Goal: Task Accomplishment & Management: Manage account settings

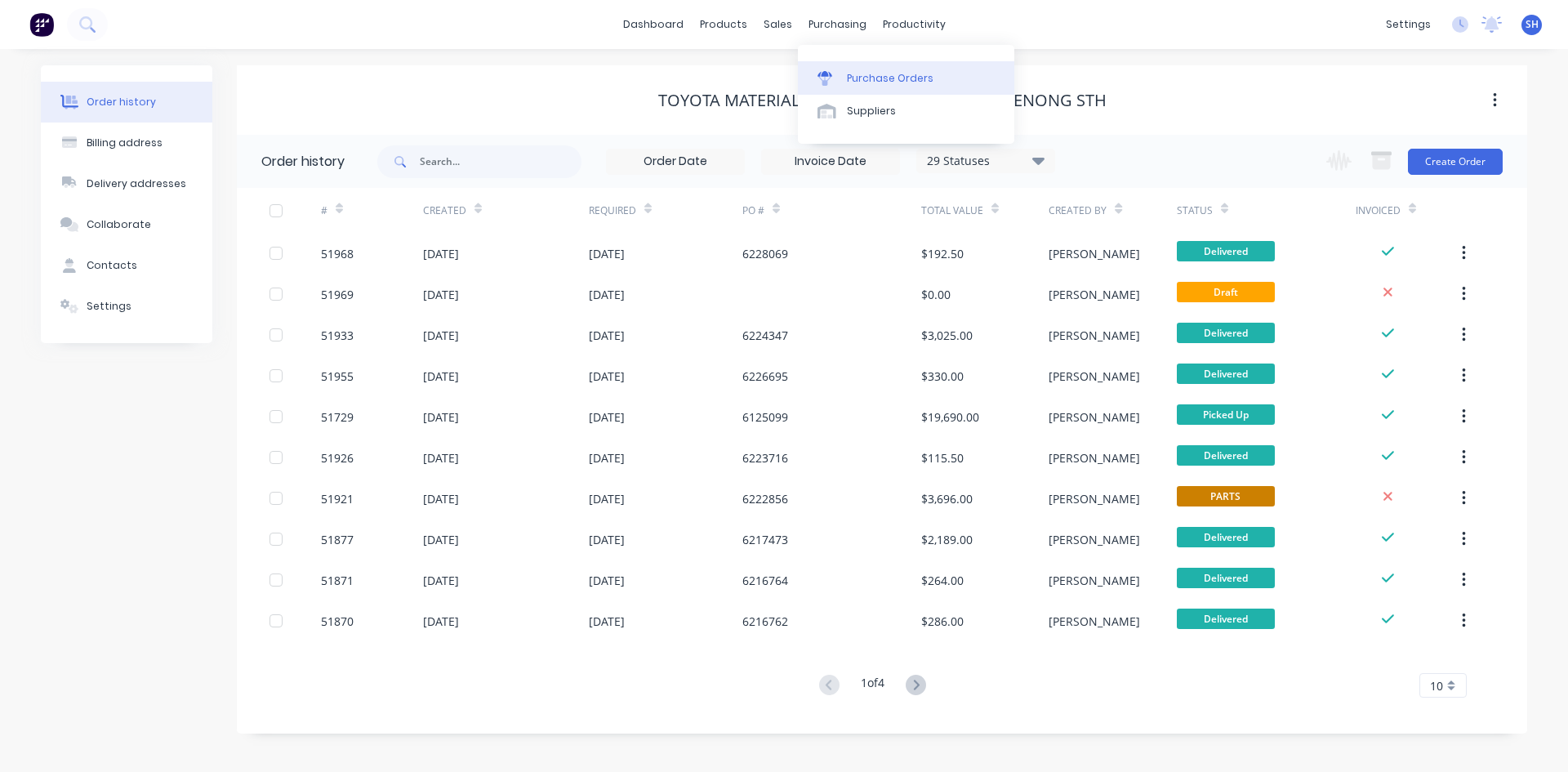
click at [861, 75] on div "Purchase Orders" at bounding box center [890, 79] width 87 height 15
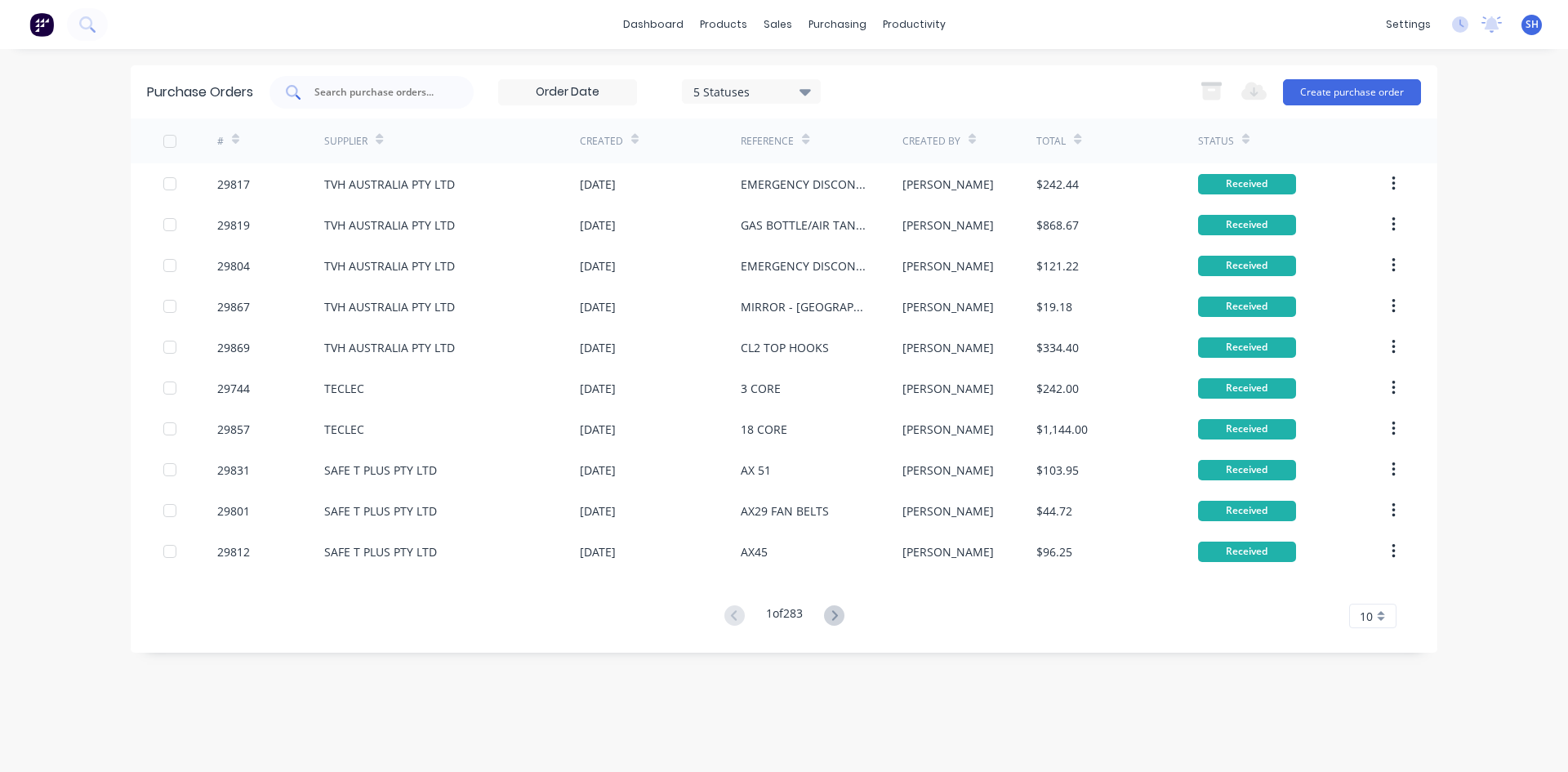
click at [393, 82] on div at bounding box center [371, 93] width 204 height 33
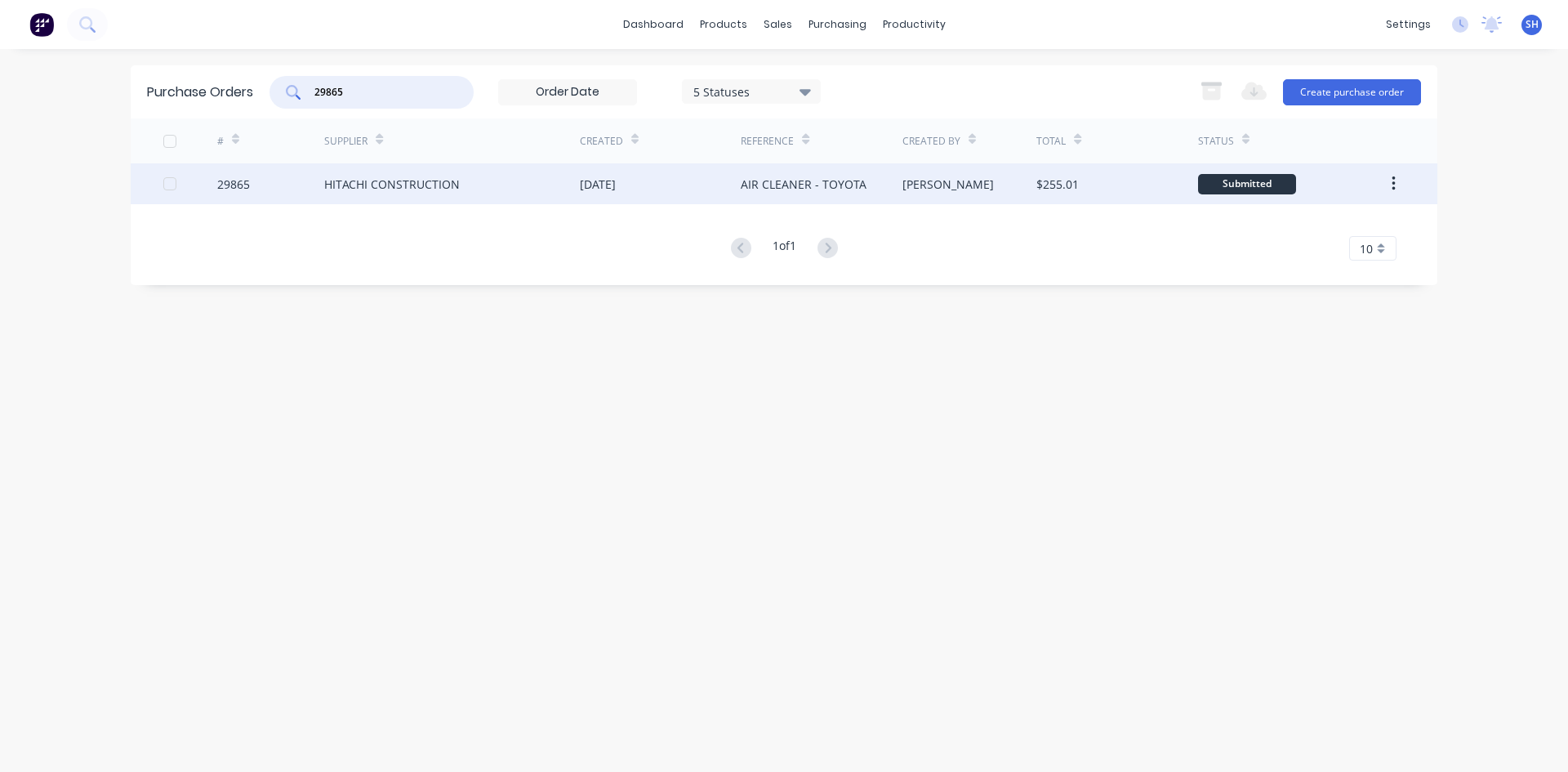
type input "29865"
click at [391, 181] on div "HITACHI CONSTRUCTION" at bounding box center [392, 184] width 135 height 17
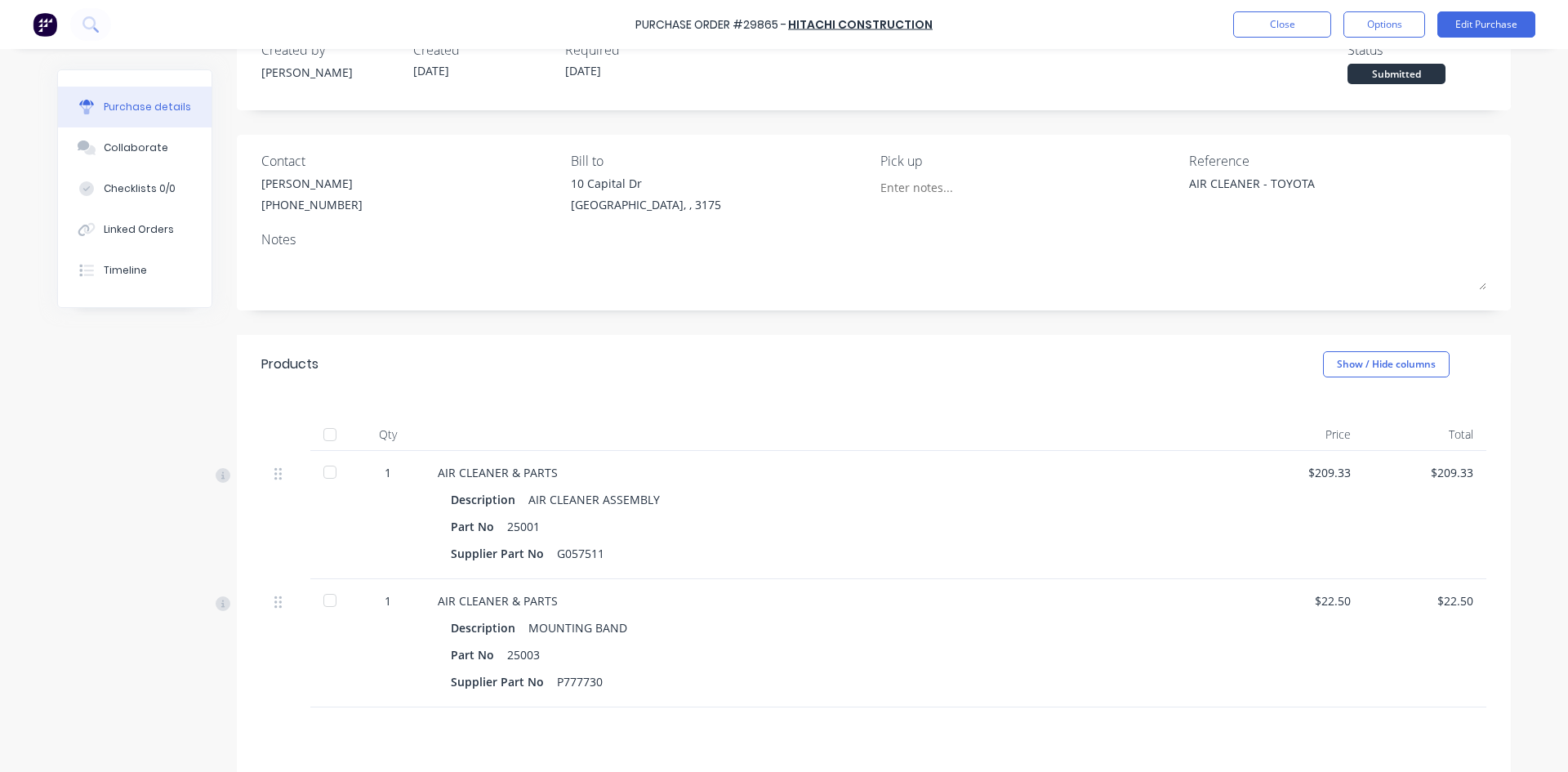
scroll to position [214, 0]
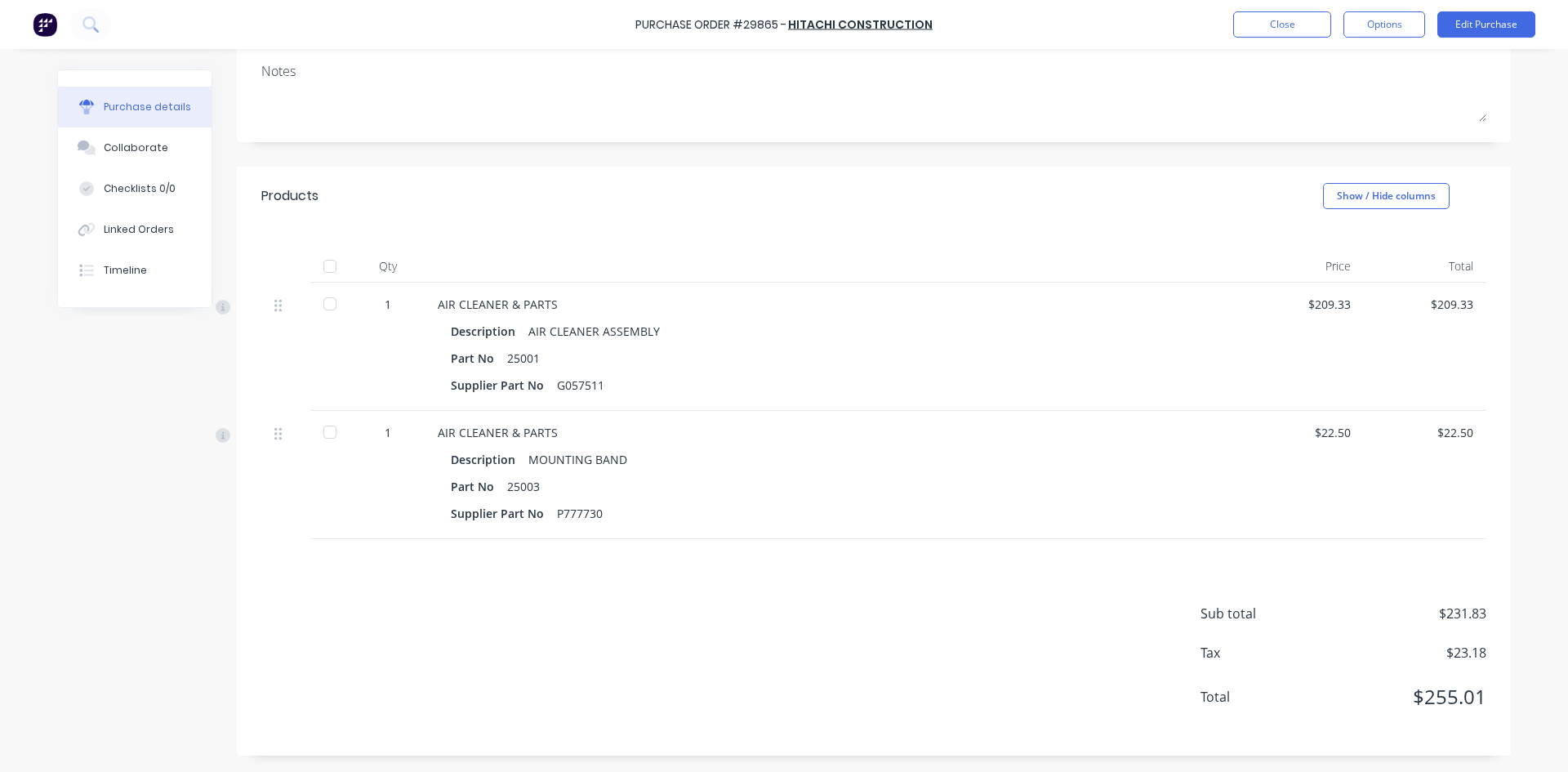
drag, startPoint x: 329, startPoint y: 301, endPoint x: 352, endPoint y: 401, distance: 102.6
click at [329, 302] on div at bounding box center [330, 304] width 33 height 33
click at [330, 430] on div at bounding box center [330, 432] width 33 height 33
type textarea "x"
click at [1255, 20] on button "Close" at bounding box center [1283, 25] width 98 height 26
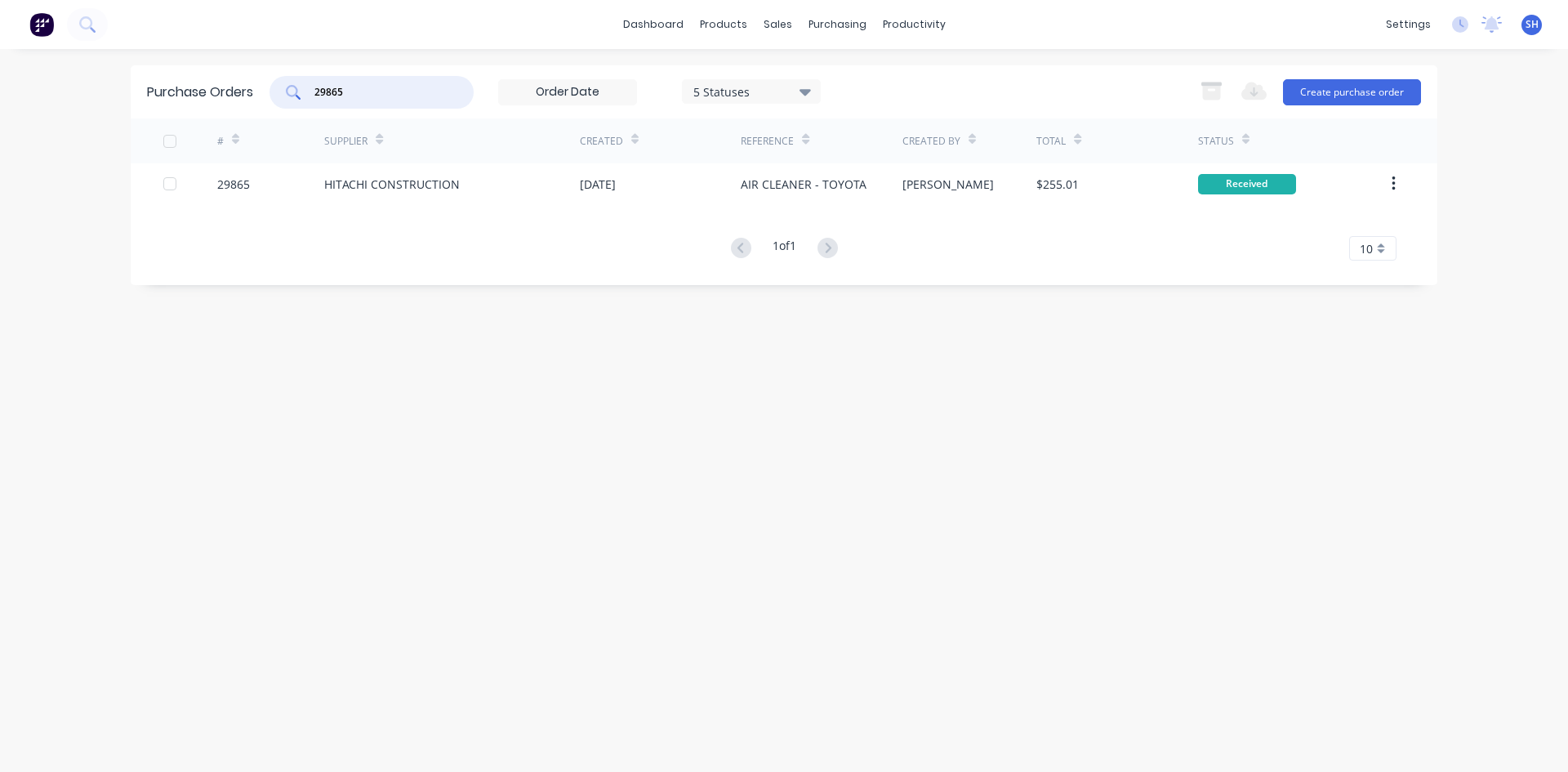
click at [362, 95] on input "29865" at bounding box center [380, 93] width 135 height 16
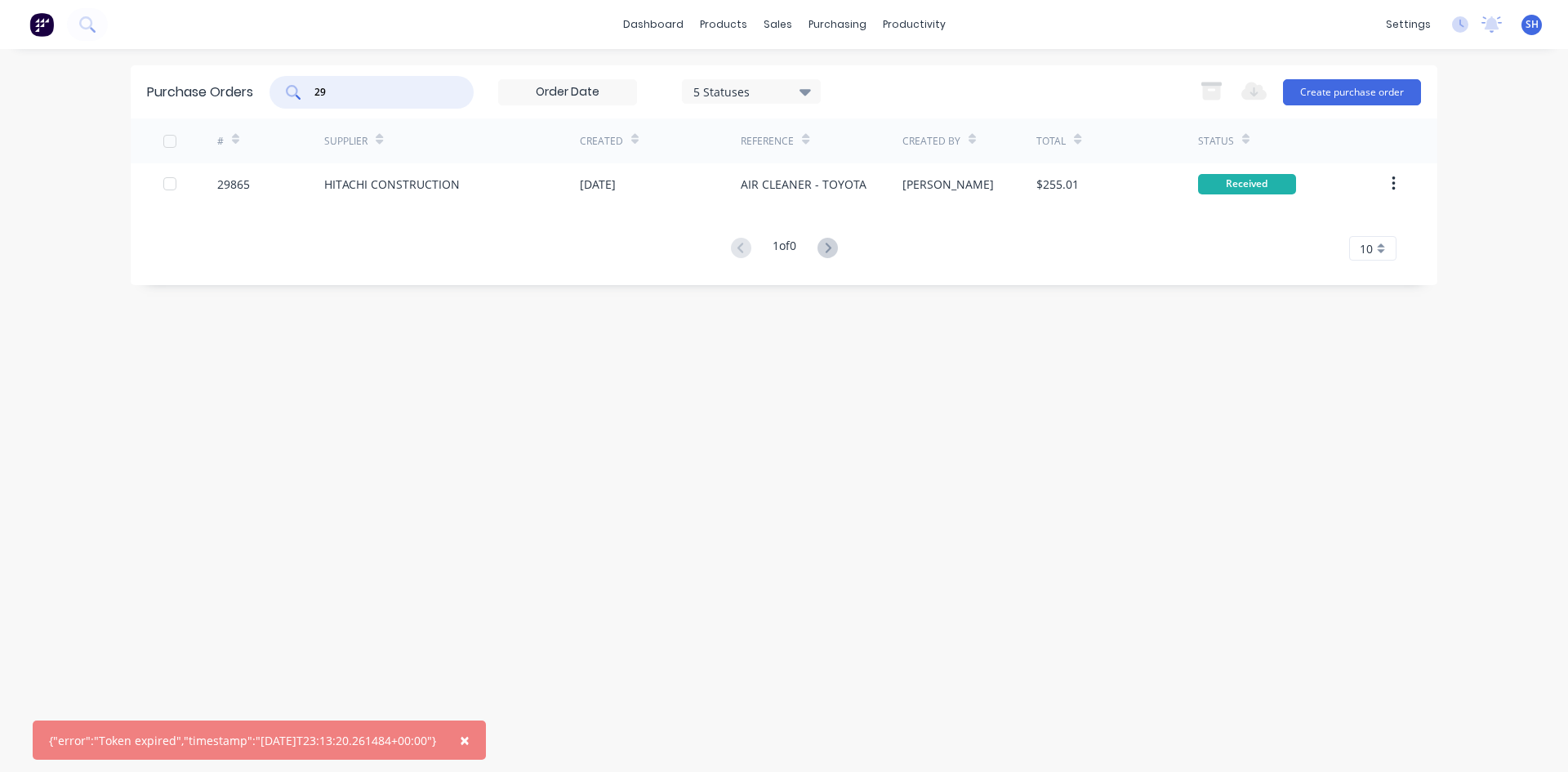
type input "2"
click at [362, 94] on input "text" at bounding box center [380, 93] width 135 height 16
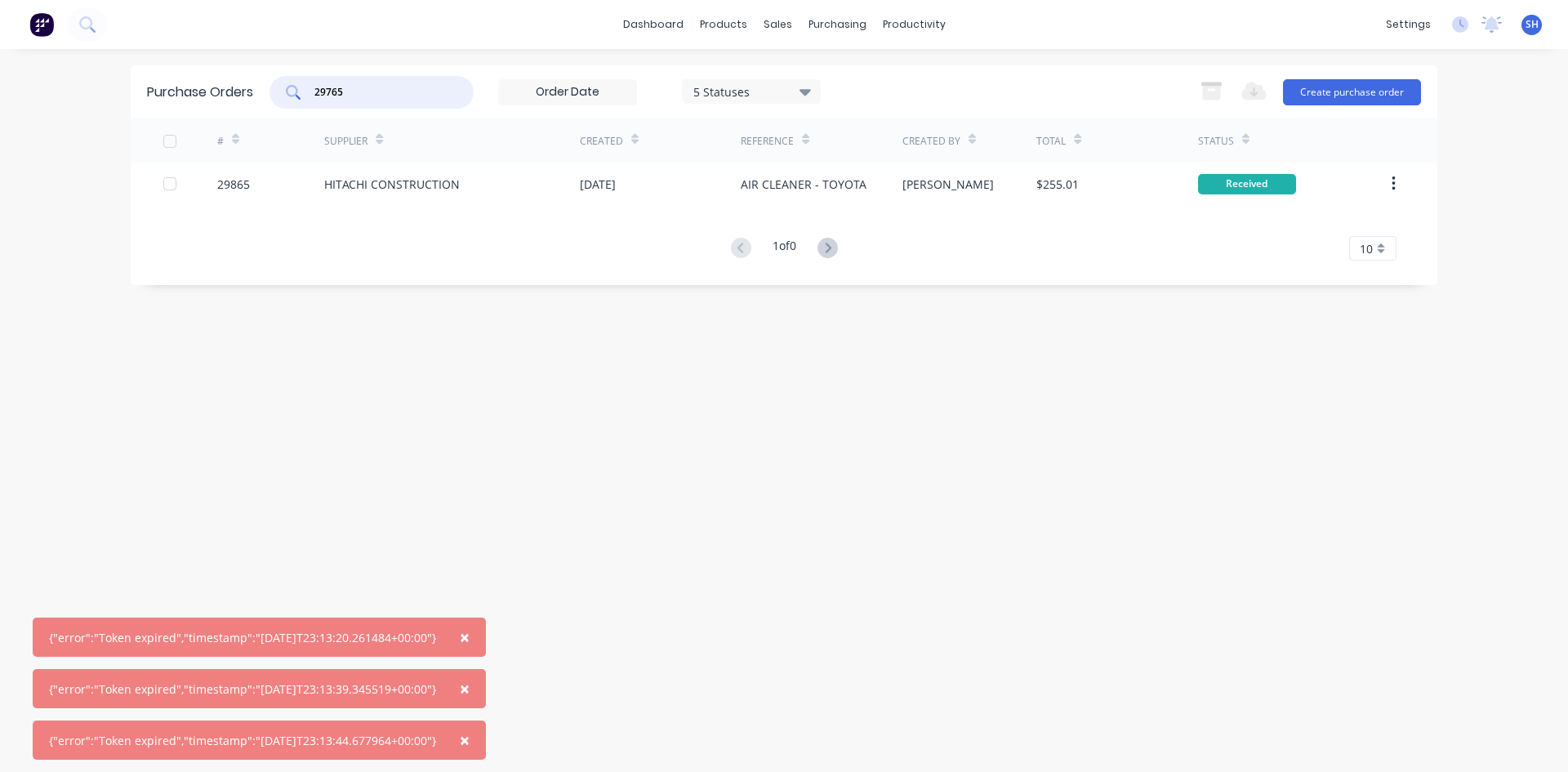
type input "29765"
click at [470, 634] on span "×" at bounding box center [465, 637] width 10 height 23
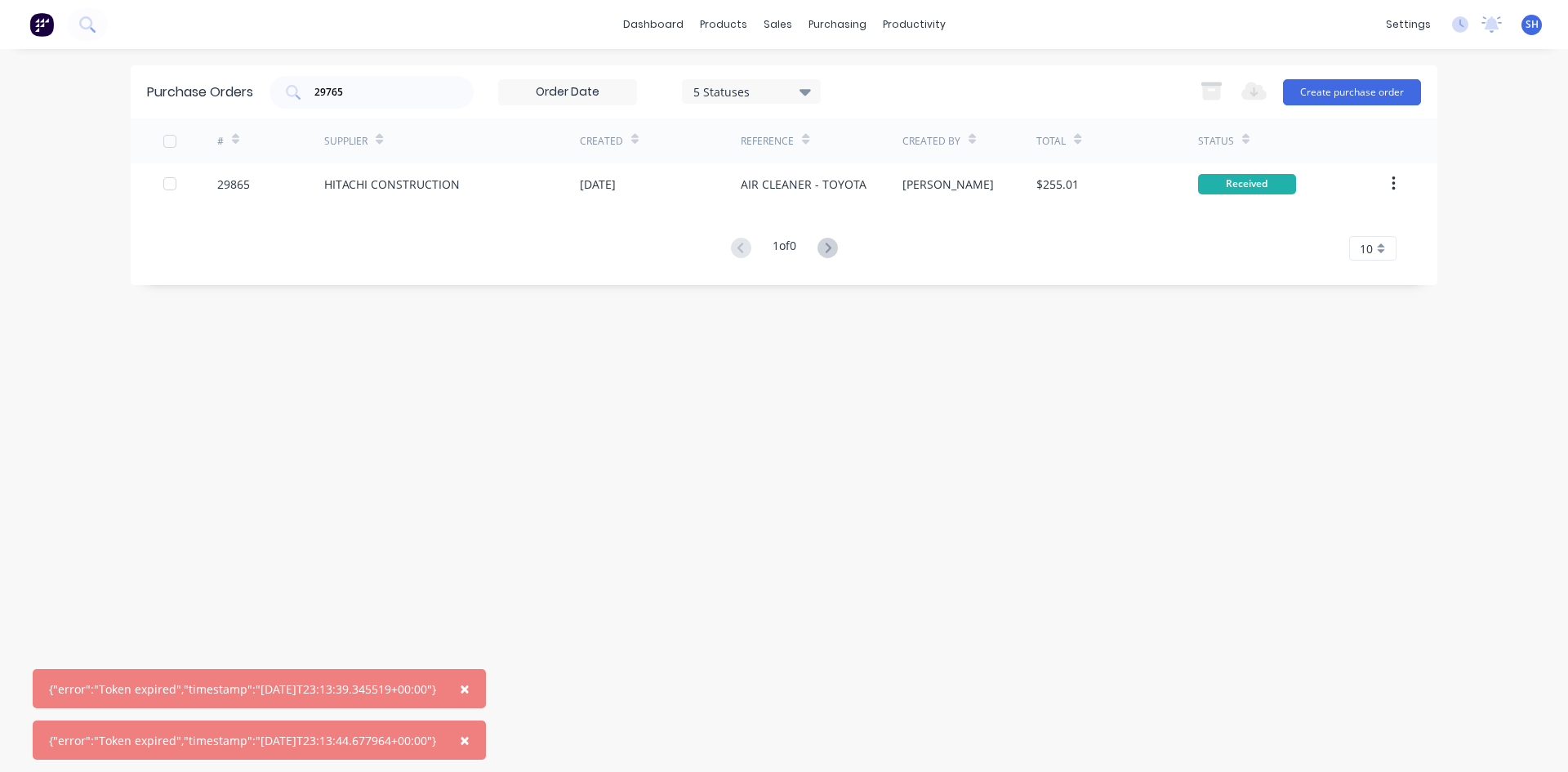
click at [470, 689] on span "×" at bounding box center [465, 688] width 10 height 23
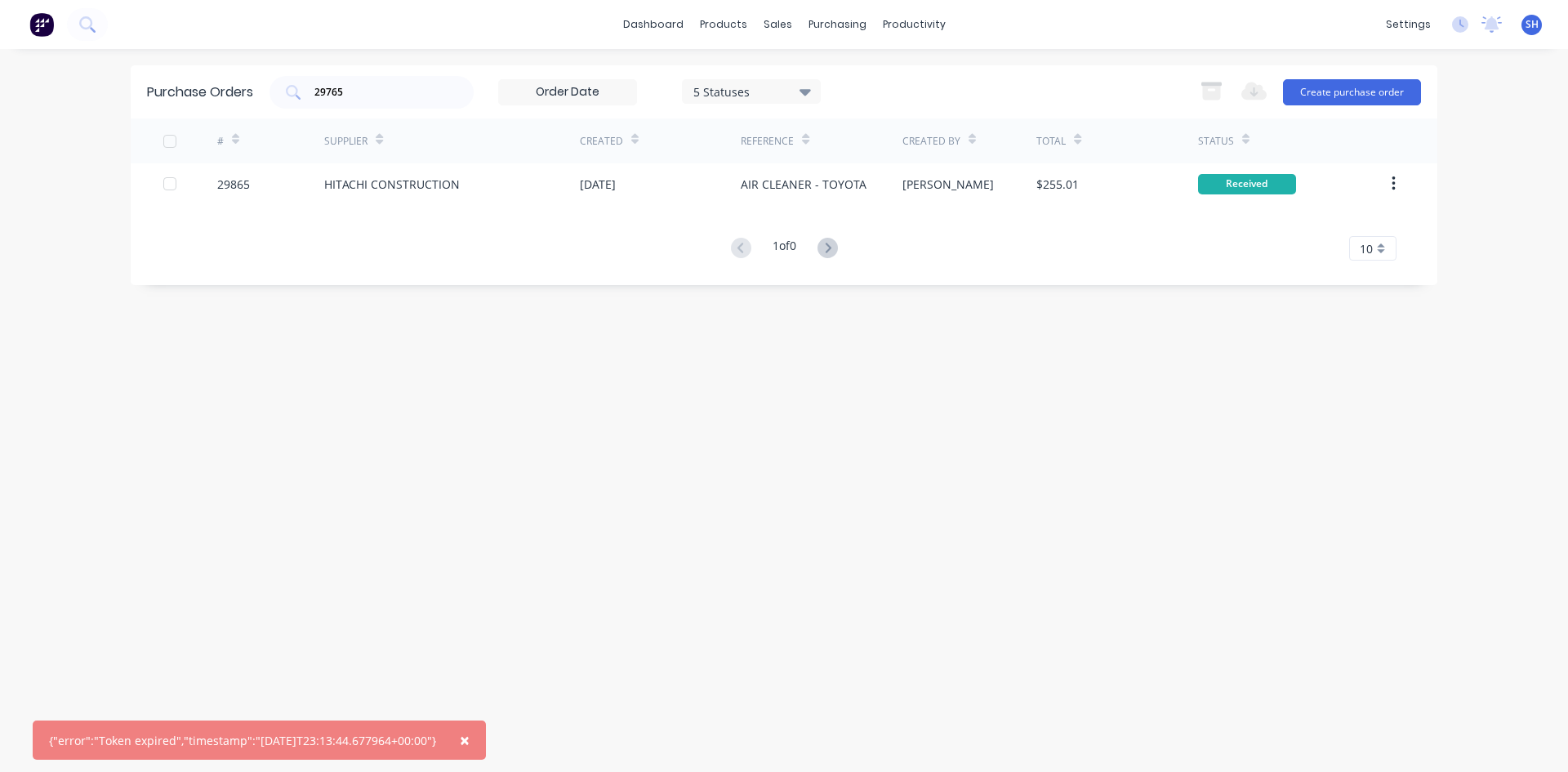
click at [470, 738] on span "×" at bounding box center [465, 740] width 10 height 23
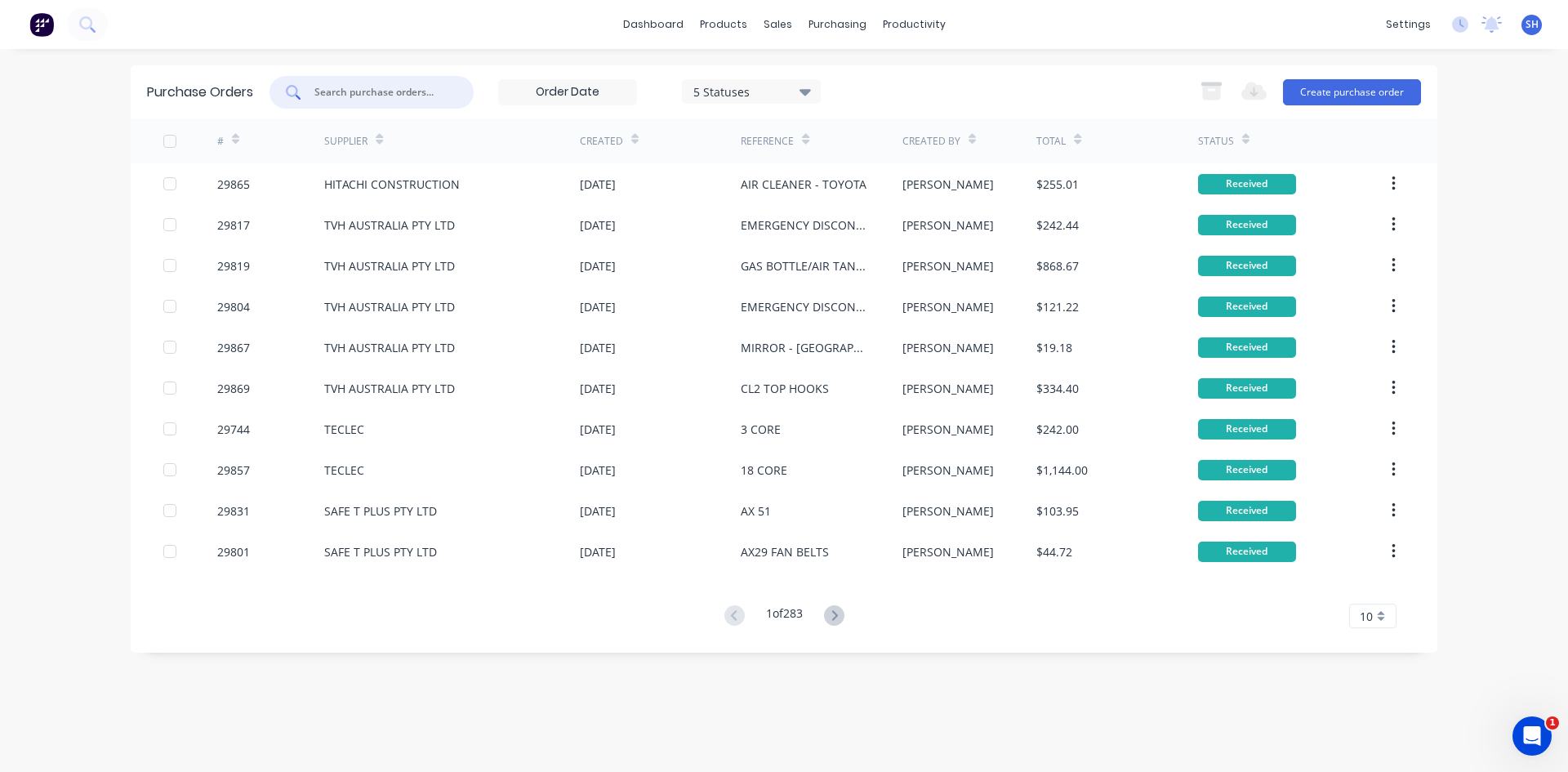
click at [355, 87] on input "text" at bounding box center [380, 93] width 135 height 16
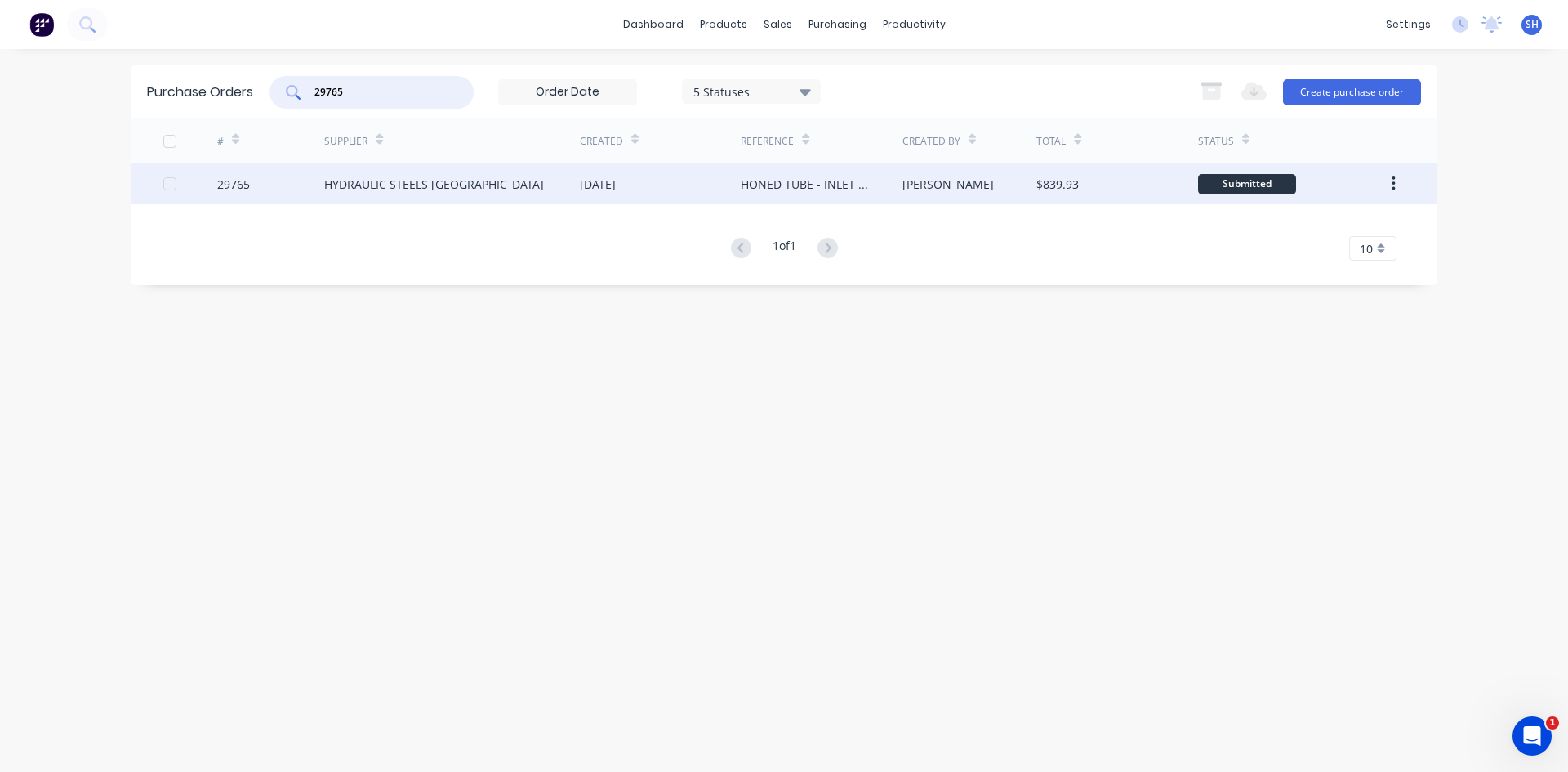
type input "29765"
click at [369, 180] on div "HYDRAULIC STEELS [GEOGRAPHIC_DATA]" at bounding box center [434, 184] width 220 height 17
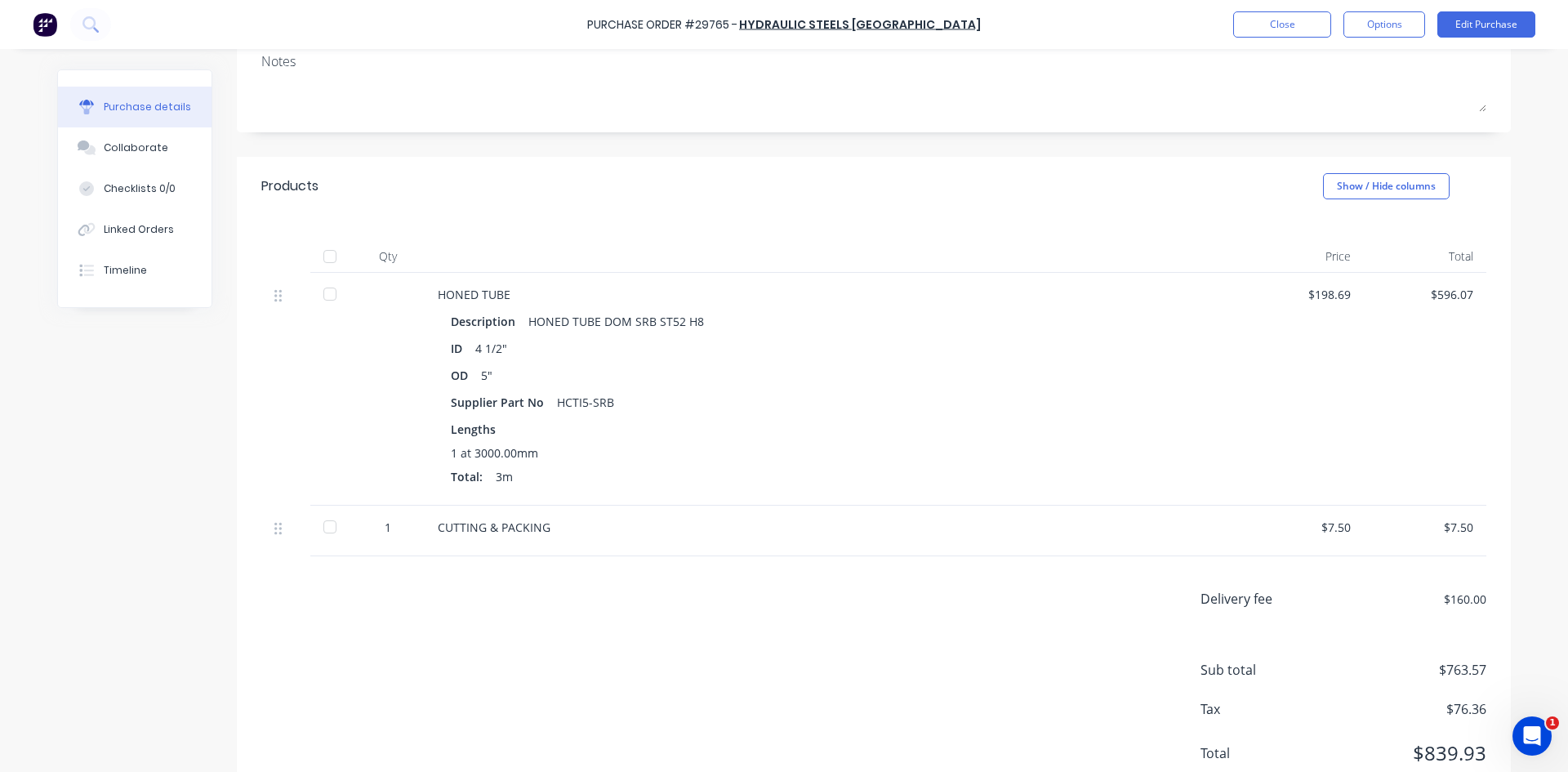
scroll to position [280, 0]
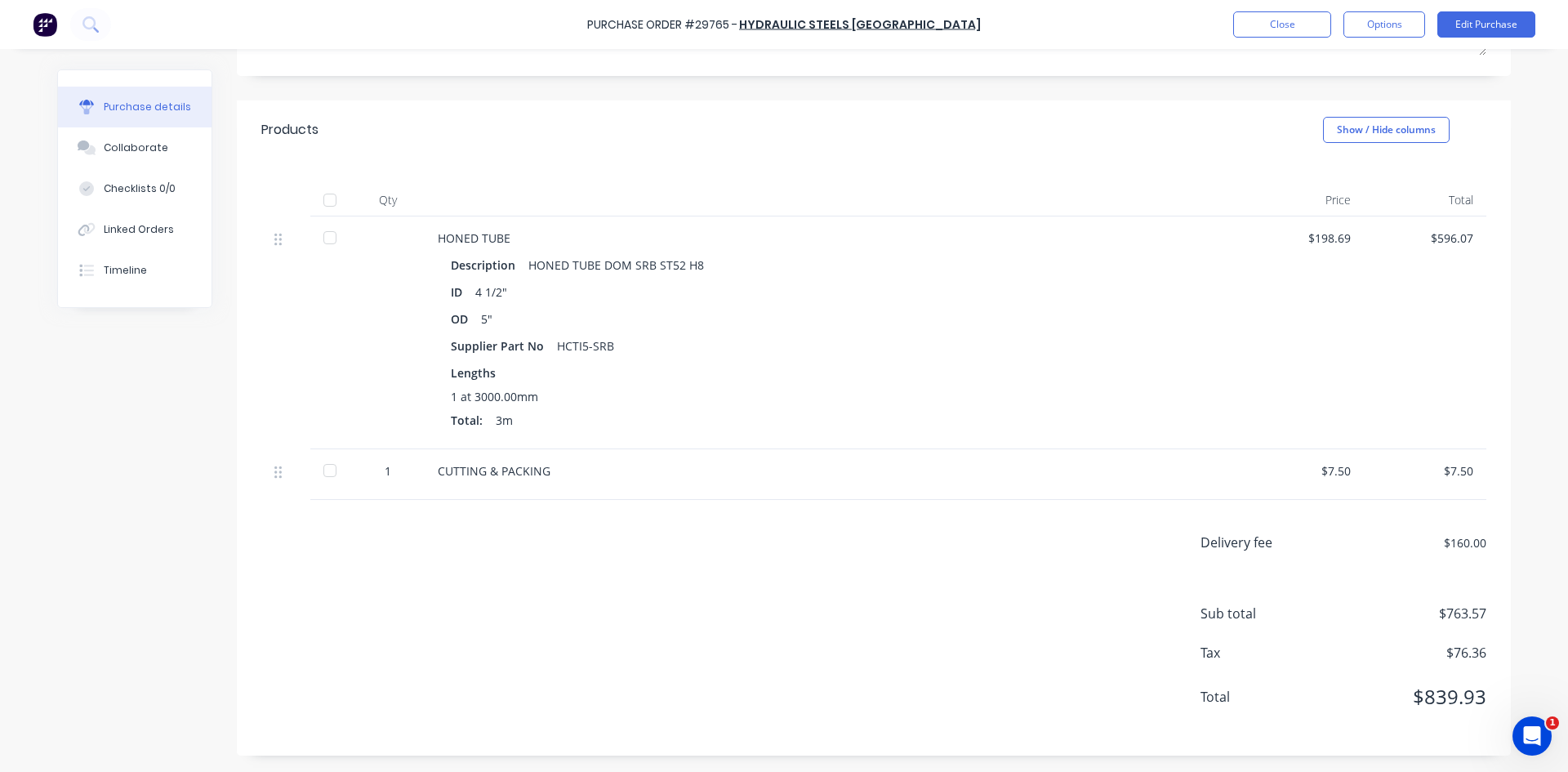
click at [318, 471] on div at bounding box center [330, 470] width 33 height 33
click at [319, 238] on div at bounding box center [330, 238] width 33 height 33
type textarea "x"
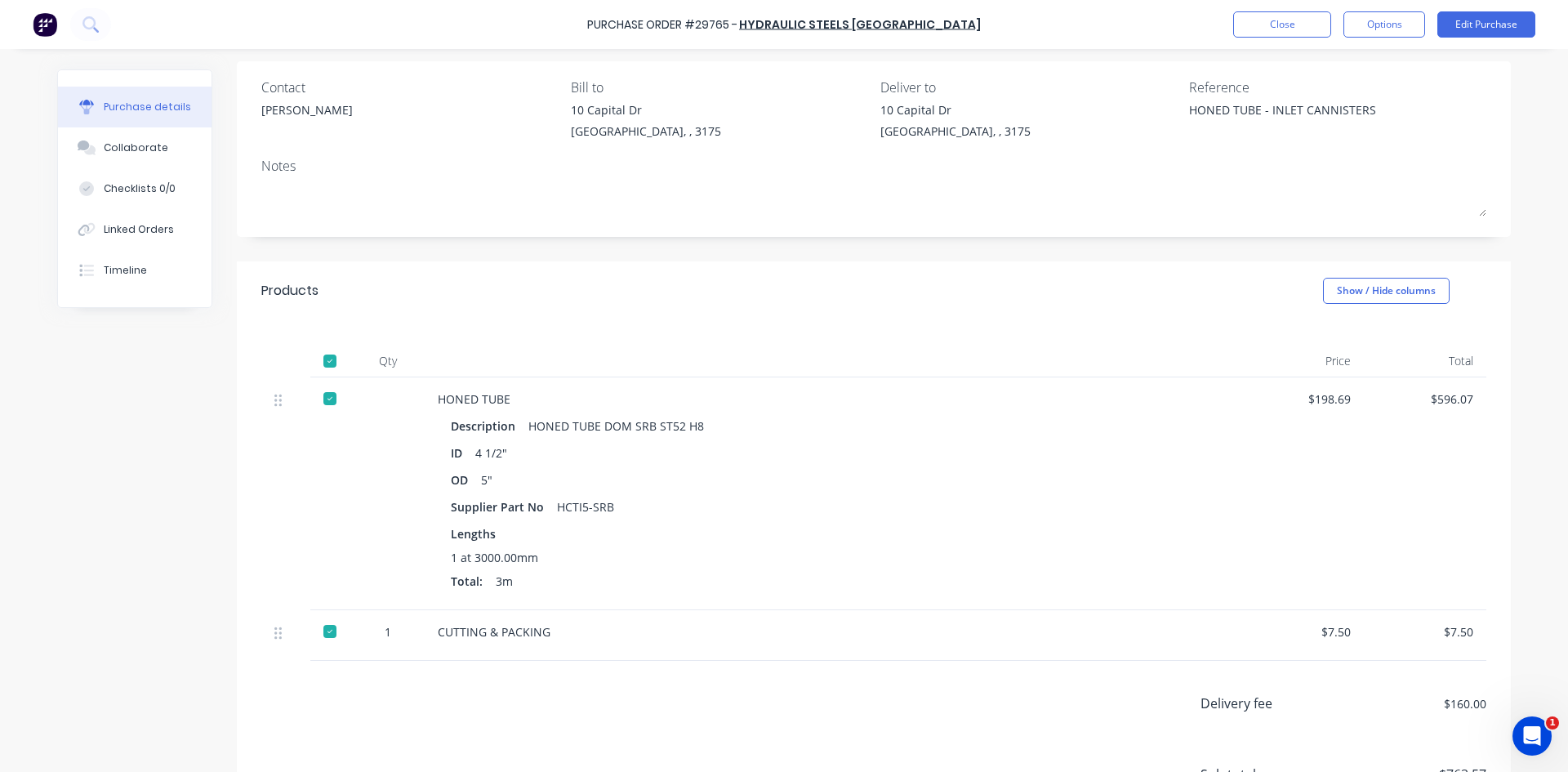
scroll to position [116, 0]
click at [1269, 24] on button "Close" at bounding box center [1283, 25] width 98 height 26
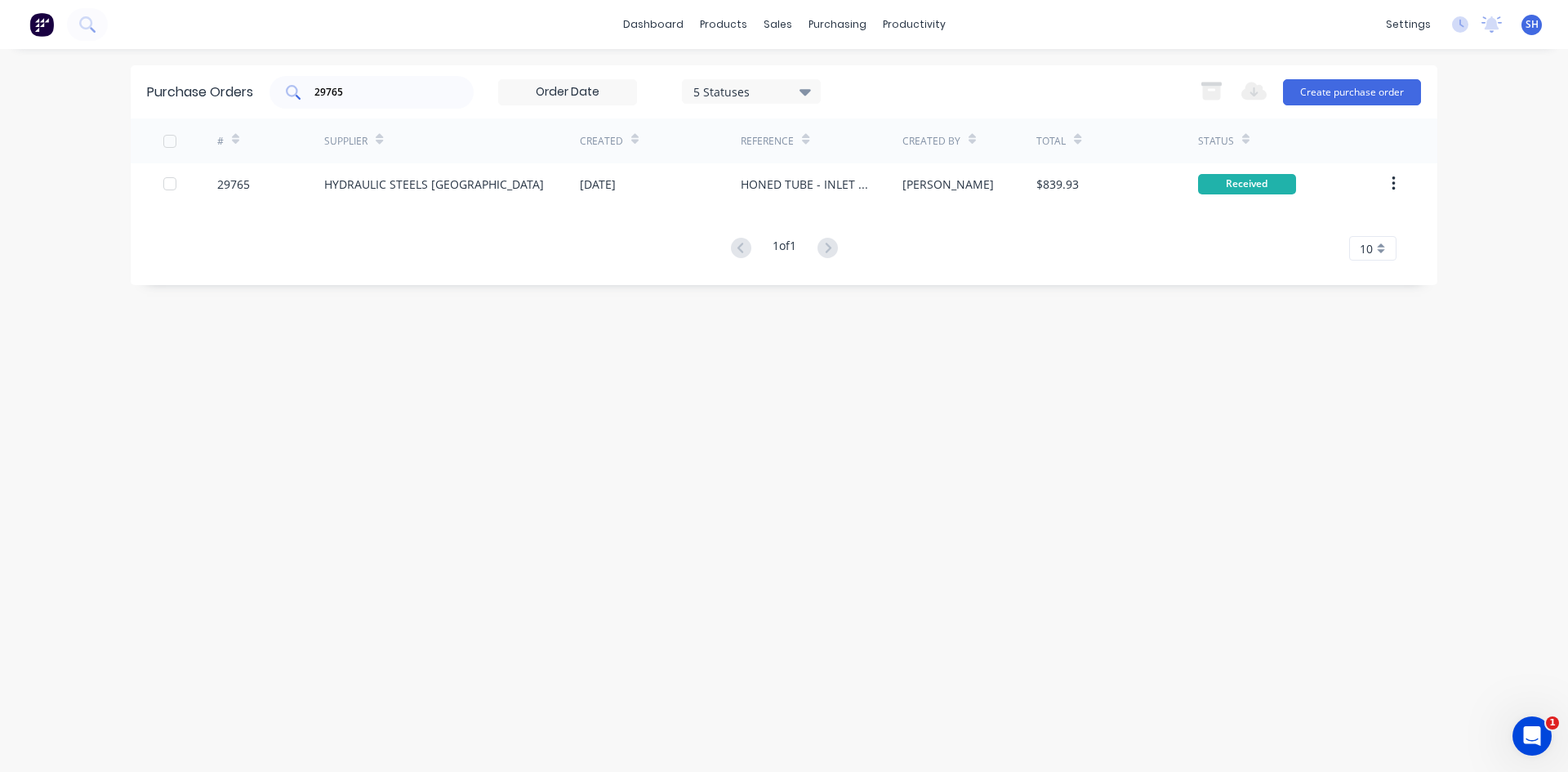
click at [363, 97] on input "29765" at bounding box center [380, 93] width 135 height 16
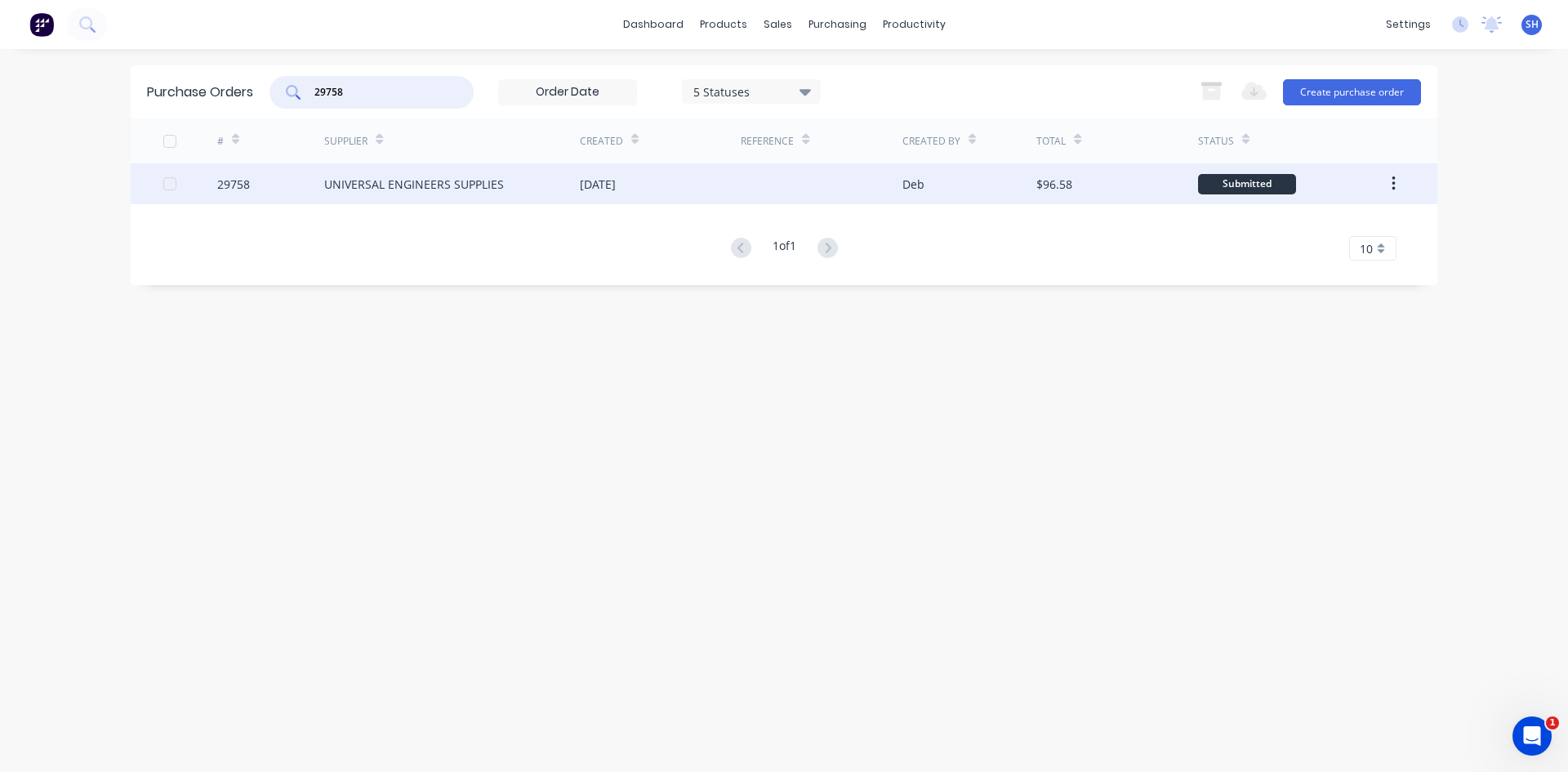
type input "29758"
click at [389, 182] on div "UNIVERSAL ENGINEERS SUPPLIES" at bounding box center [414, 184] width 180 height 17
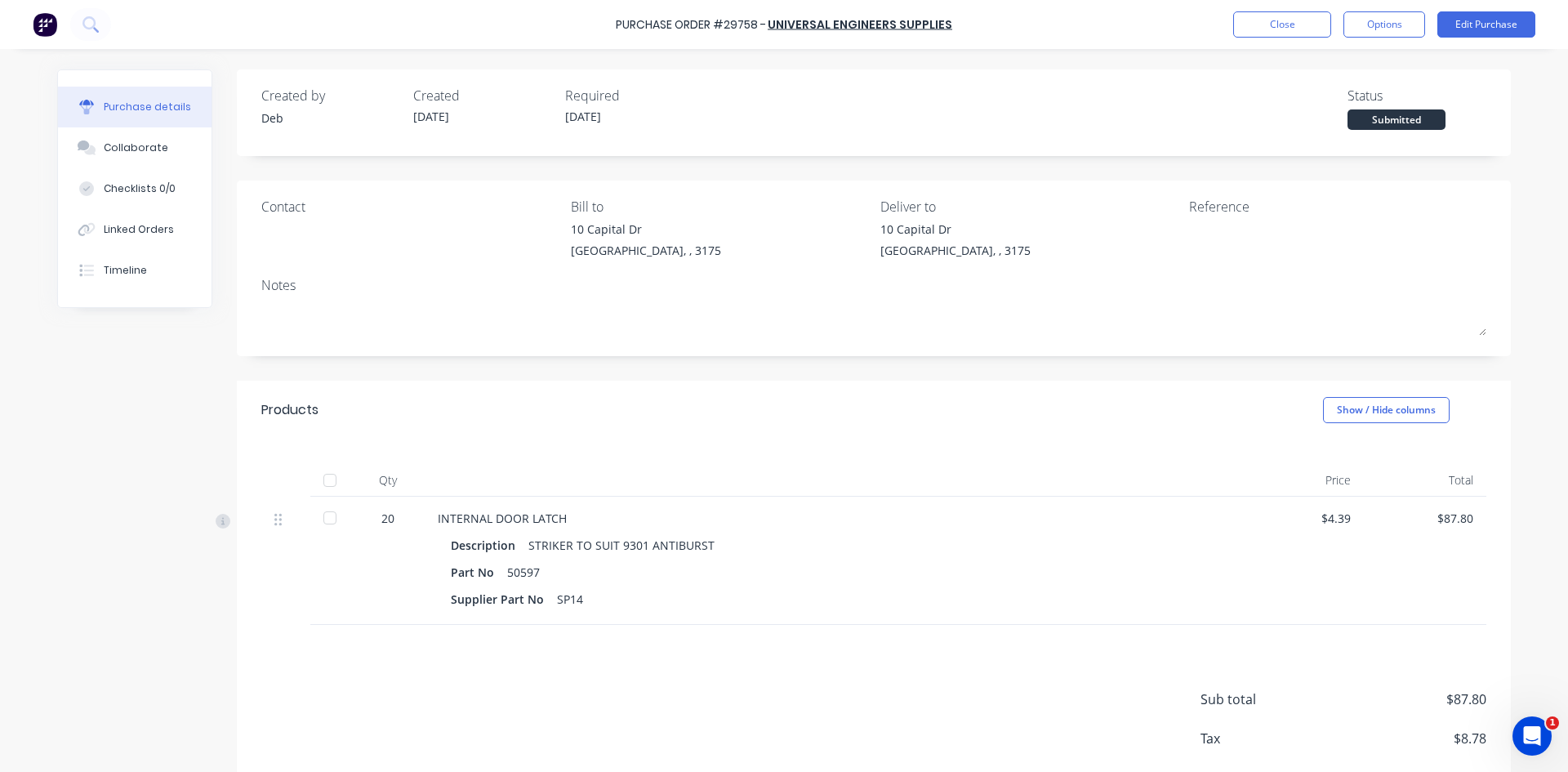
click at [325, 518] on div at bounding box center [330, 518] width 33 height 33
click at [1248, 20] on button "Close" at bounding box center [1283, 25] width 98 height 26
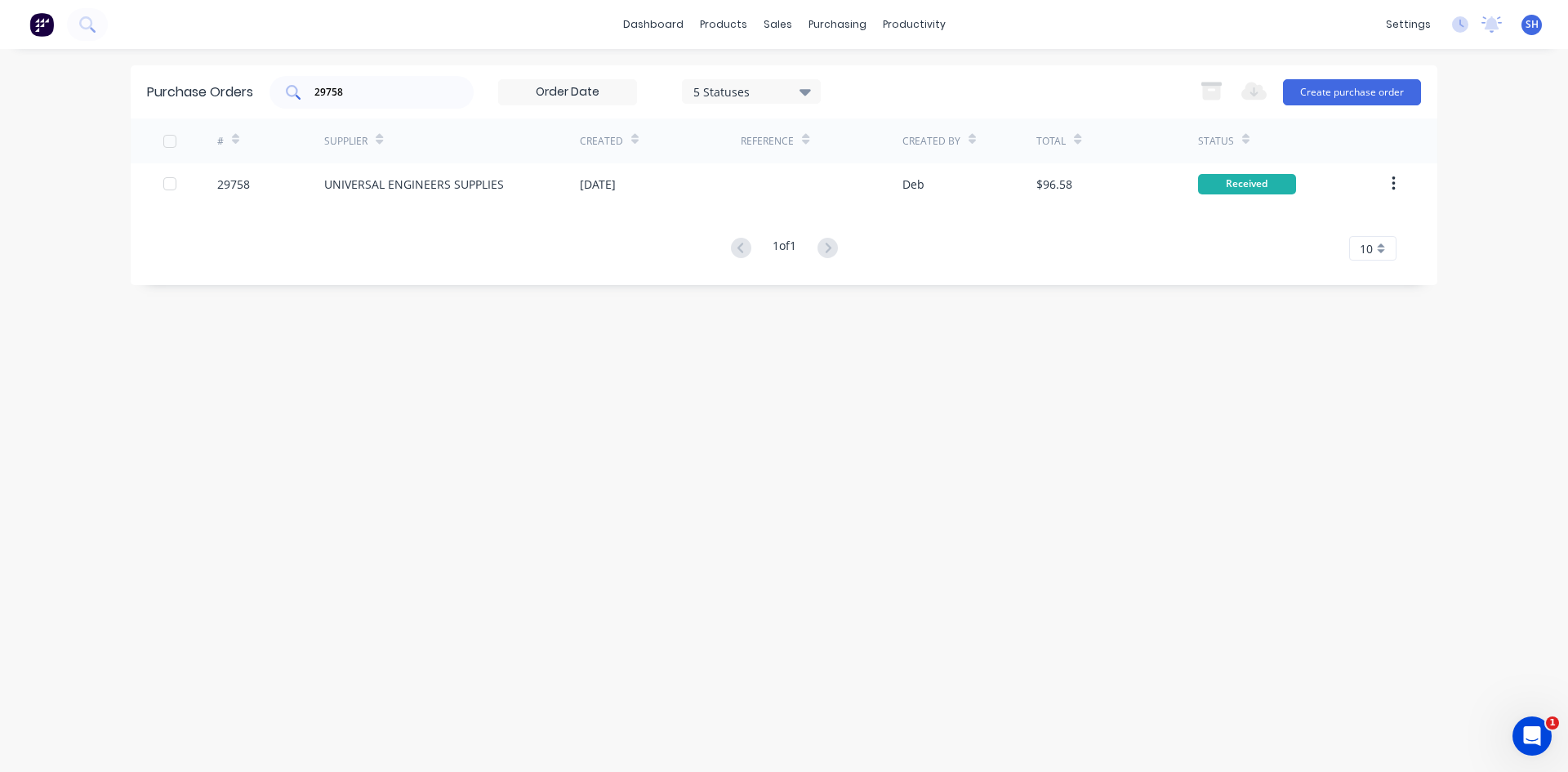
click at [385, 98] on input "29758" at bounding box center [380, 93] width 135 height 16
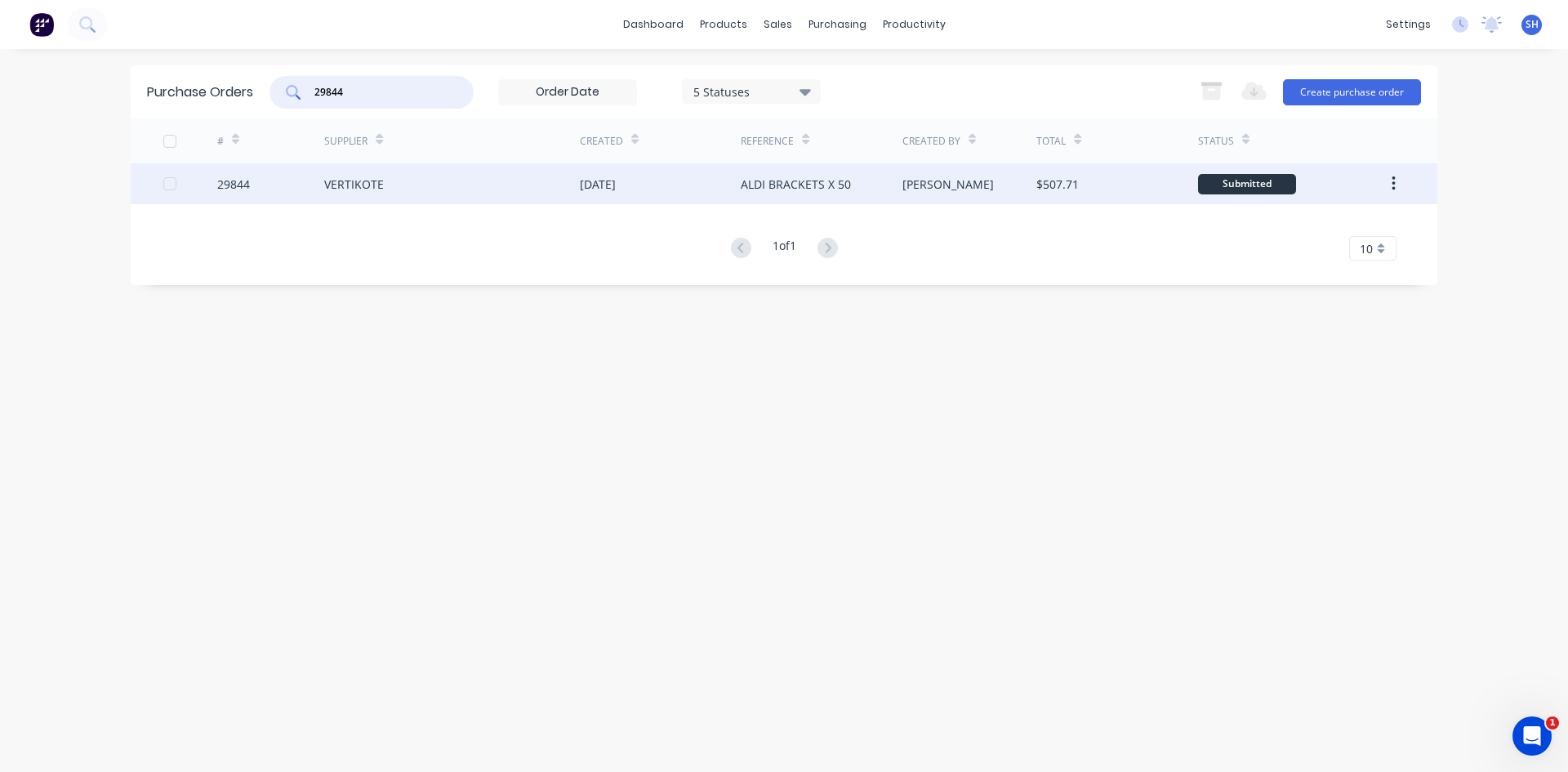
type input "29844"
click at [375, 177] on div "VERTIKOTE" at bounding box center [354, 184] width 60 height 17
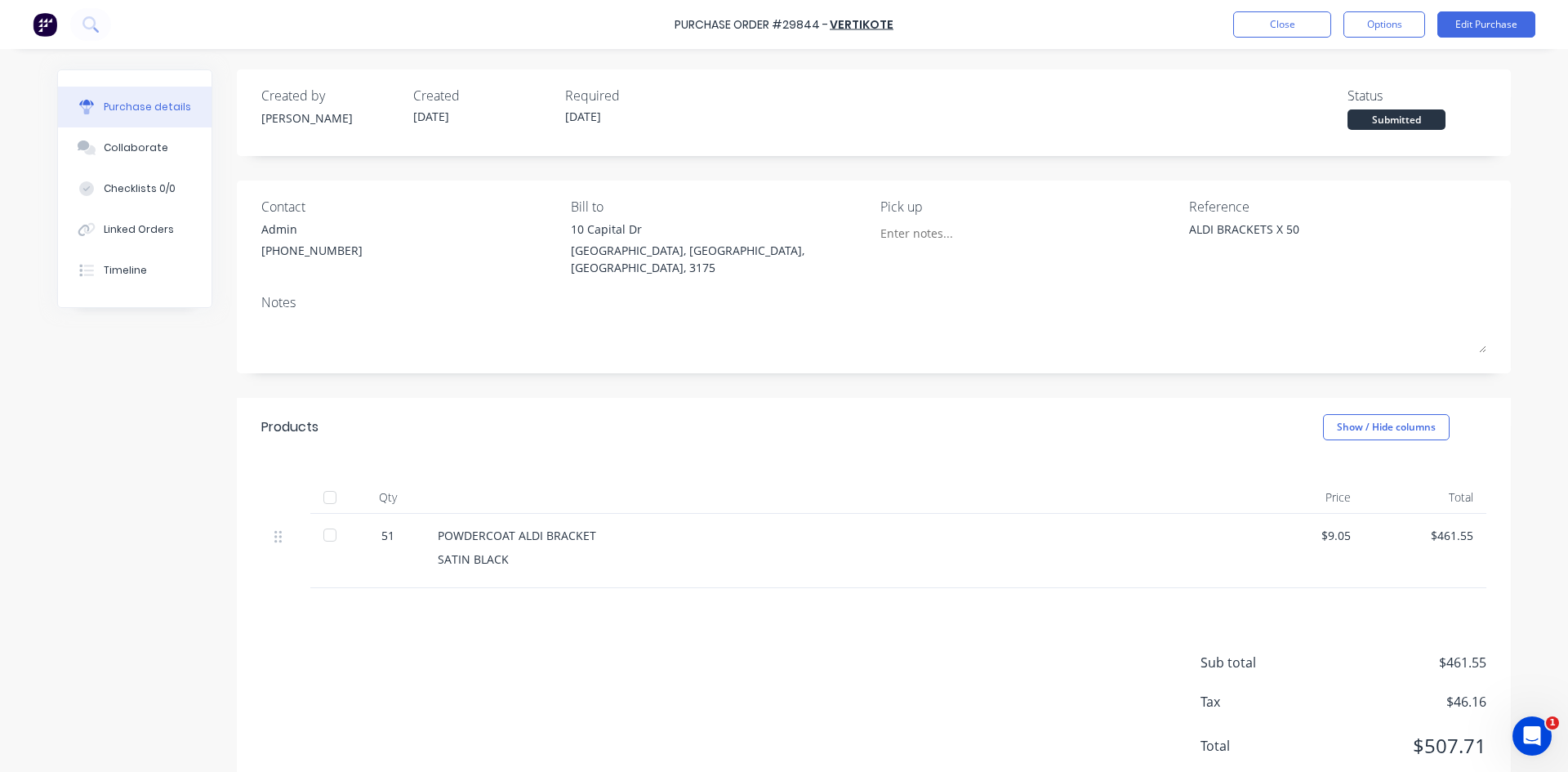
click at [325, 519] on div at bounding box center [330, 535] width 33 height 33
type textarea "x"
click at [1282, 22] on button "Close" at bounding box center [1283, 25] width 98 height 26
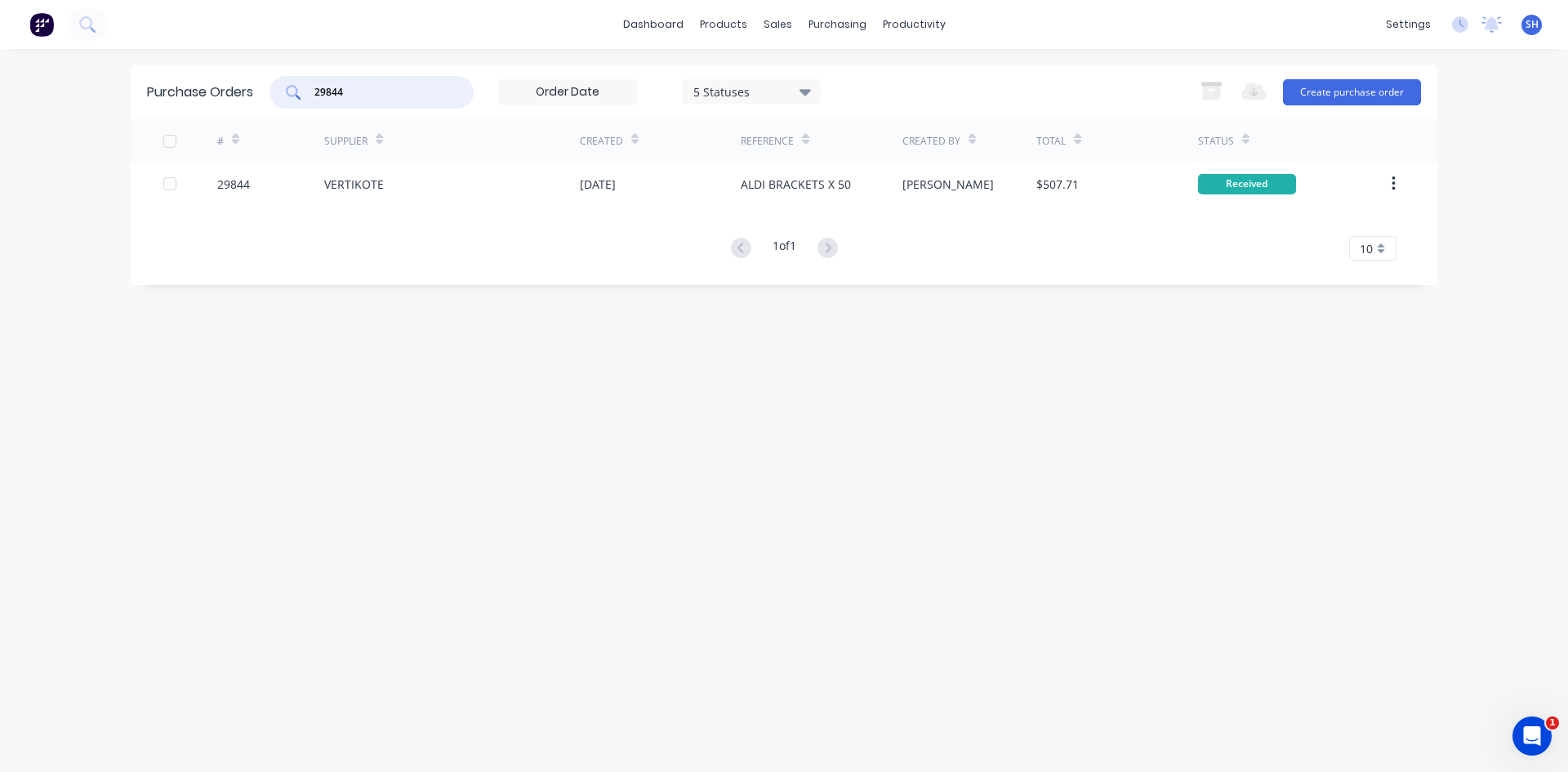
click at [357, 93] on input "29844" at bounding box center [380, 93] width 135 height 16
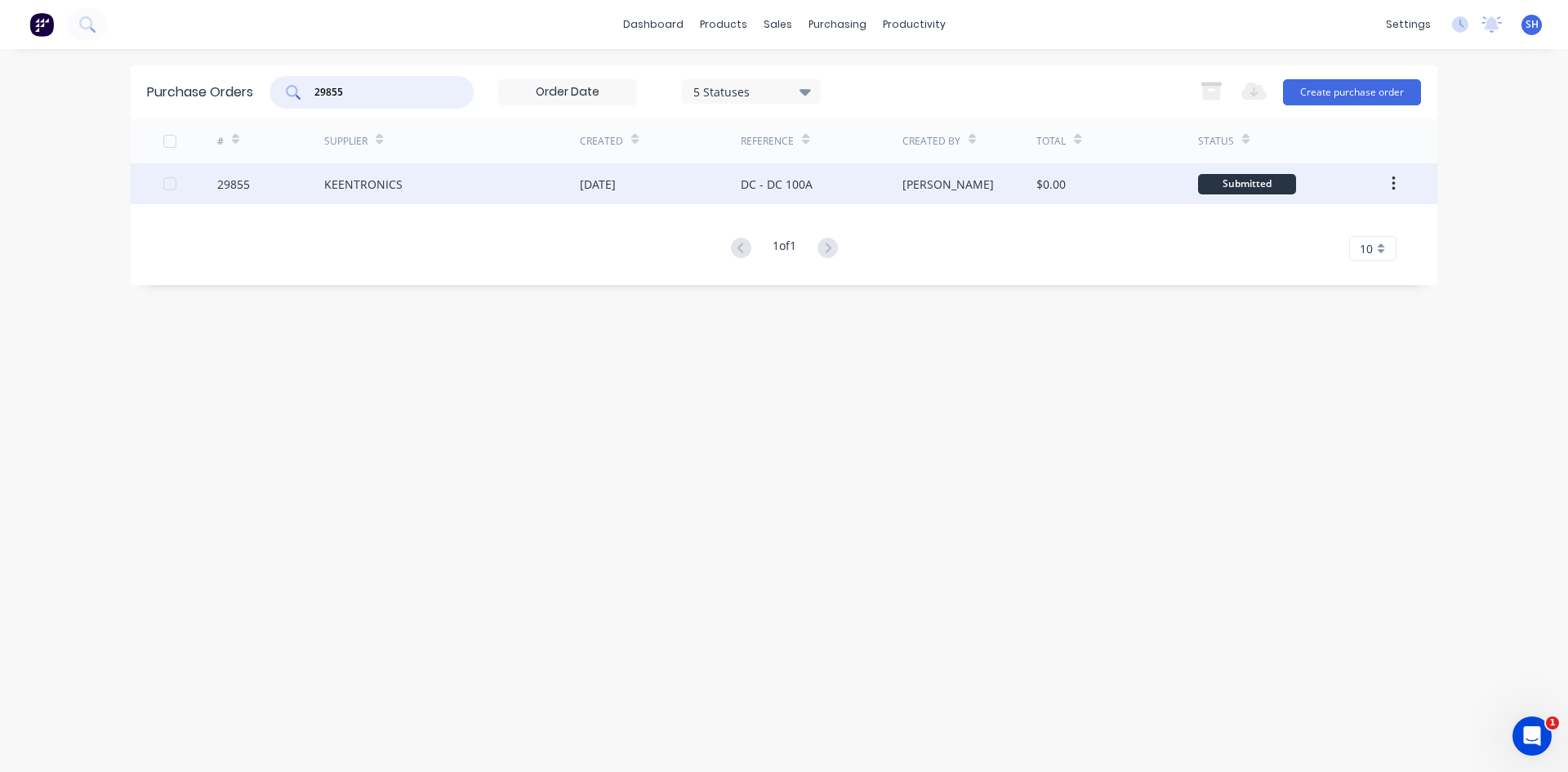
type input "29855"
click at [374, 186] on div "KEENTRONICS" at bounding box center [364, 184] width 79 height 17
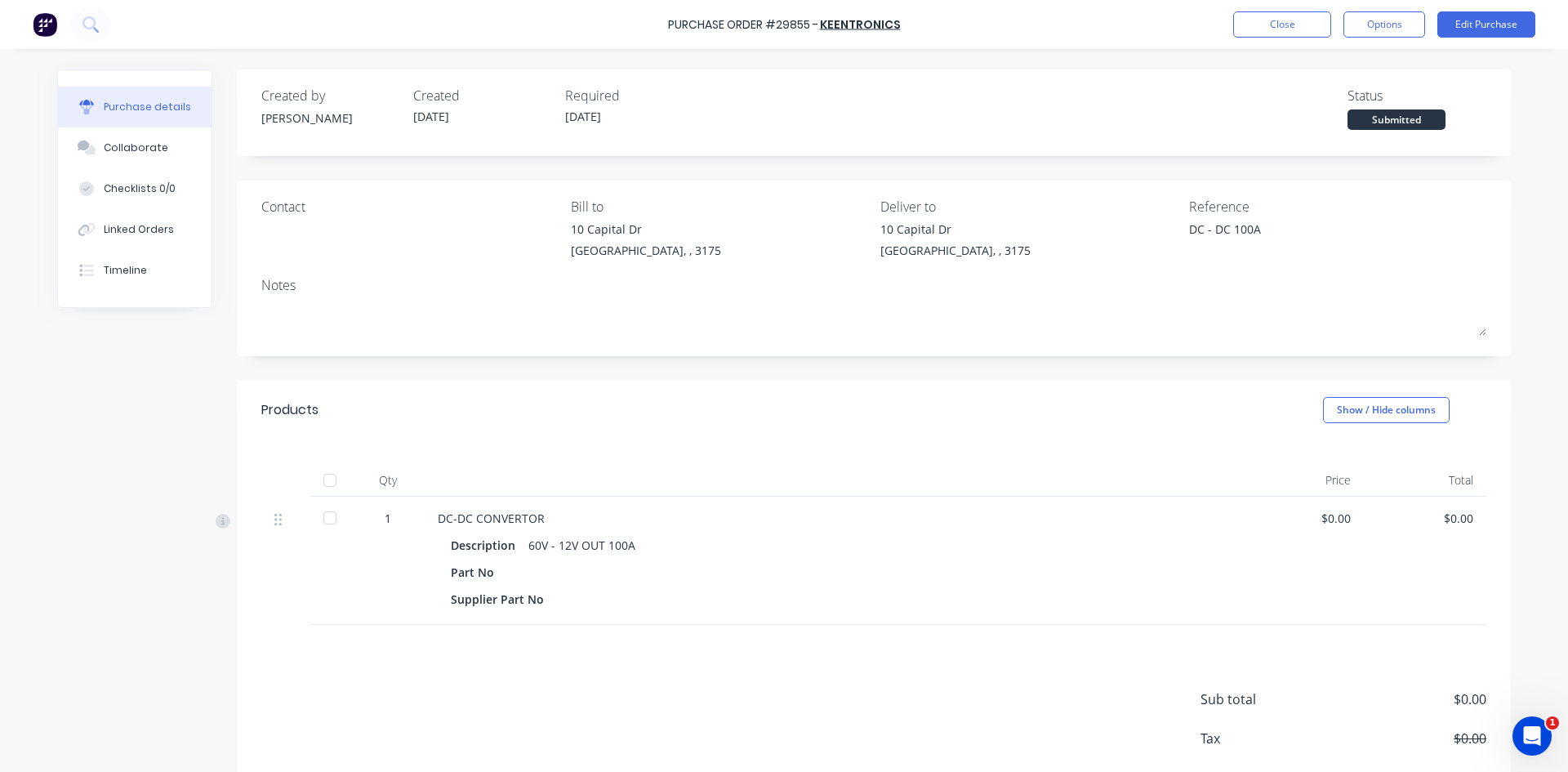
click at [324, 514] on div at bounding box center [330, 518] width 33 height 33
click at [1474, 25] on button "Edit Purchase" at bounding box center [1487, 25] width 98 height 26
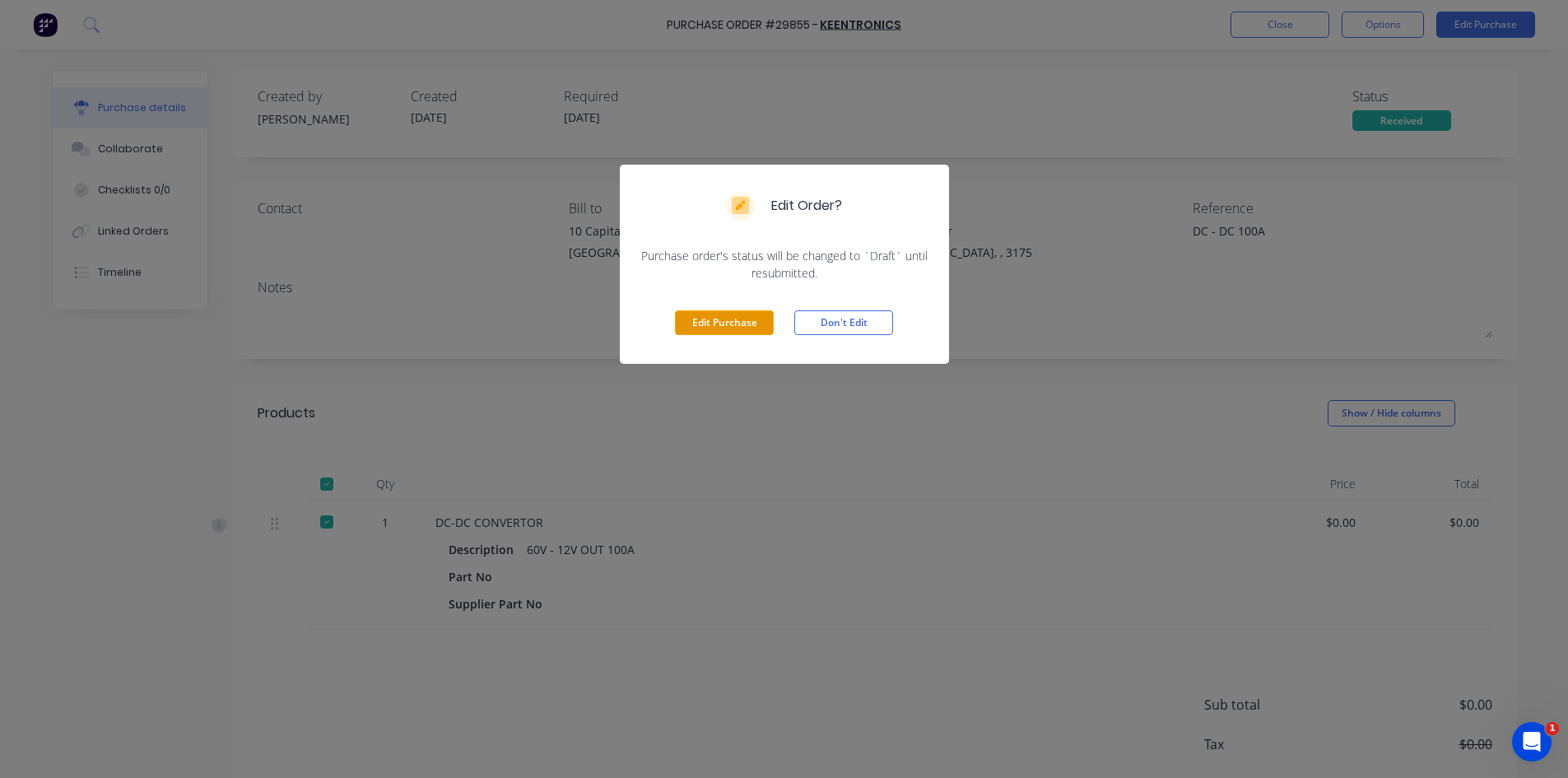
click at [721, 316] on button "Edit Purchase" at bounding box center [725, 323] width 99 height 25
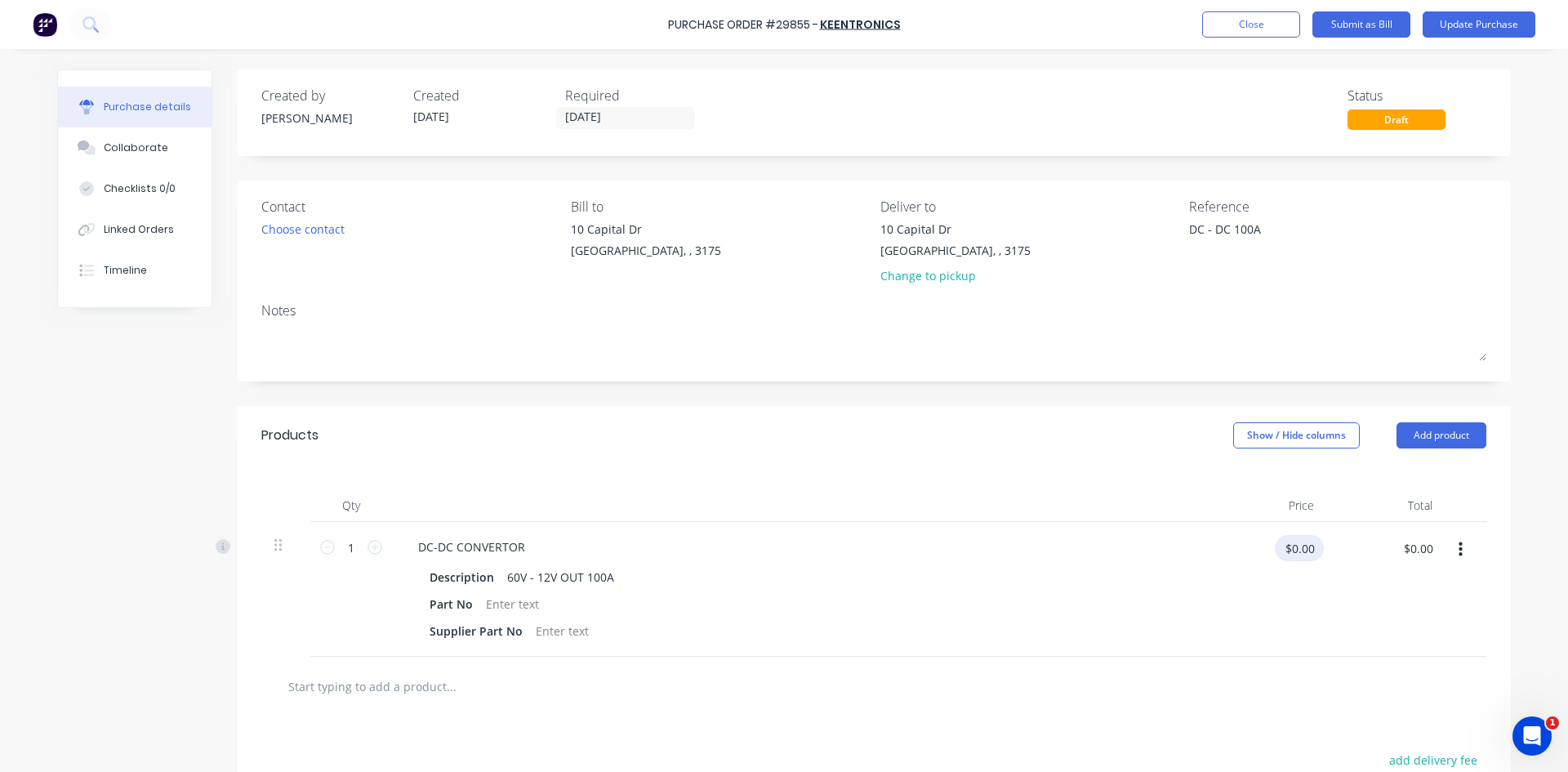
type textarea "x"
click at [1275, 549] on input "$0.00" at bounding box center [1299, 548] width 49 height 26
type input "300"
type textarea "x"
type input "$300.00"
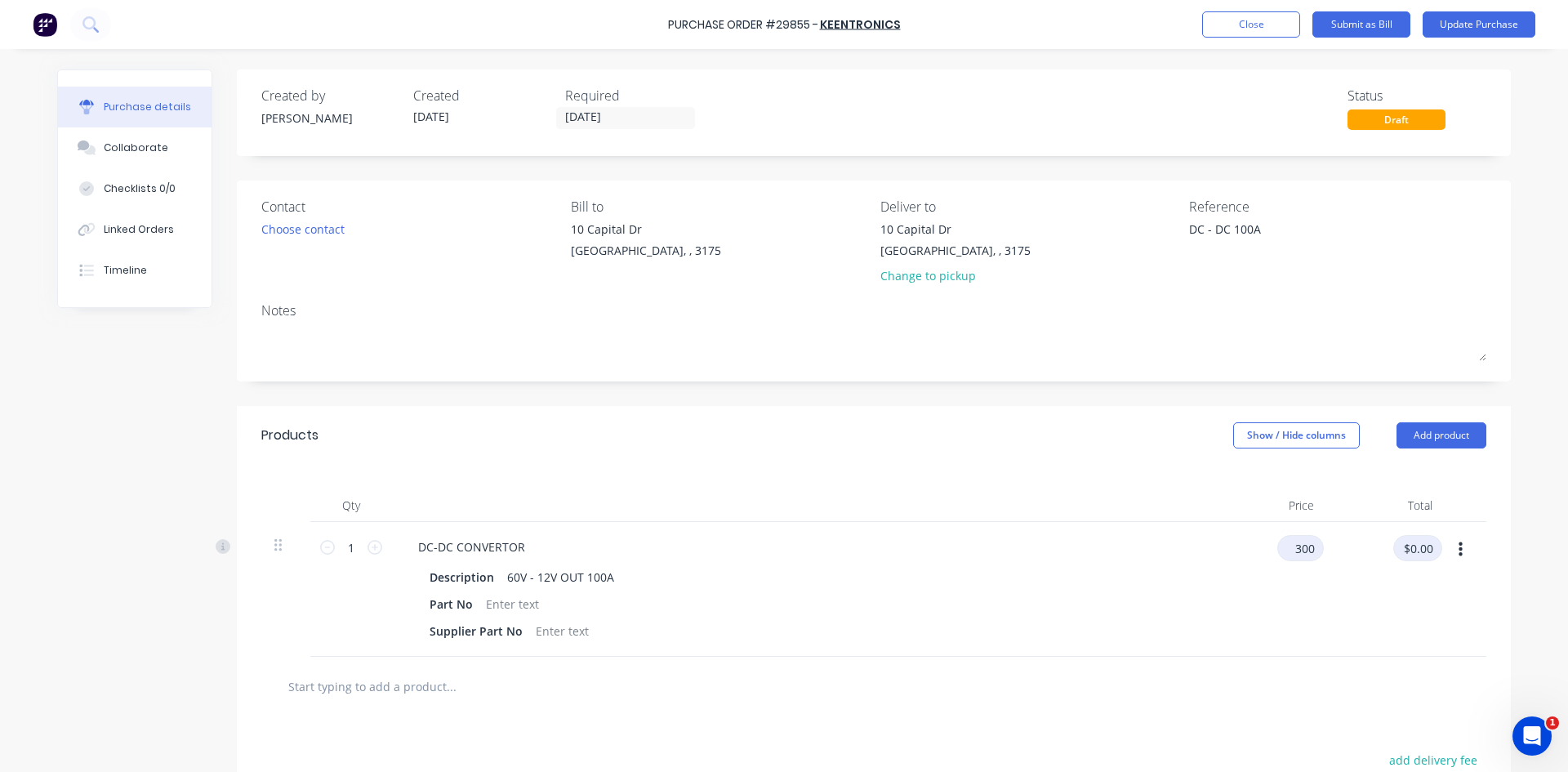
type input "$300.00"
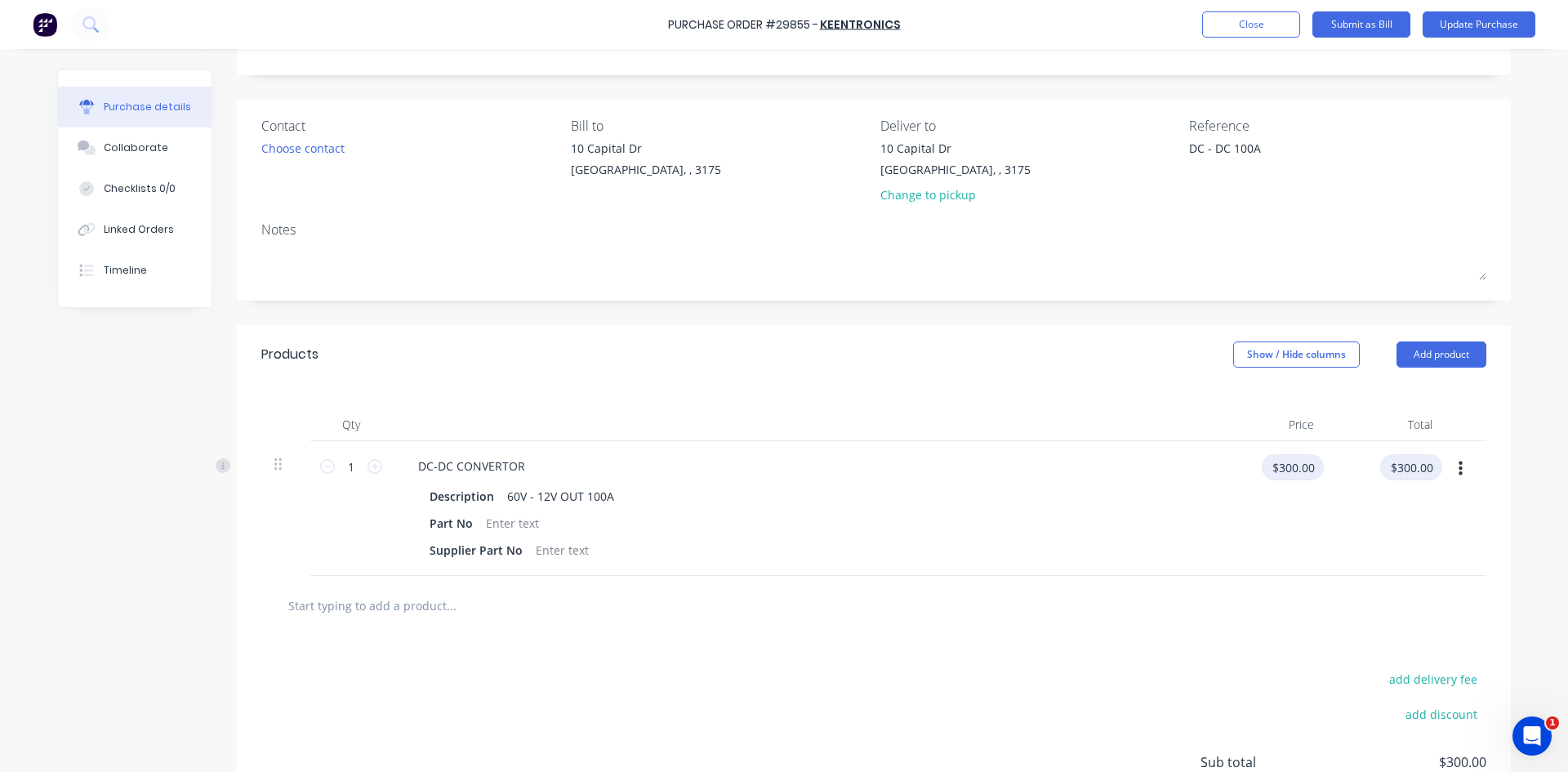
scroll to position [82, 0]
click at [392, 605] on input "text" at bounding box center [451, 604] width 327 height 33
click at [1420, 349] on button "Add product" at bounding box center [1442, 354] width 90 height 26
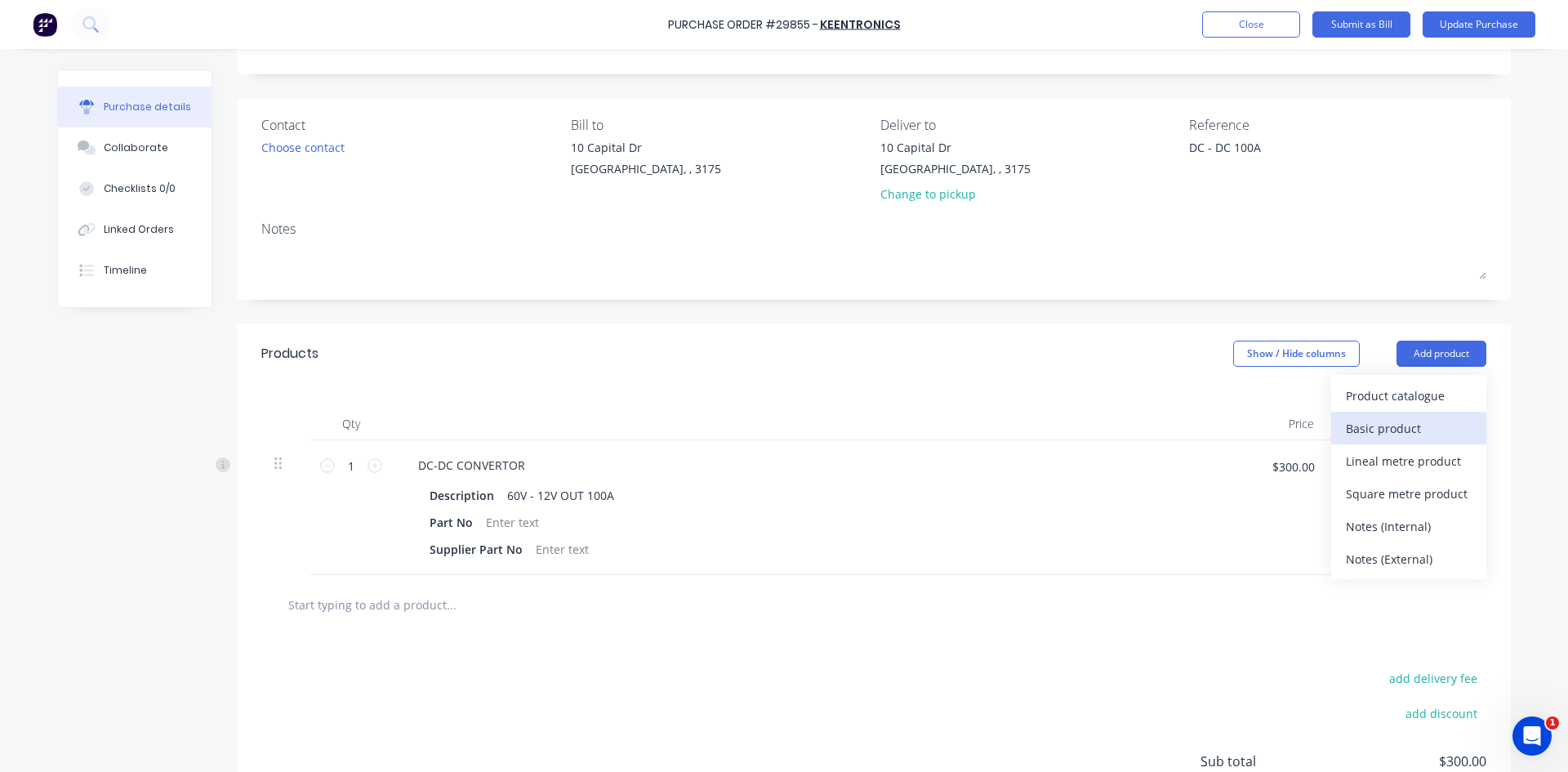
click at [1377, 421] on div "Basic product" at bounding box center [1408, 428] width 125 height 24
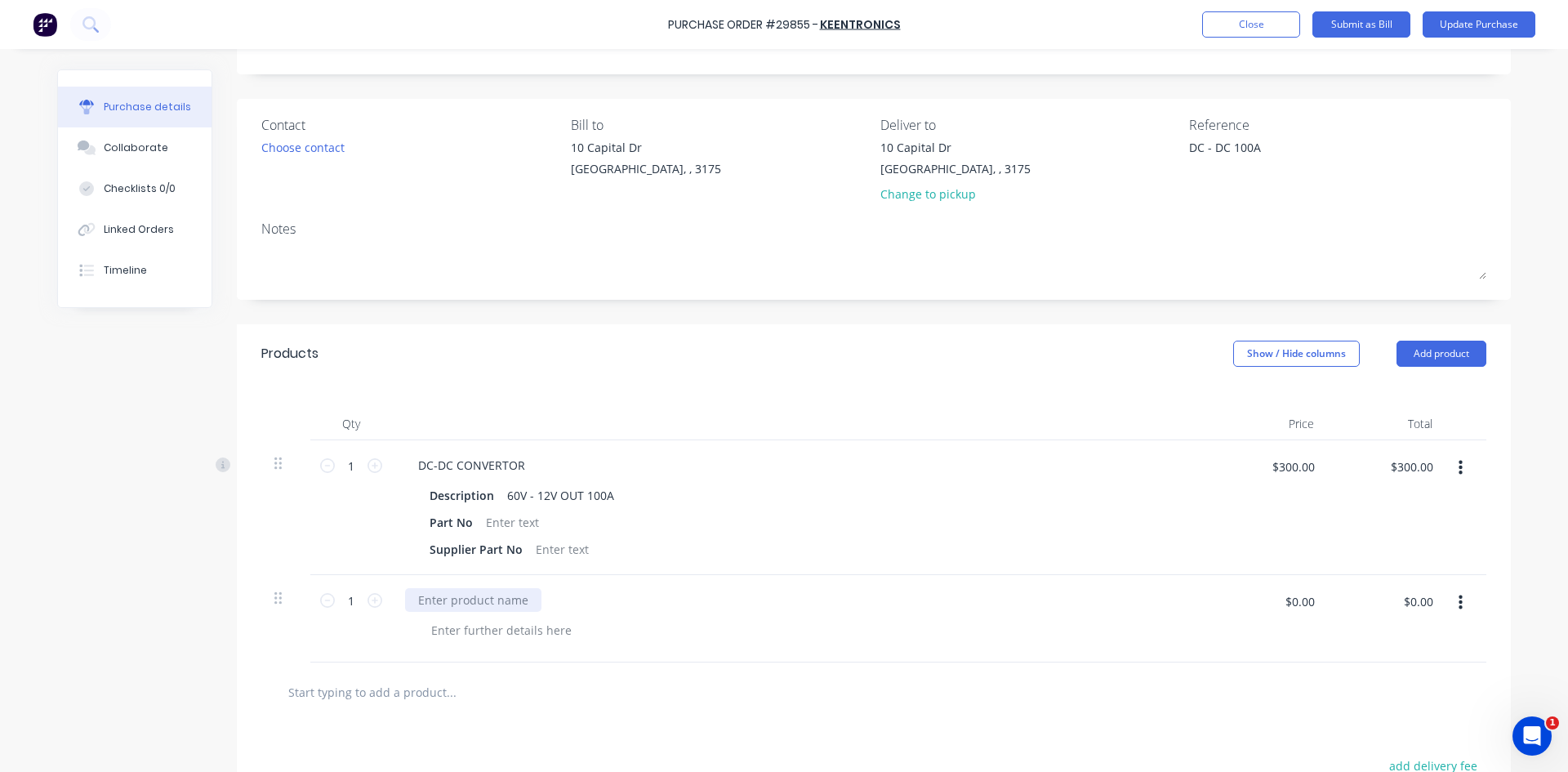
type textarea "x"
click at [449, 593] on div at bounding box center [473, 599] width 136 height 24
type textarea "x"
click at [1288, 602] on input "$0.00" at bounding box center [1299, 601] width 49 height 26
type input "20"
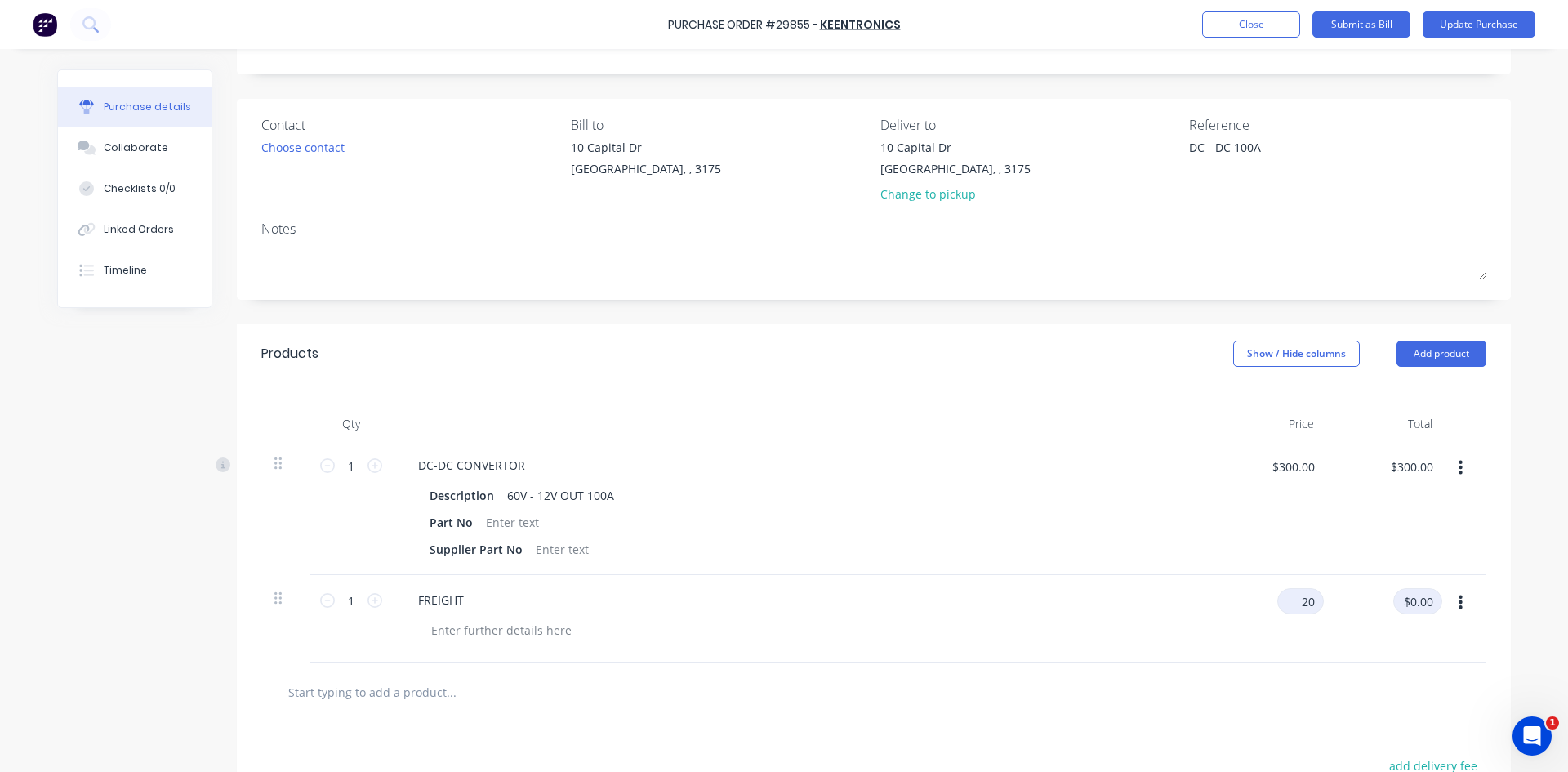
type textarea "x"
type input "$20.00"
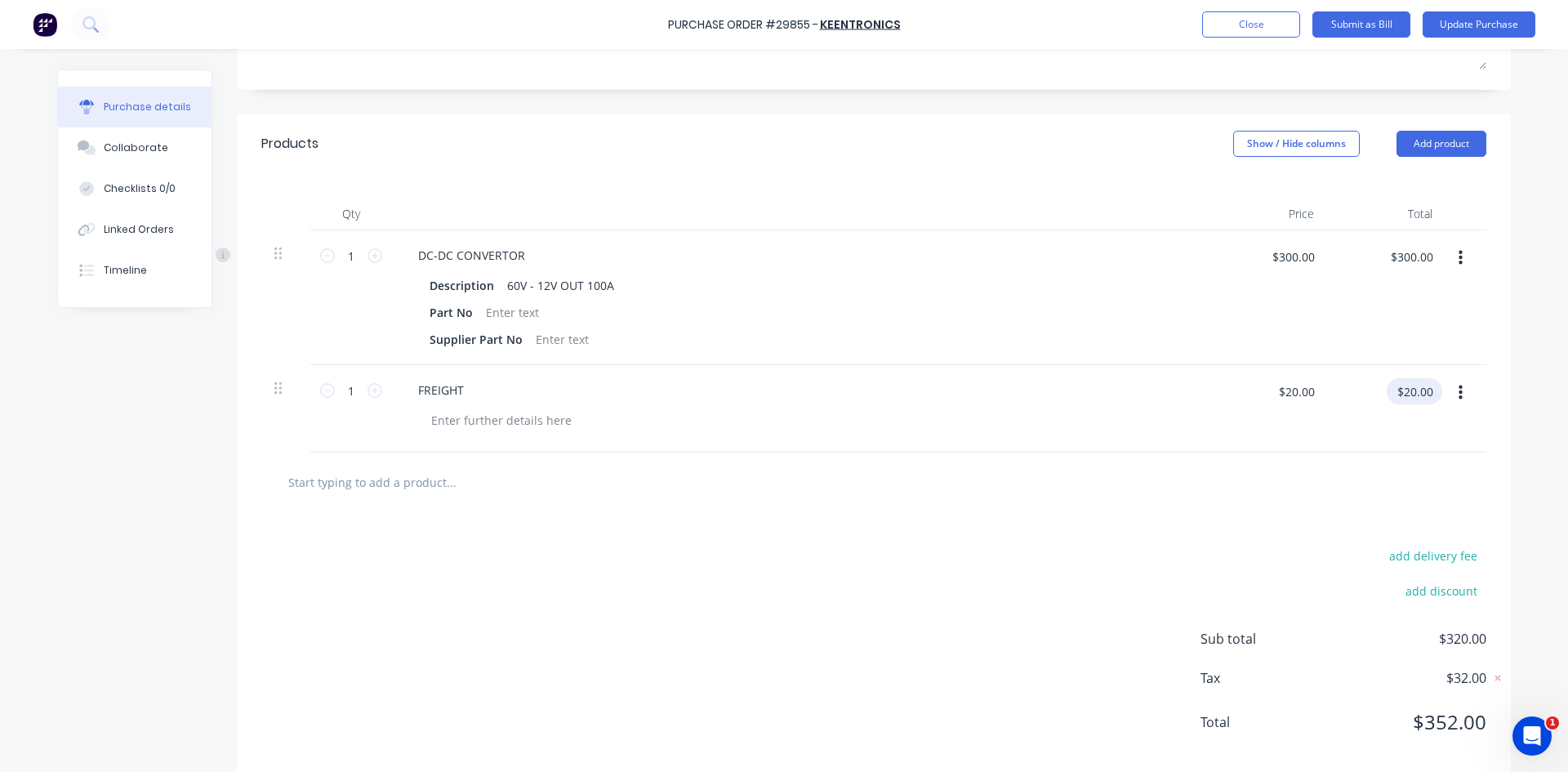
scroll to position [317, 0]
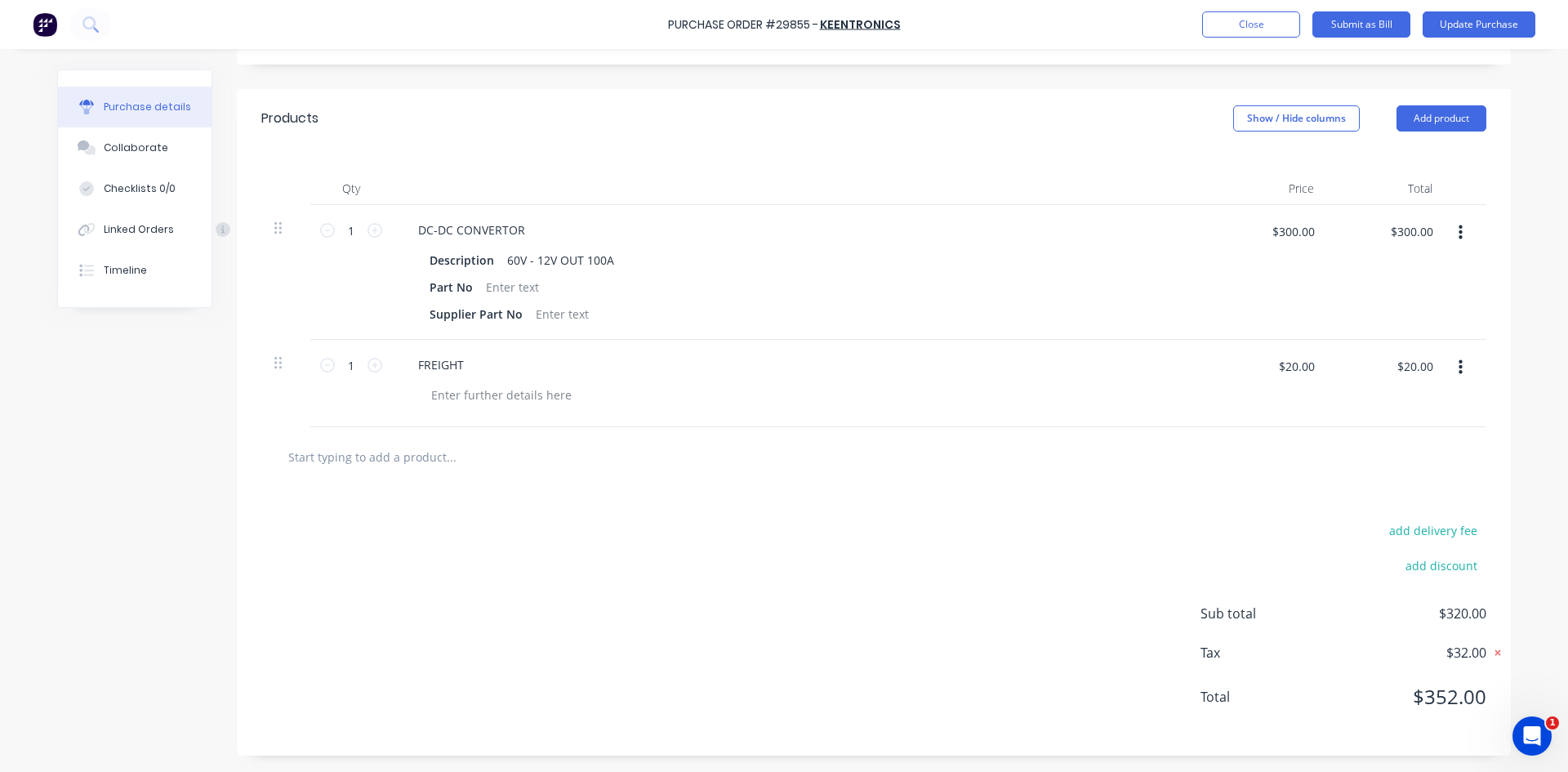
click at [1492, 651] on icon at bounding box center [1498, 652] width 16 height 16
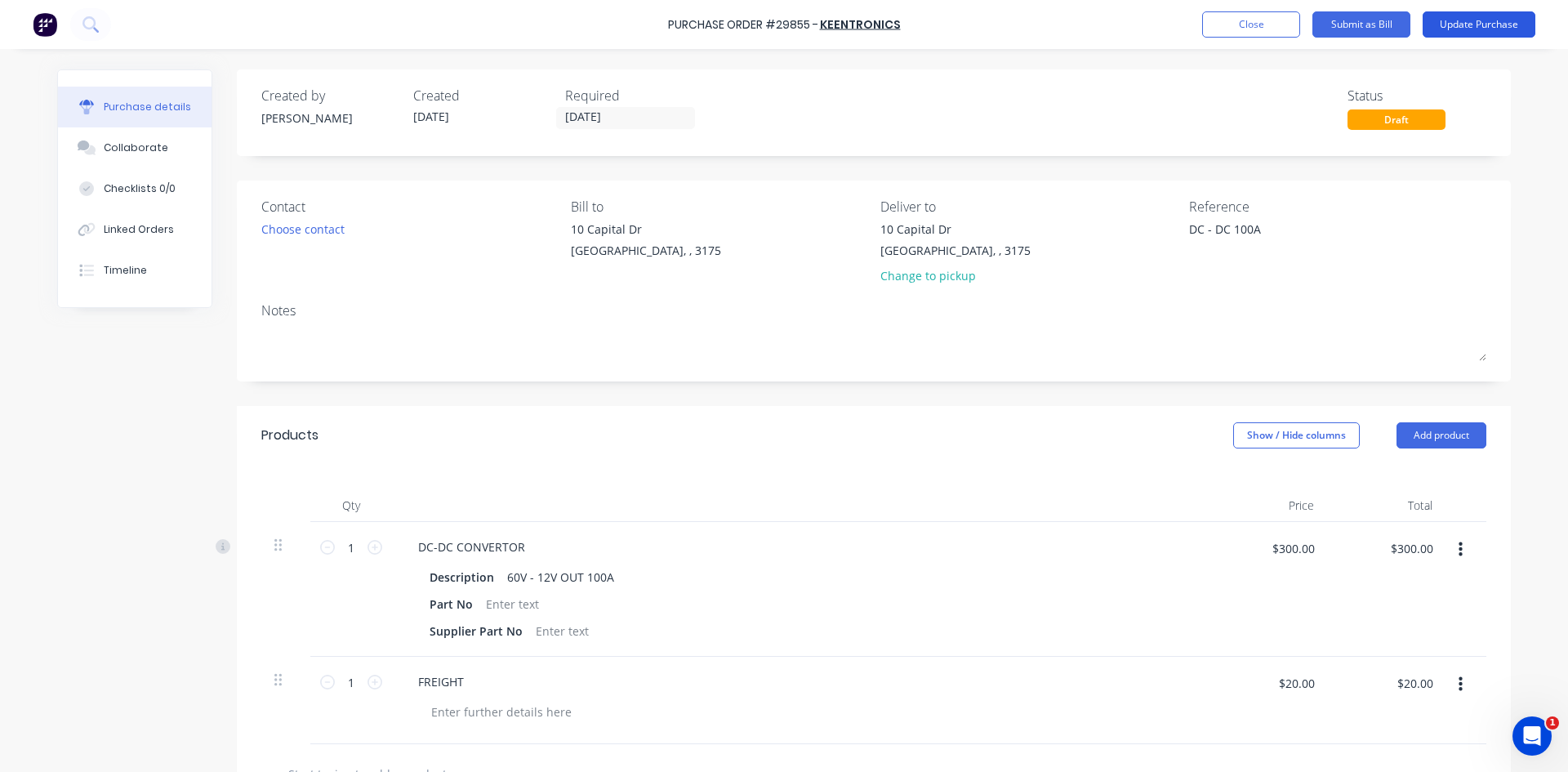
click at [1460, 25] on button "Update Purchase" at bounding box center [1479, 25] width 113 height 26
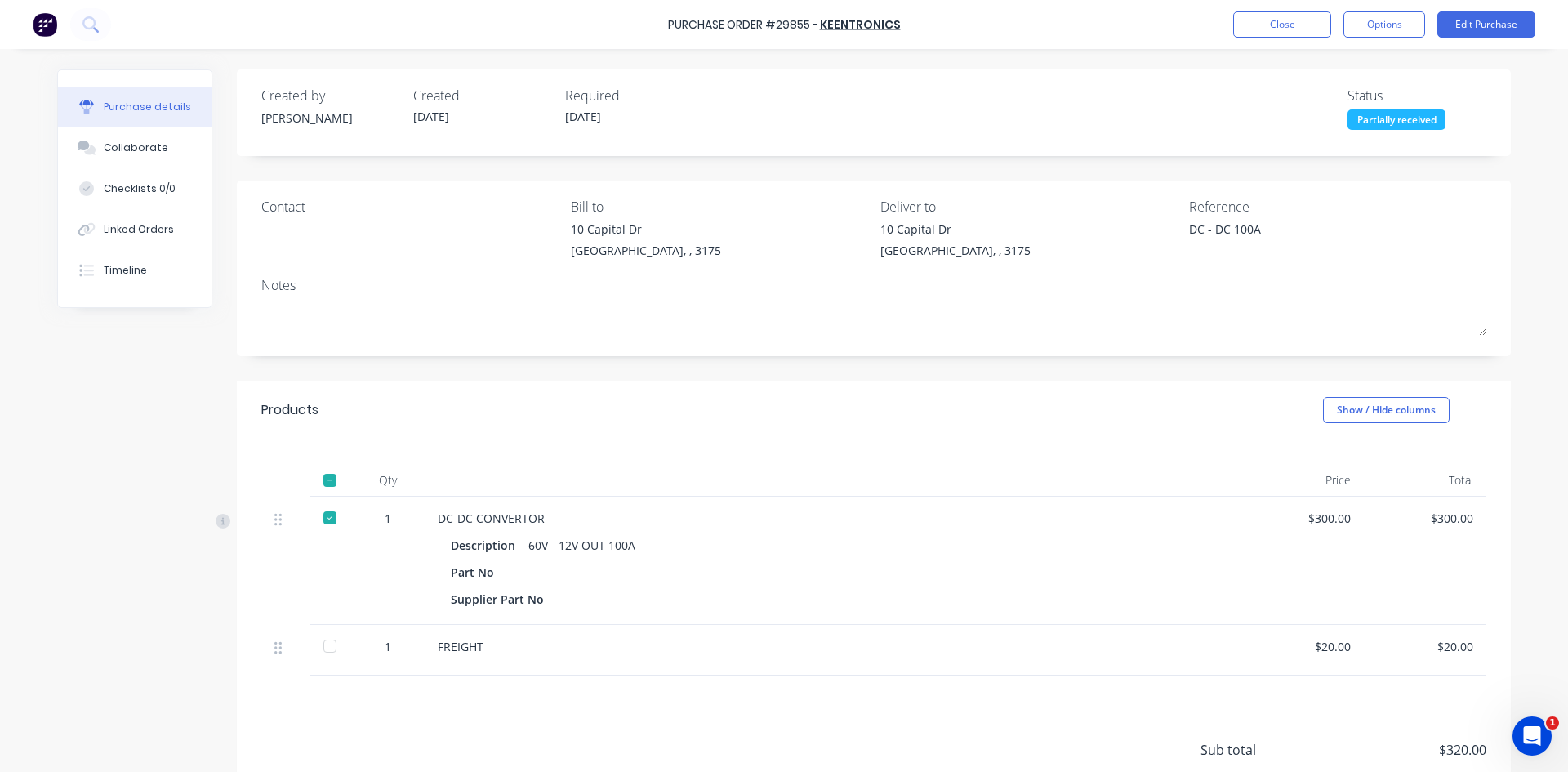
click at [322, 648] on div at bounding box center [330, 646] width 33 height 33
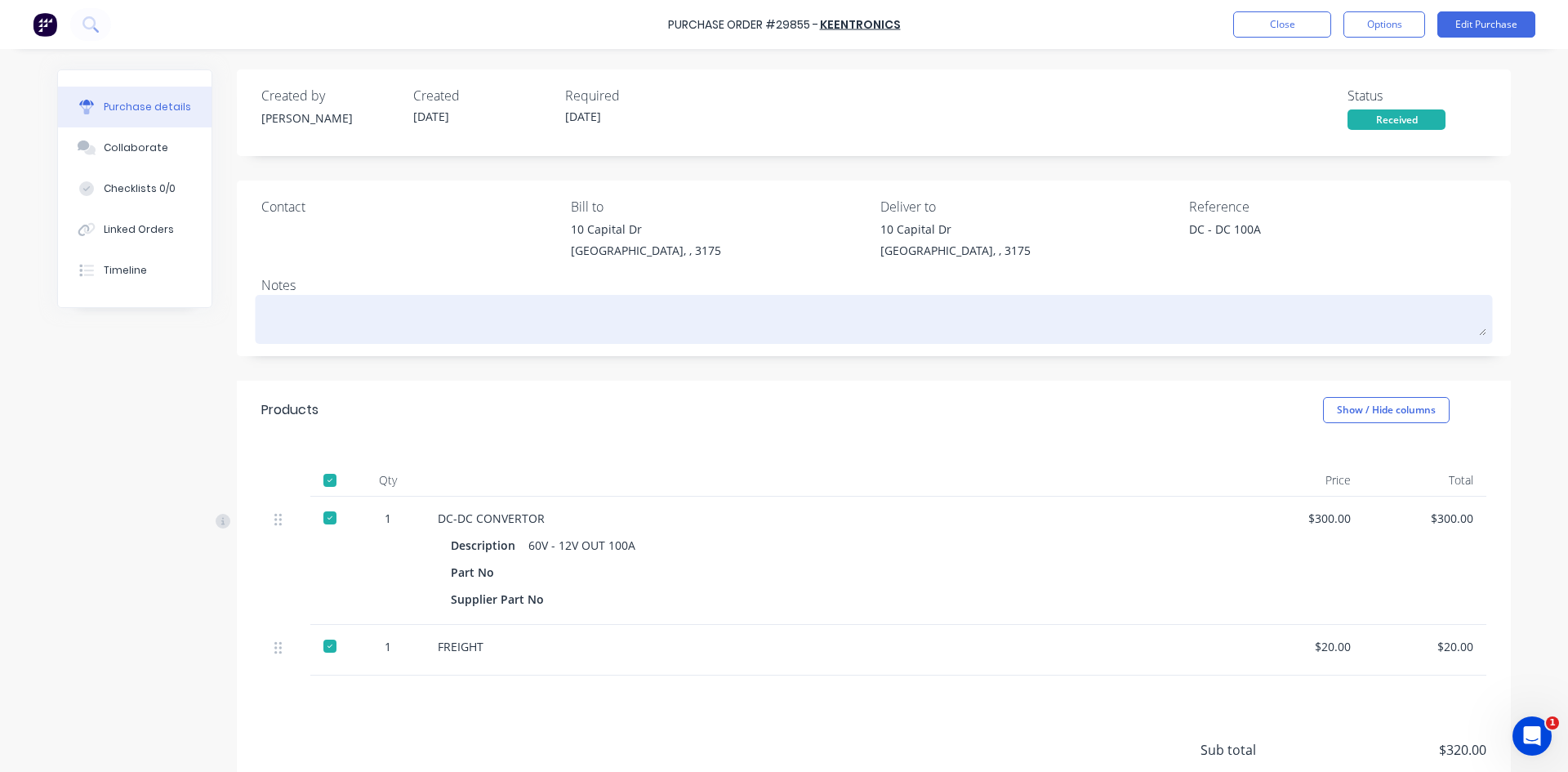
type textarea "x"
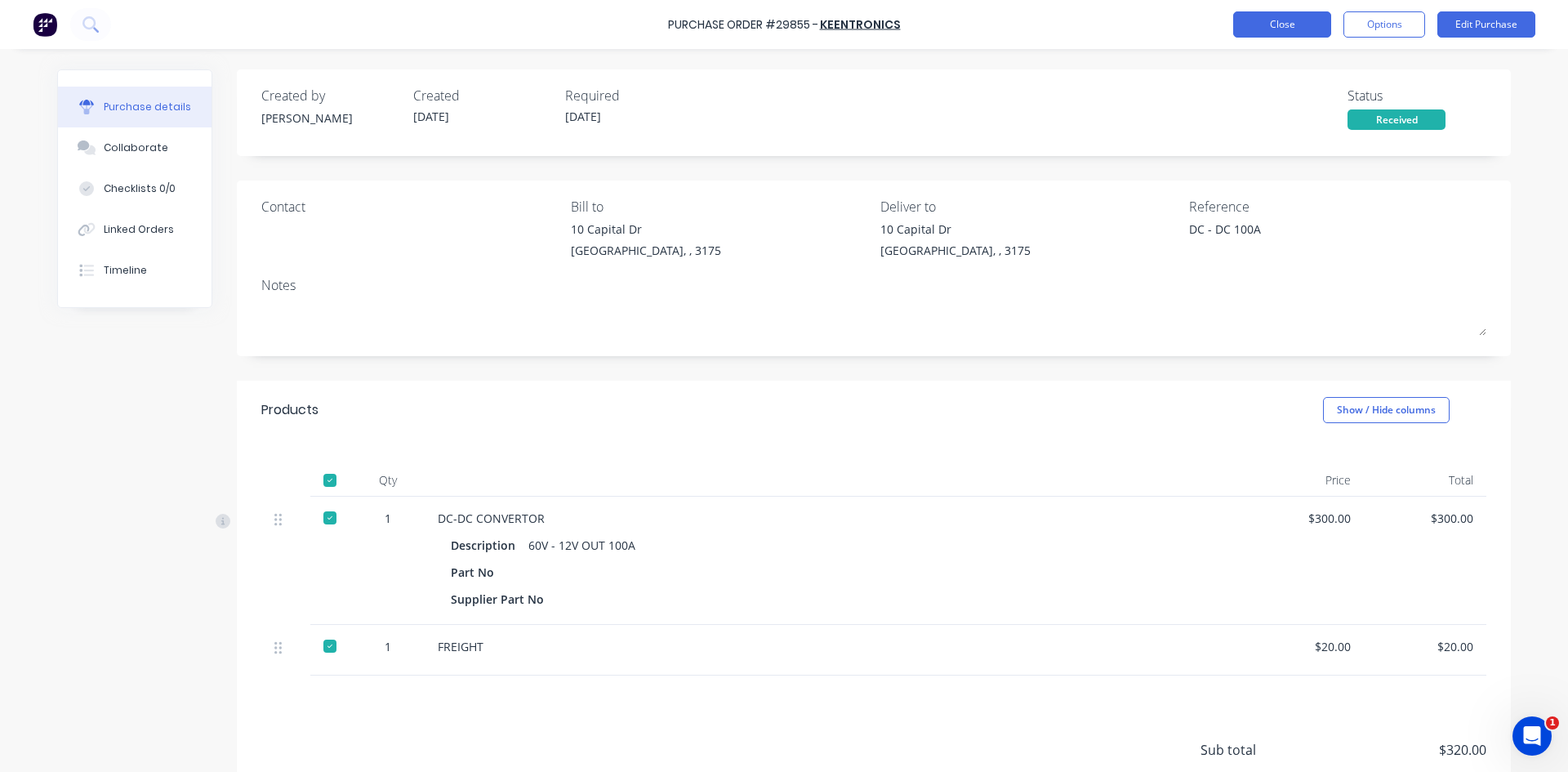
click at [1254, 20] on button "Close" at bounding box center [1283, 25] width 98 height 26
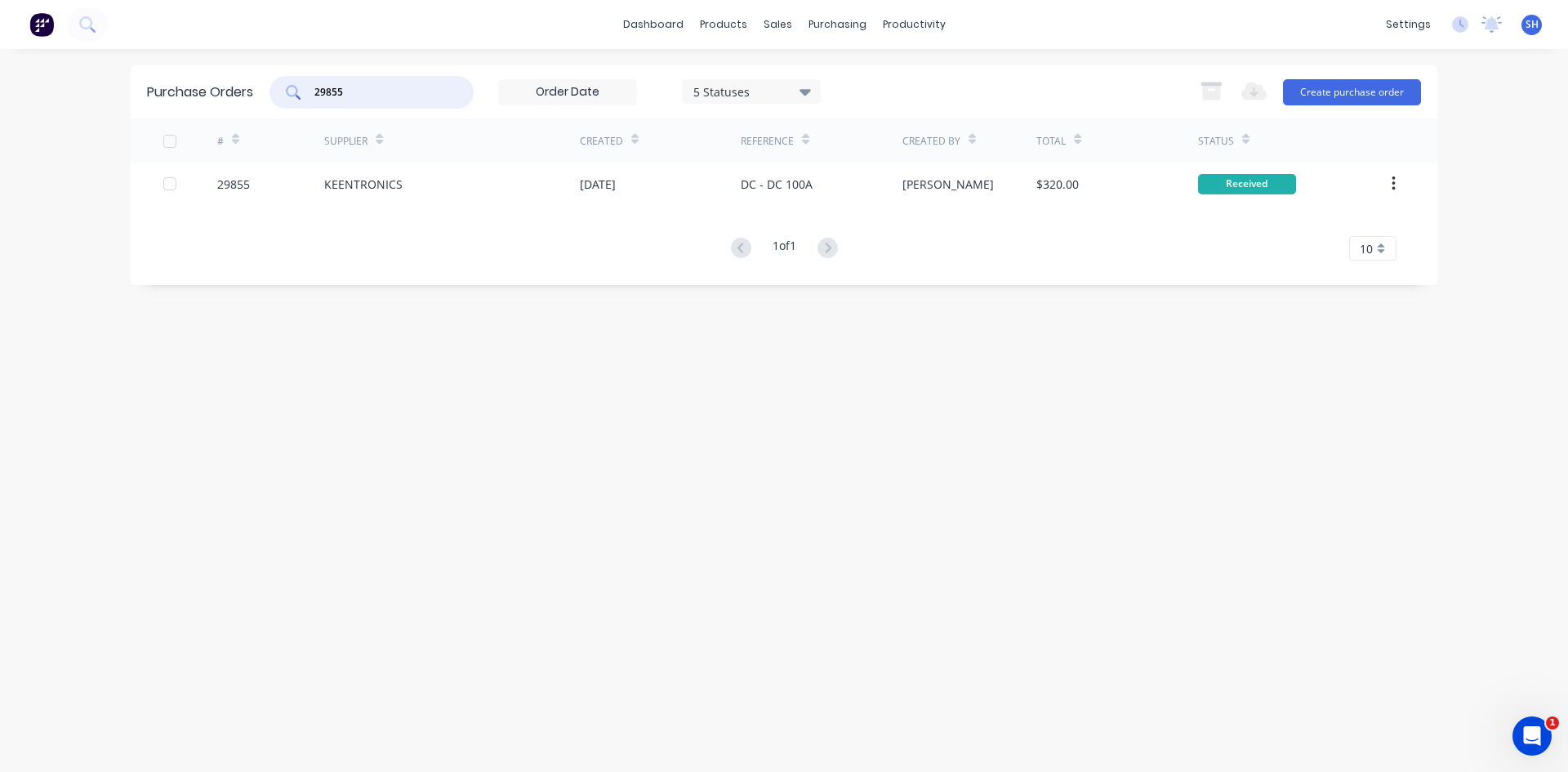
click at [359, 92] on input "29855" at bounding box center [380, 93] width 135 height 16
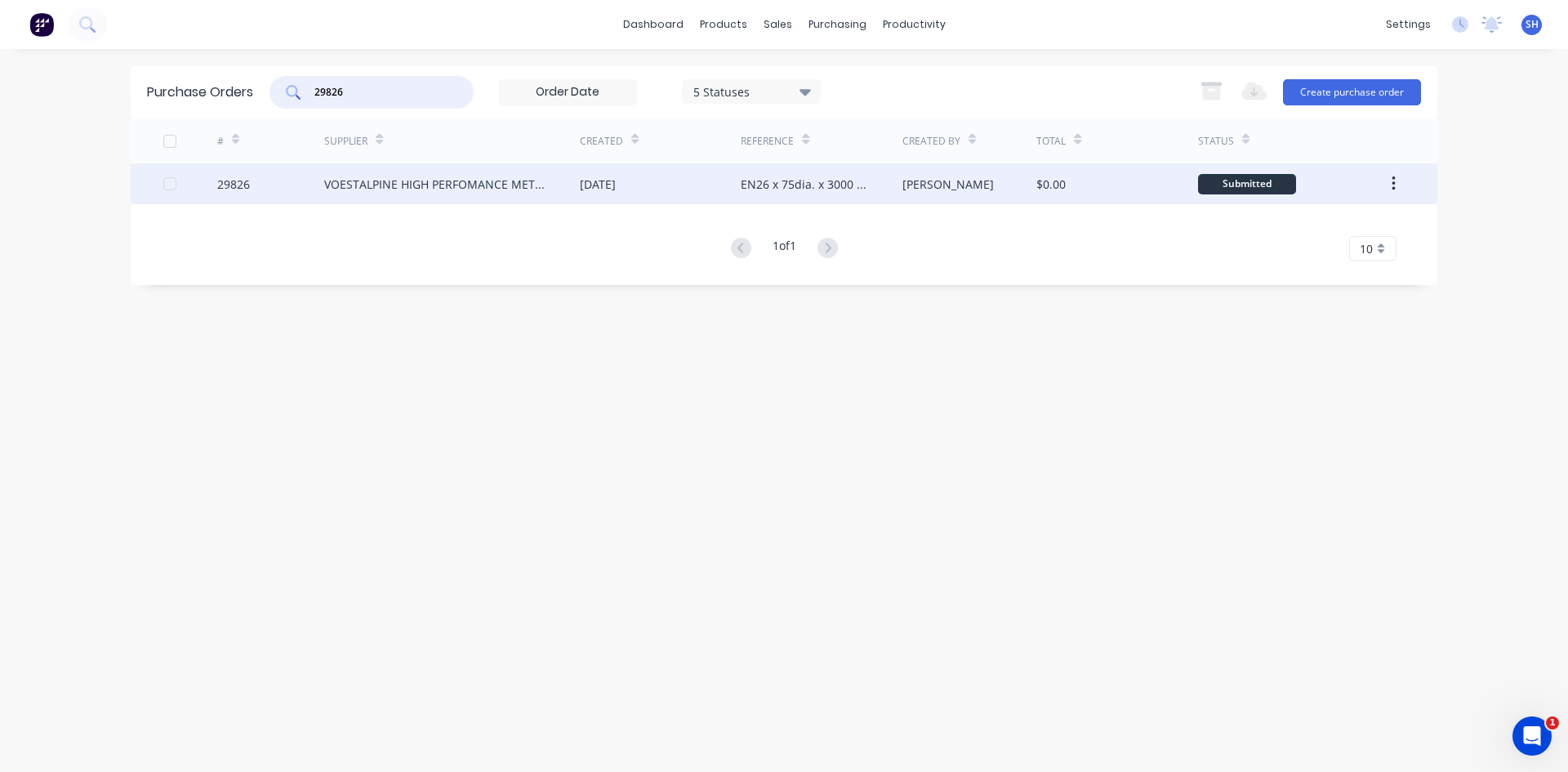
type input "29826"
click at [423, 180] on div "VOESTALPINE HIGH PERFOMANCE METALS (AUST) PTY LTD" at bounding box center [436, 184] width 223 height 17
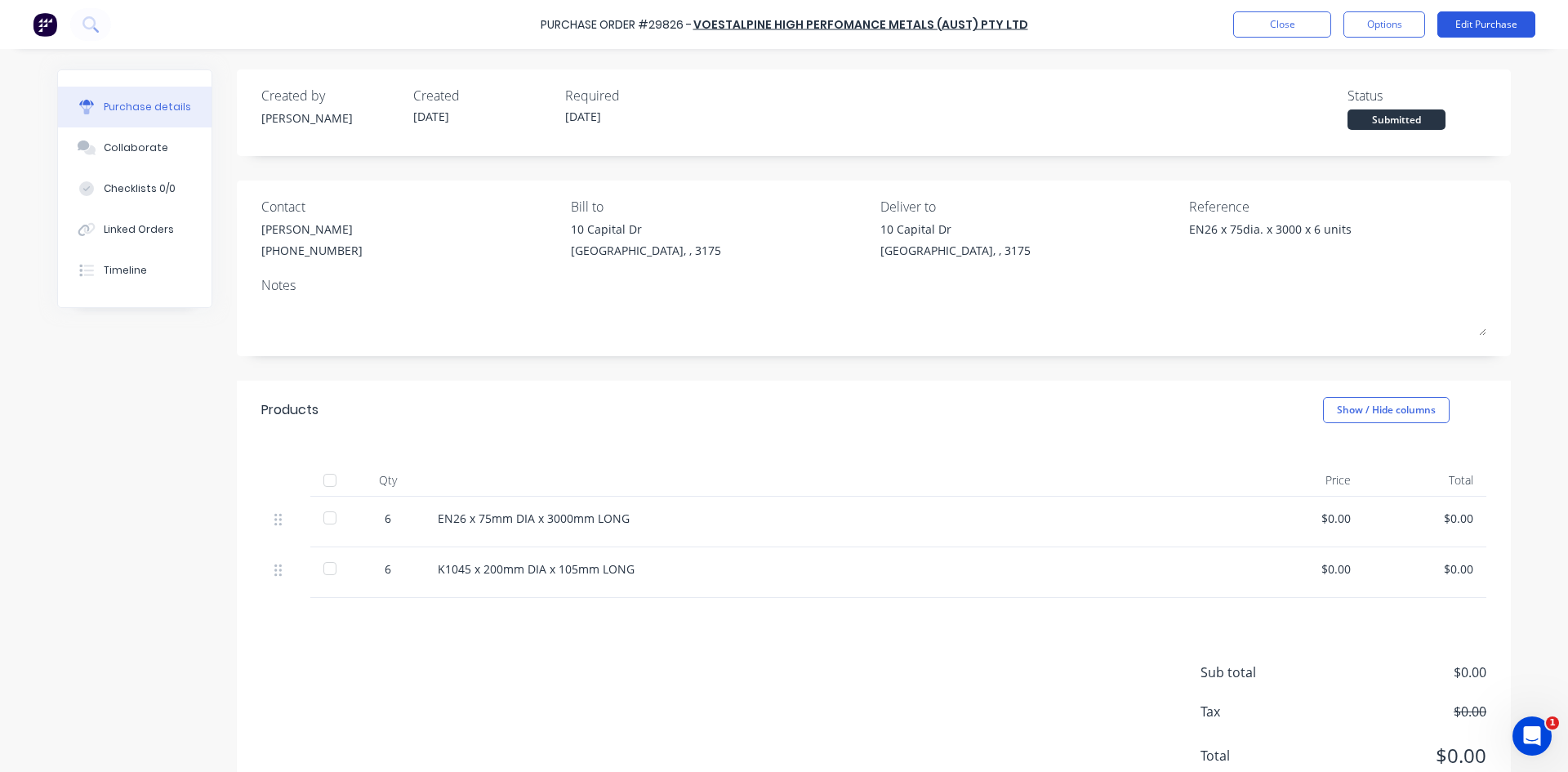
click at [1468, 24] on button "Edit Purchase" at bounding box center [1487, 25] width 98 height 26
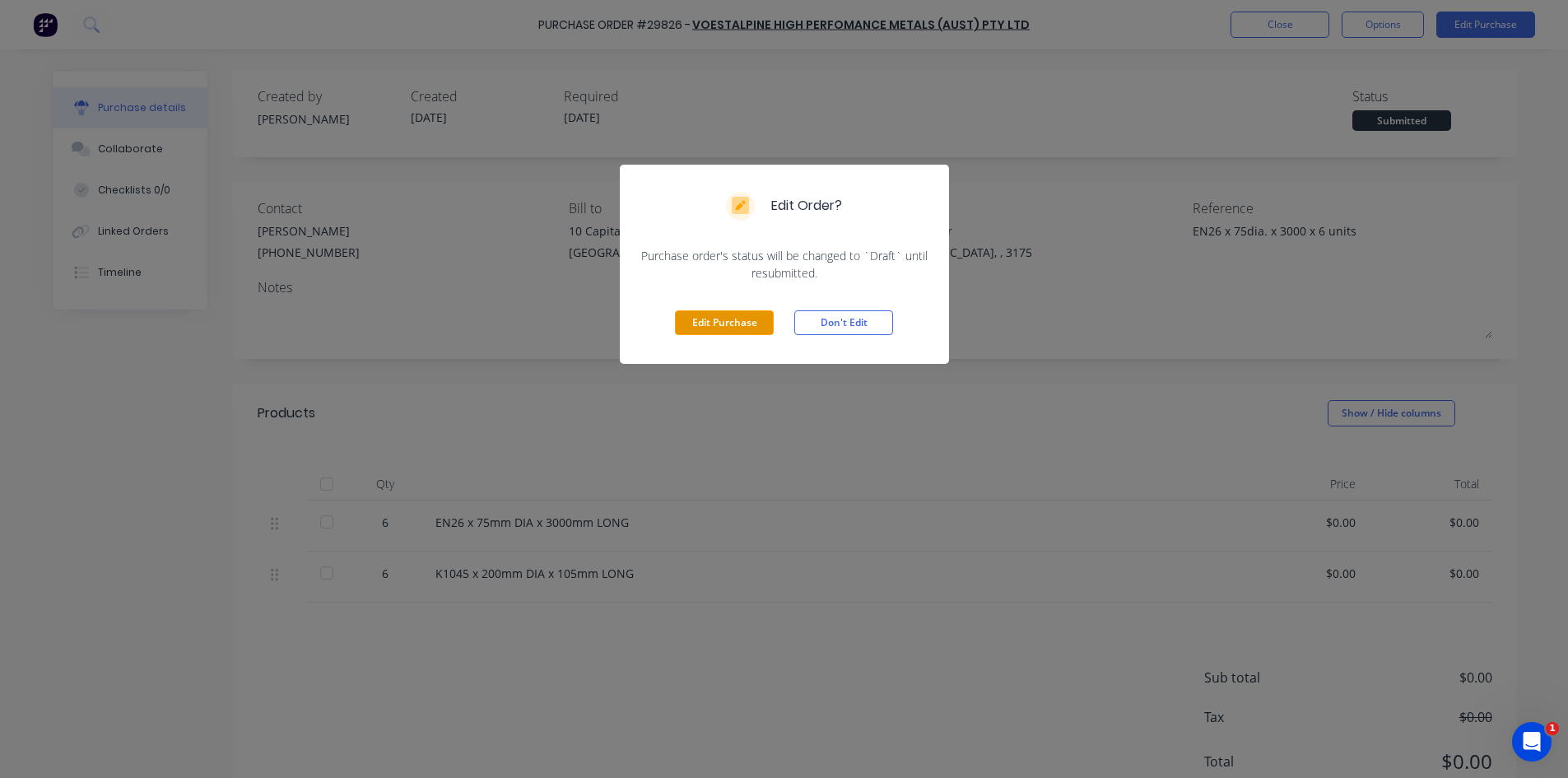
click at [717, 316] on button "Edit Purchase" at bounding box center [725, 323] width 99 height 25
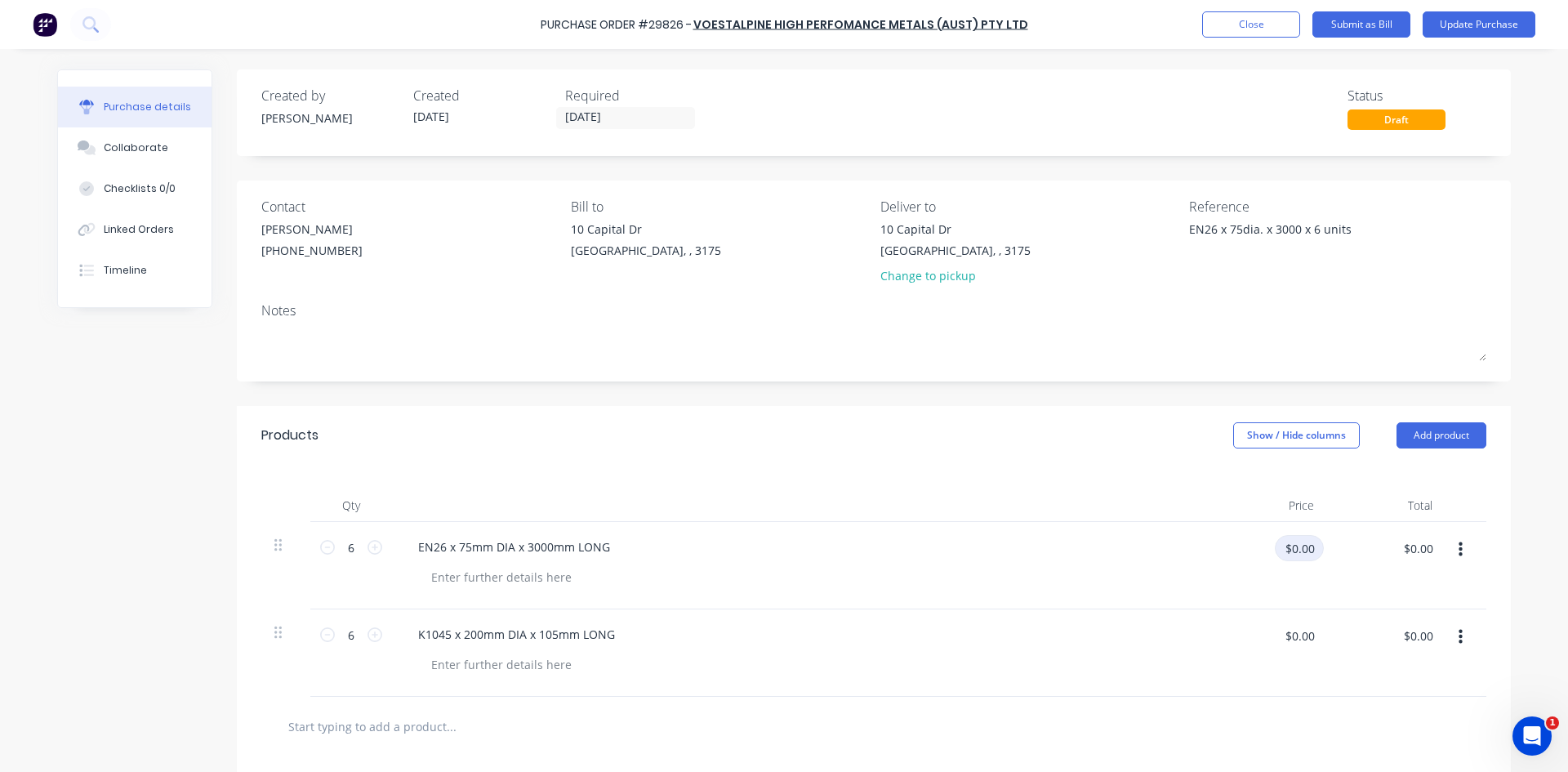
type textarea "x"
click at [1294, 549] on input "$0.00" at bounding box center [1299, 548] width 49 height 26
type input "6"
type textarea "x"
type input "$0.00"
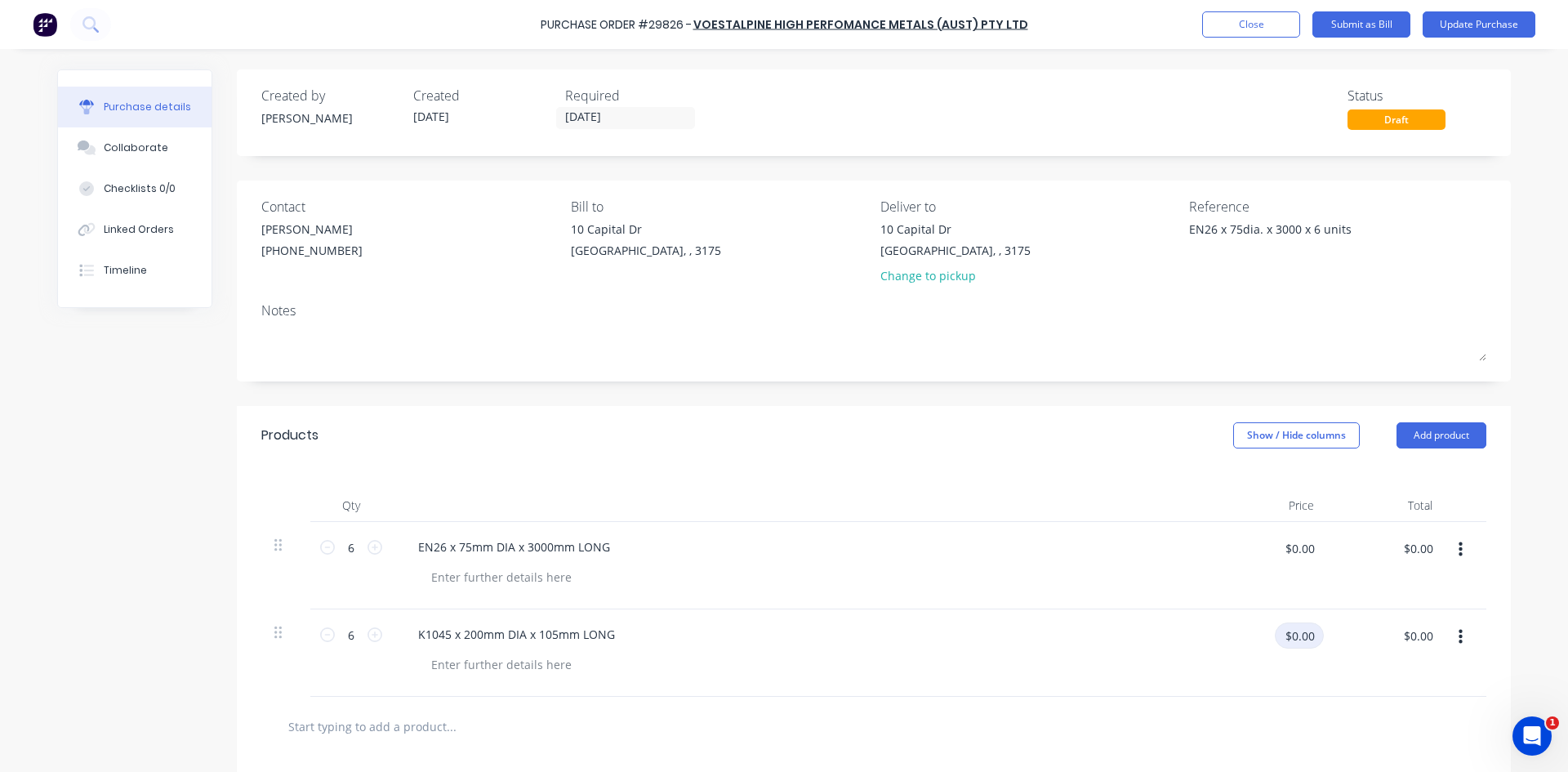
click at [1288, 643] on input "$0.00" at bounding box center [1299, 635] width 49 height 26
type input "66"
type textarea "x"
type input "$66.00"
type input "$396.00"
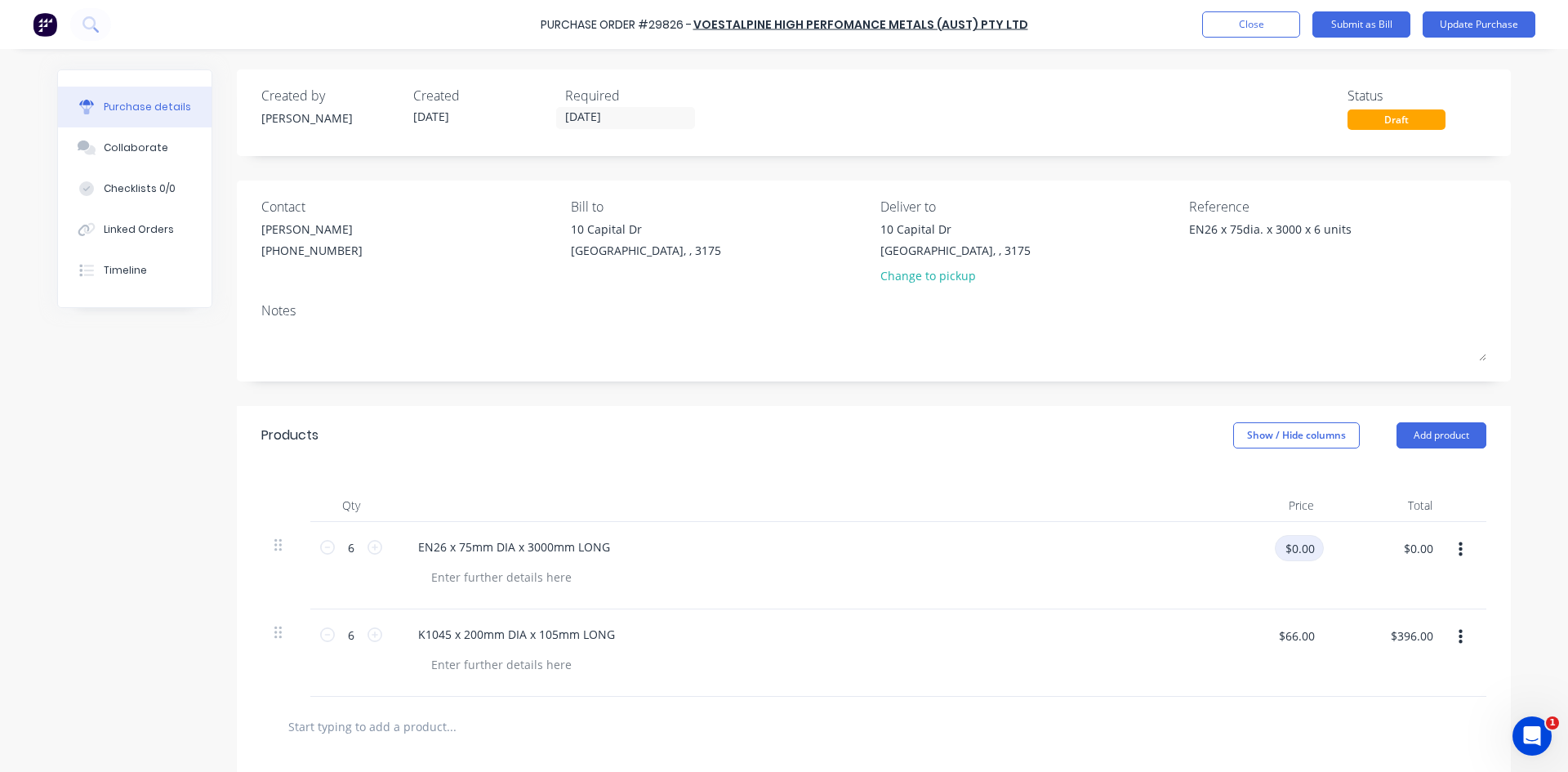
type textarea "x"
click at [1286, 555] on input "$0.00" at bounding box center [1299, 548] width 49 height 26
type input "806.99"
type textarea "x"
type input "$806.99"
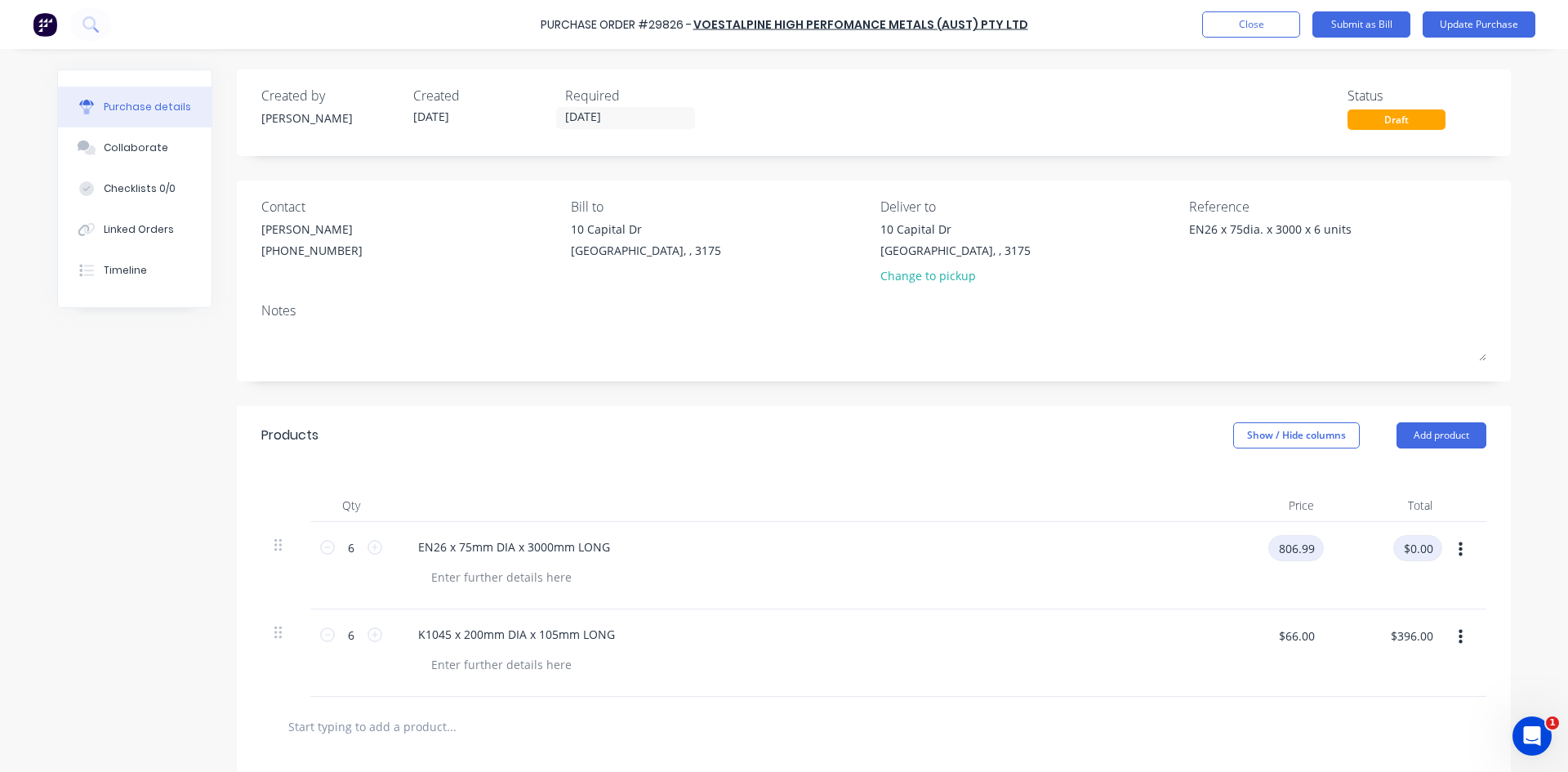
type input "$4,841.94"
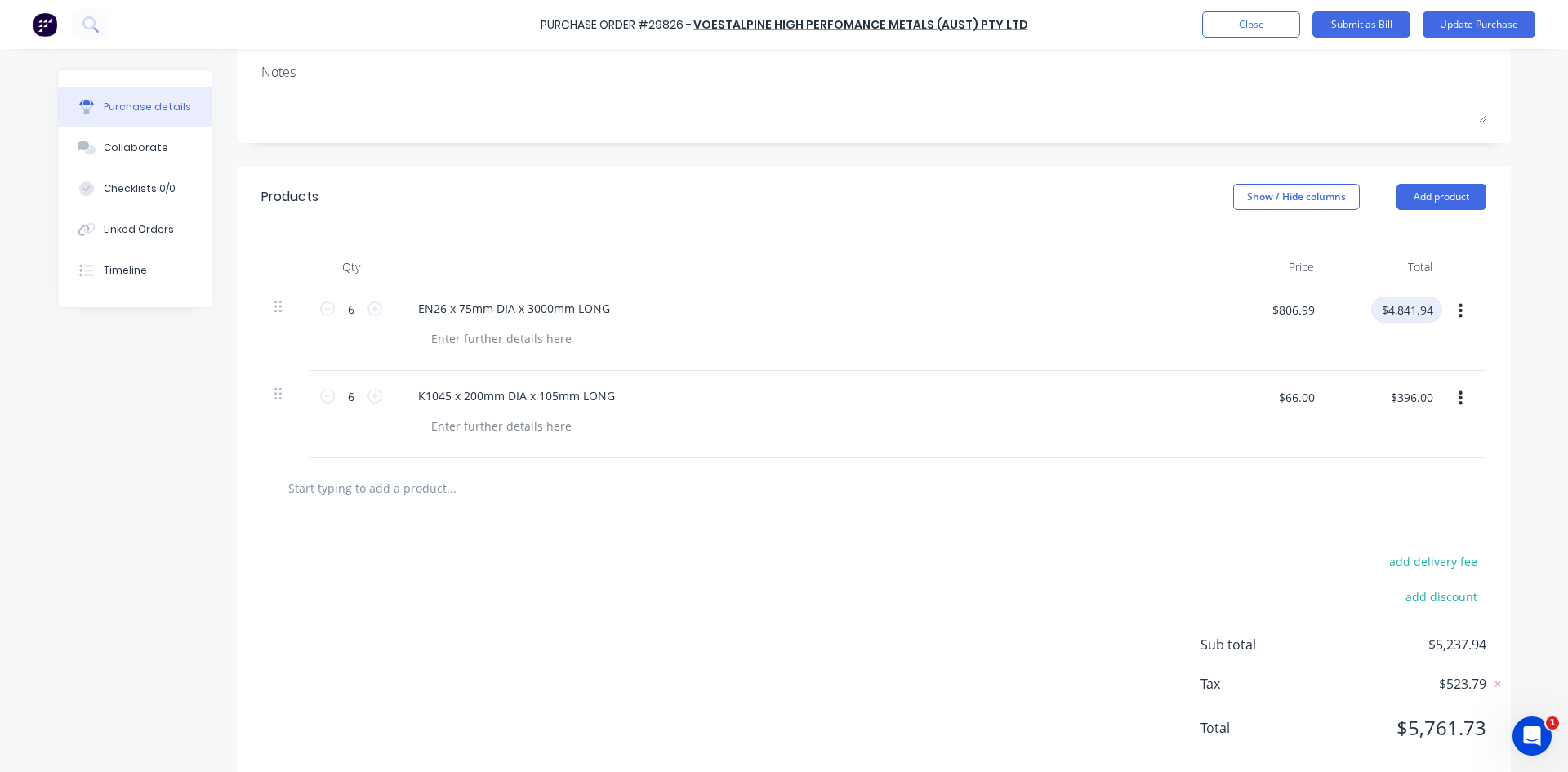
scroll to position [270, 0]
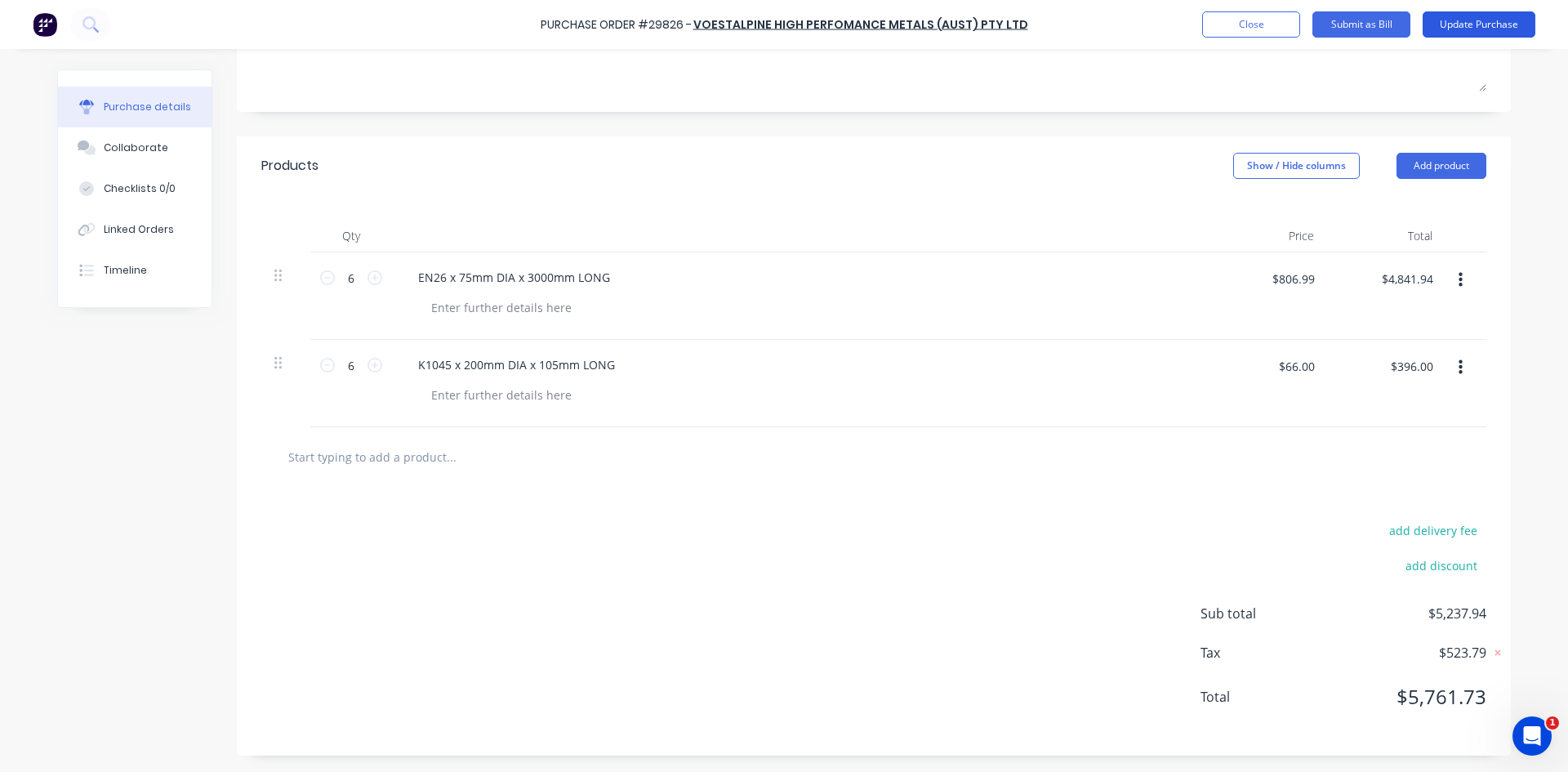
click at [1466, 24] on button "Update Purchase" at bounding box center [1479, 25] width 113 height 26
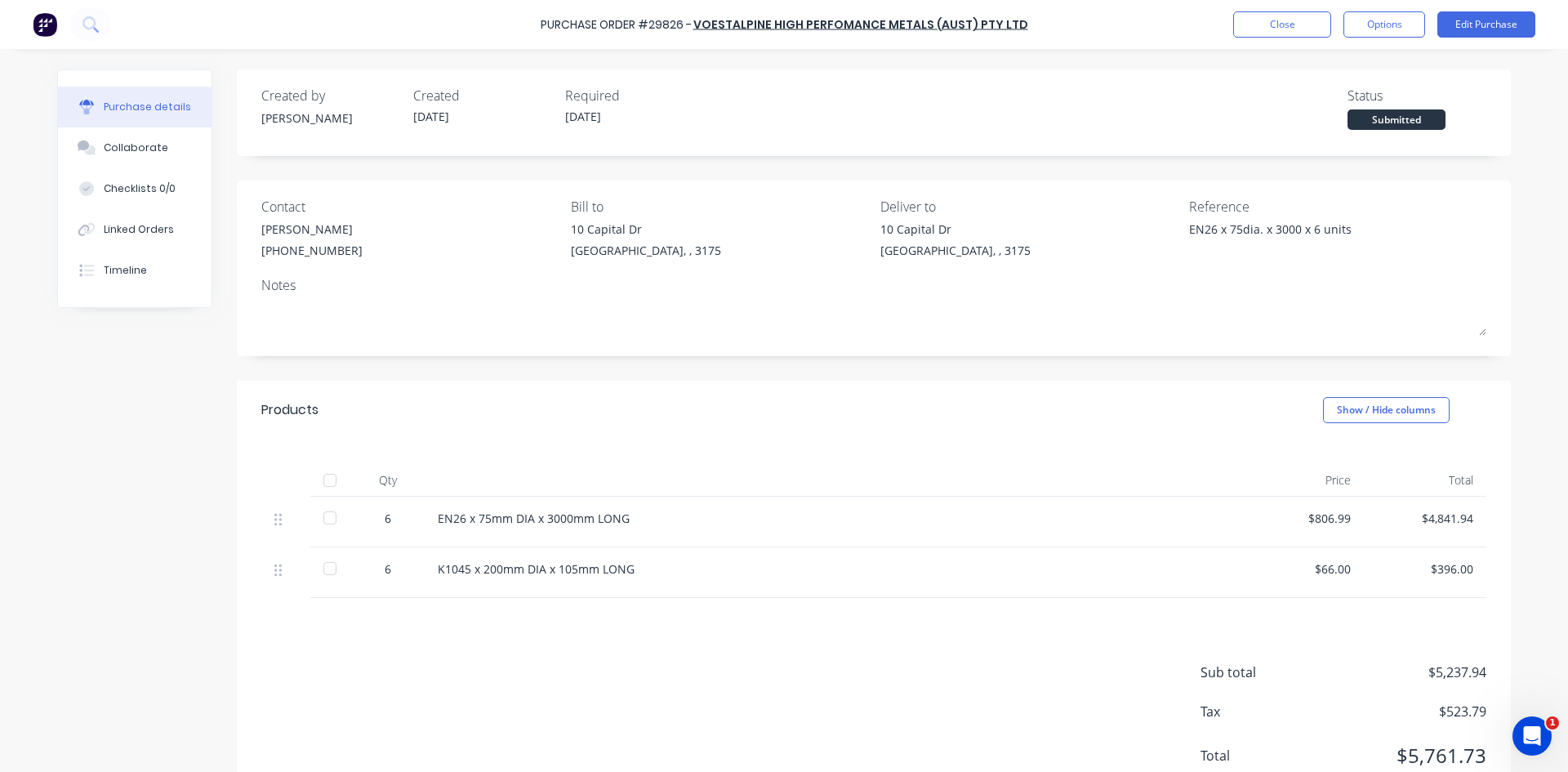
click at [325, 518] on div at bounding box center [330, 518] width 33 height 33
click at [320, 565] on div at bounding box center [330, 569] width 33 height 33
type textarea "x"
click at [1260, 19] on button "Close" at bounding box center [1283, 25] width 98 height 26
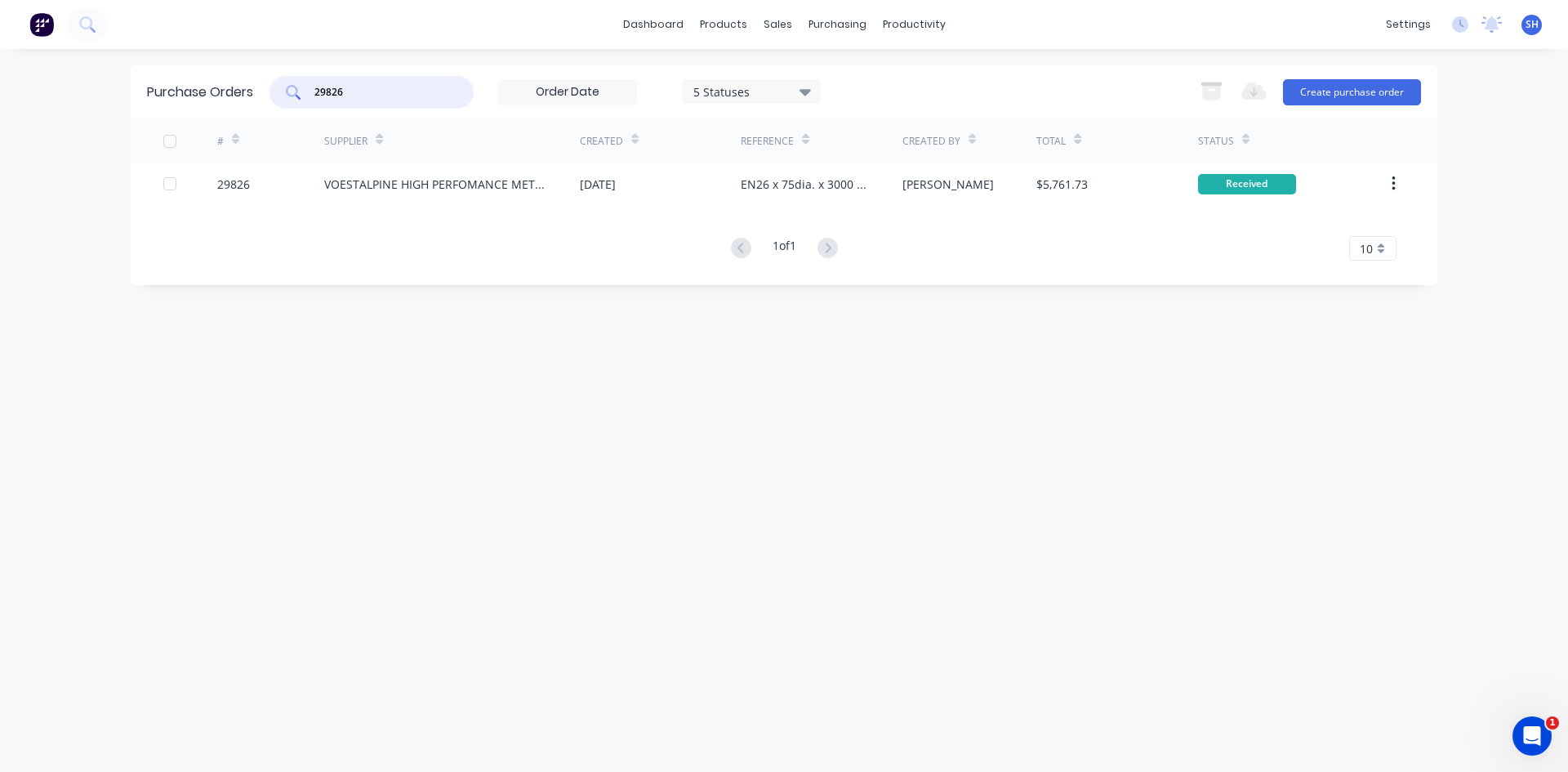
drag, startPoint x: 378, startPoint y: 91, endPoint x: 370, endPoint y: 89, distance: 8.2
click at [377, 90] on input "29826" at bounding box center [380, 93] width 135 height 16
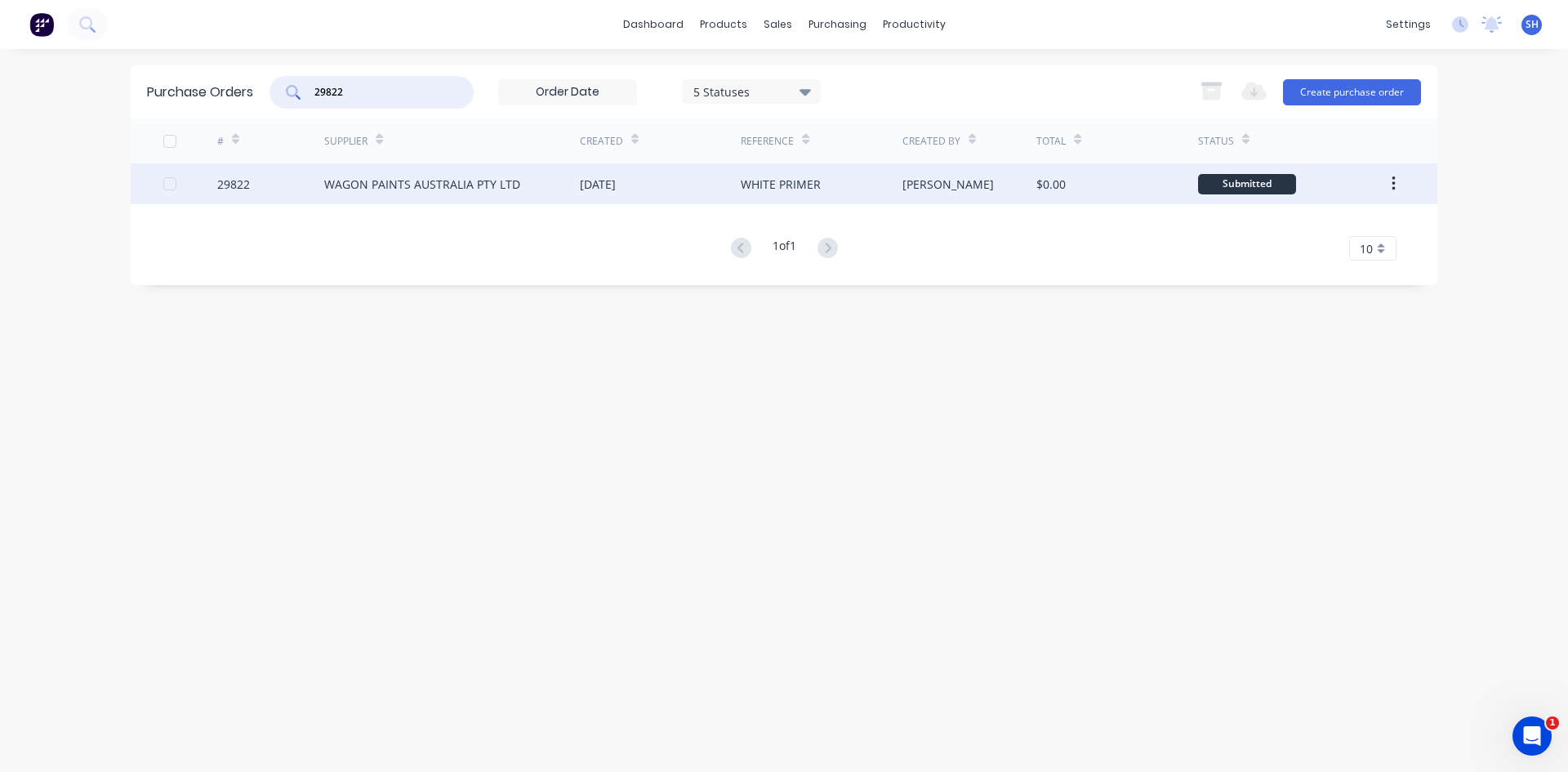
type input "29822"
click at [392, 181] on div "WAGON PAINTS AUSTRALIA PTY LTD" at bounding box center [422, 184] width 196 height 17
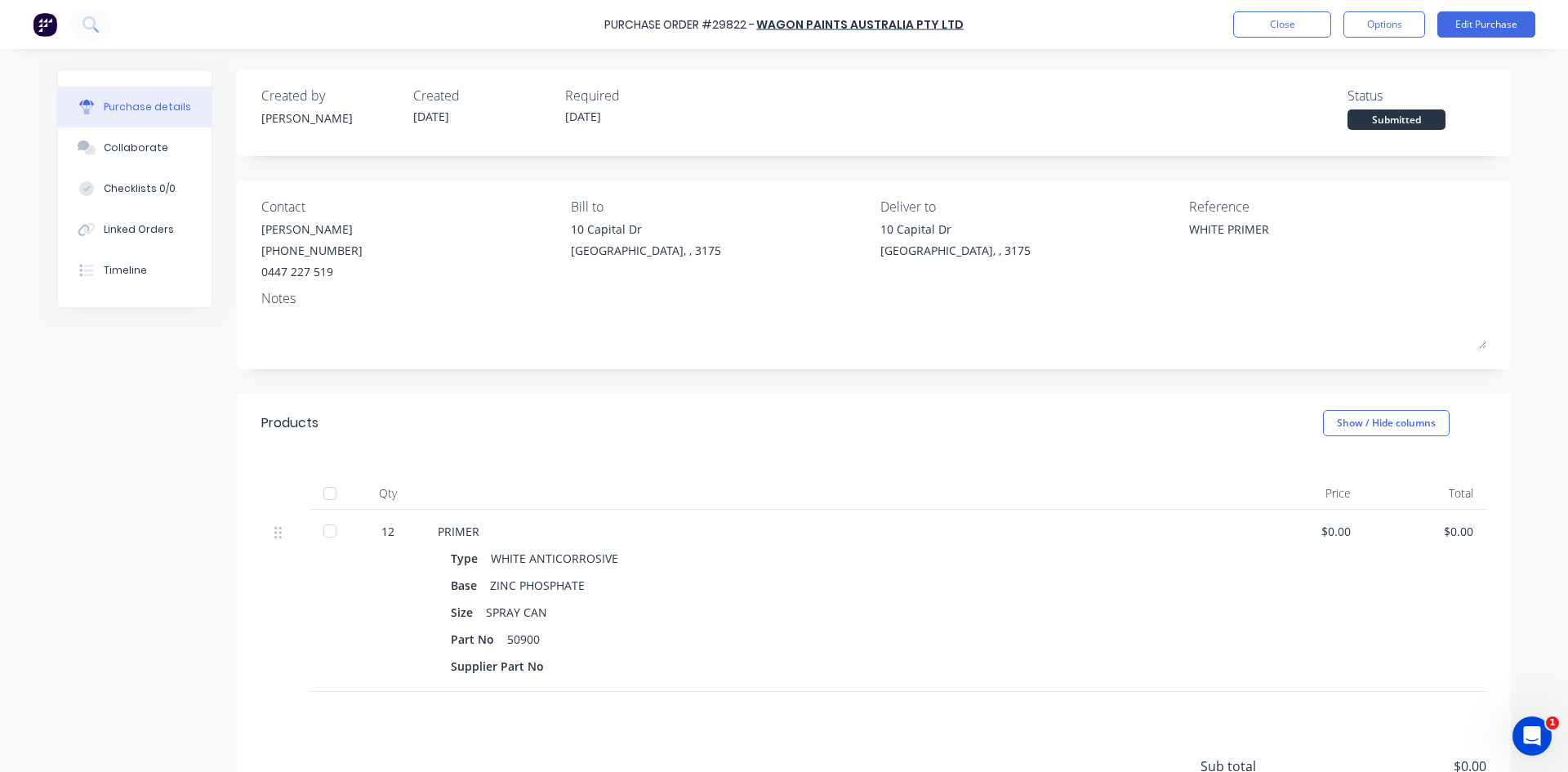
click at [322, 530] on div at bounding box center [330, 531] width 33 height 33
click at [1472, 21] on button "Edit Purchase" at bounding box center [1487, 25] width 98 height 26
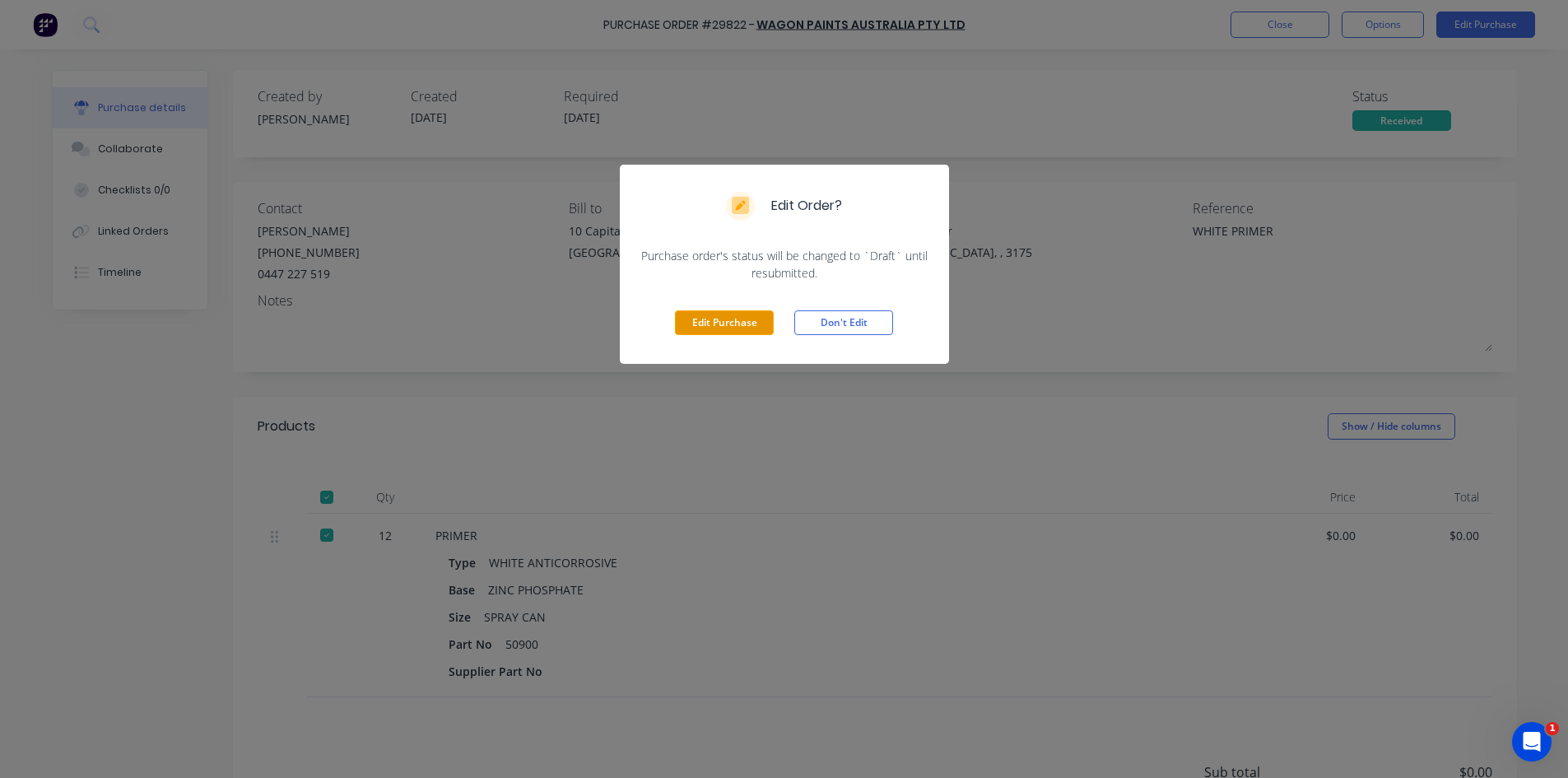
click at [758, 324] on button "Edit Purchase" at bounding box center [725, 323] width 99 height 25
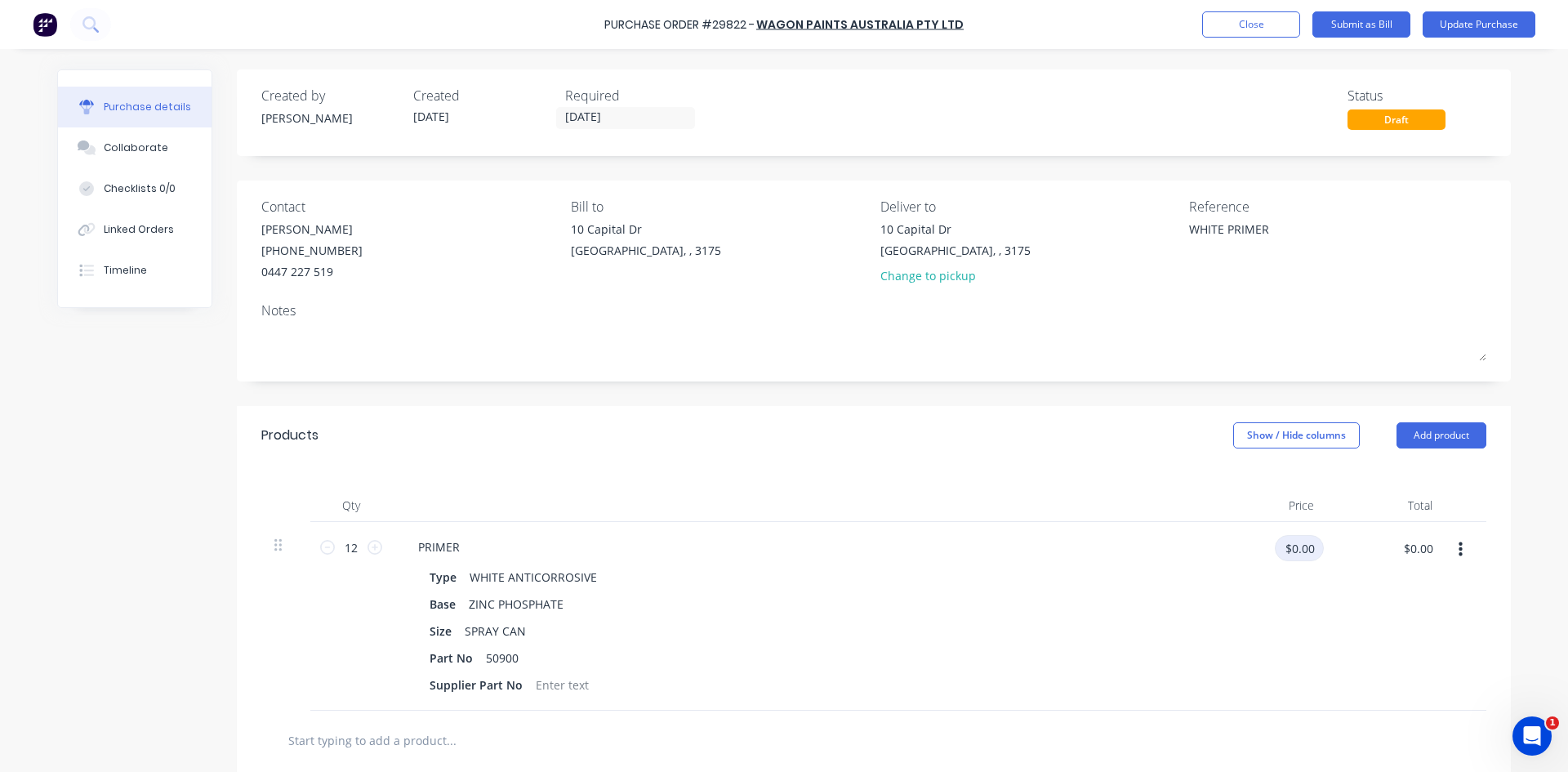
type textarea "x"
click at [1279, 553] on input "$0.00" at bounding box center [1299, 548] width 49 height 26
type input "12.50"
type textarea "x"
type input "$12.50"
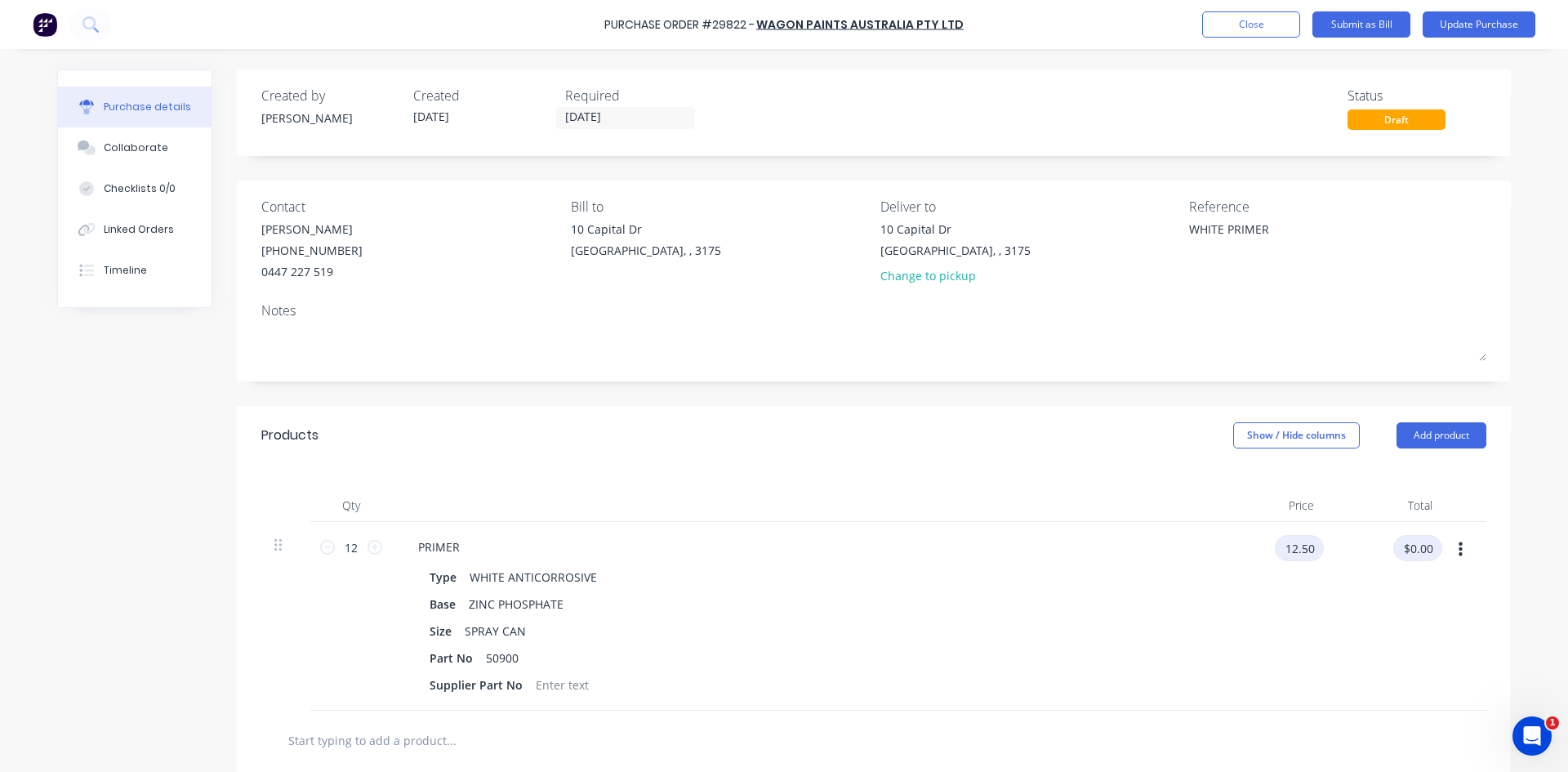
type input "$150.00"
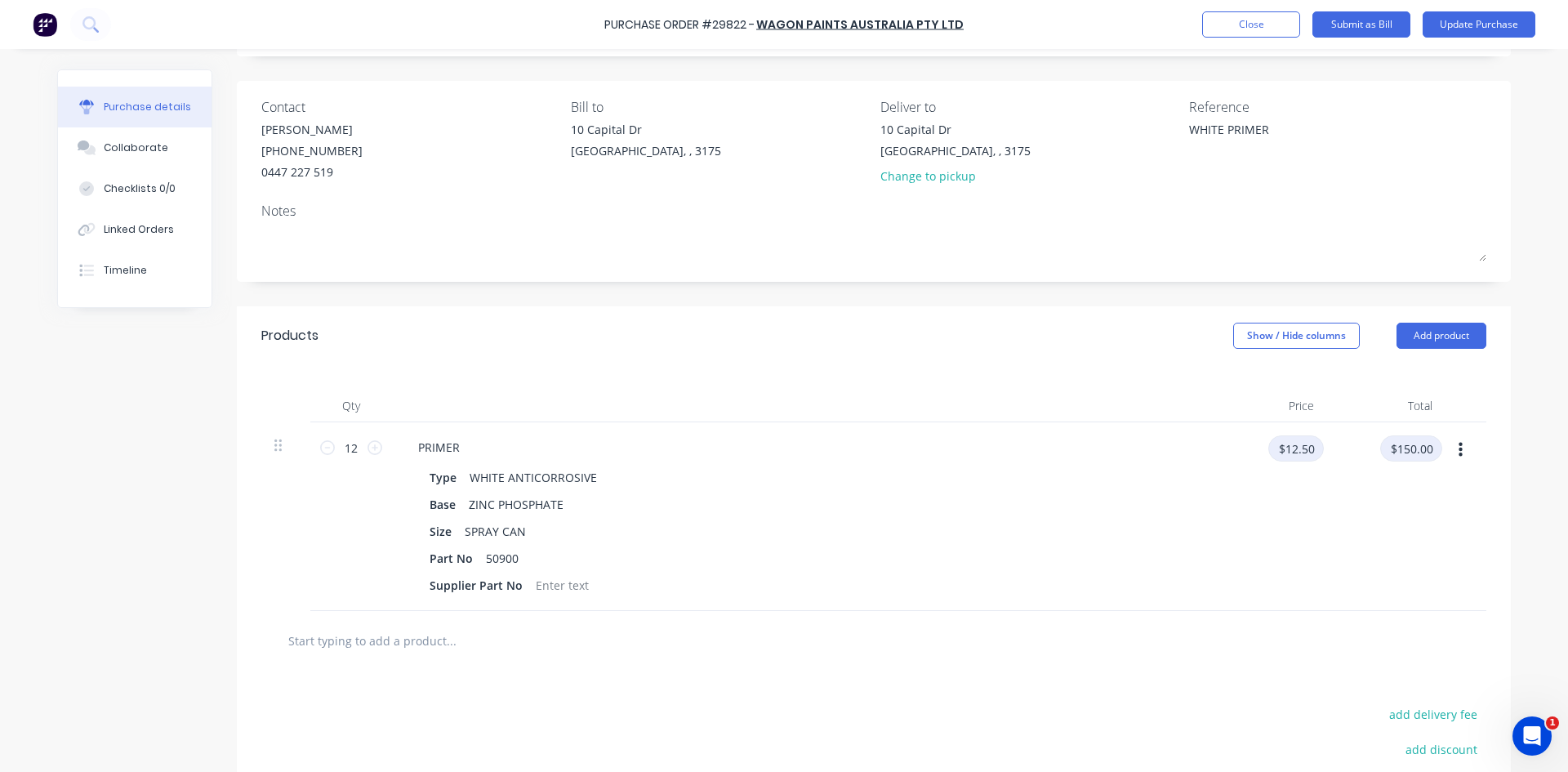
scroll to position [284, 0]
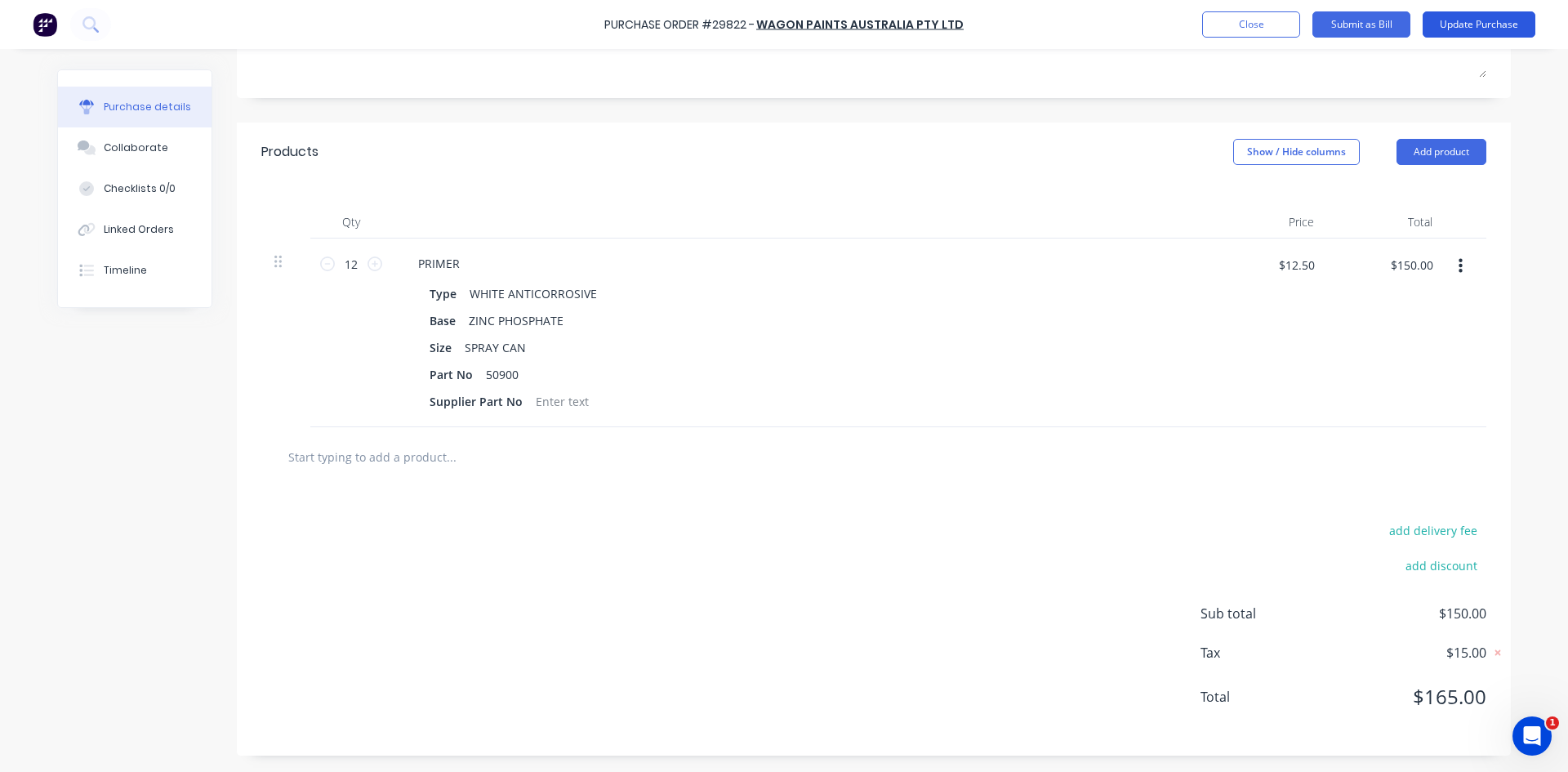
click at [1452, 20] on button "Update Purchase" at bounding box center [1479, 25] width 113 height 26
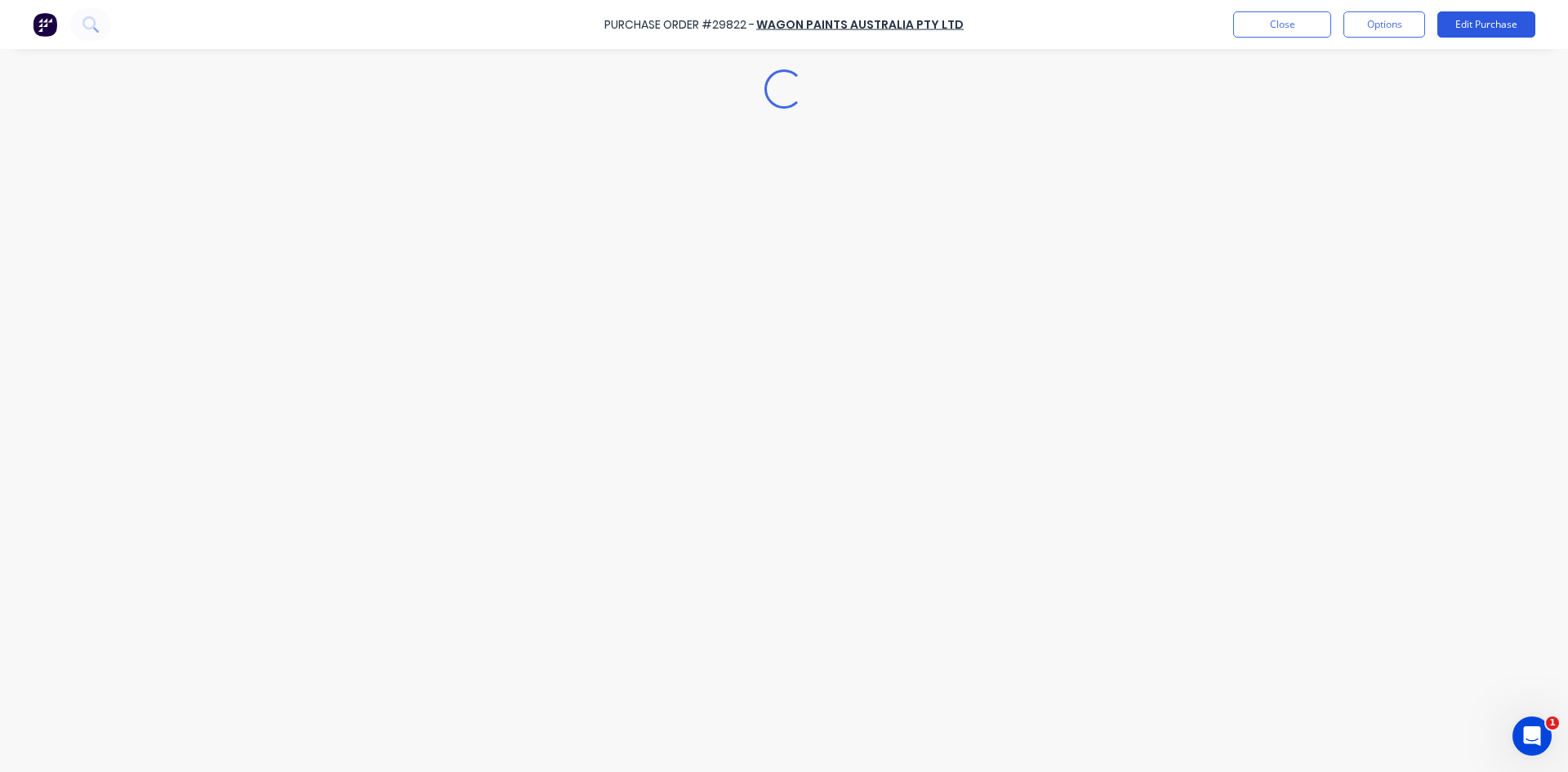
type textarea "x"
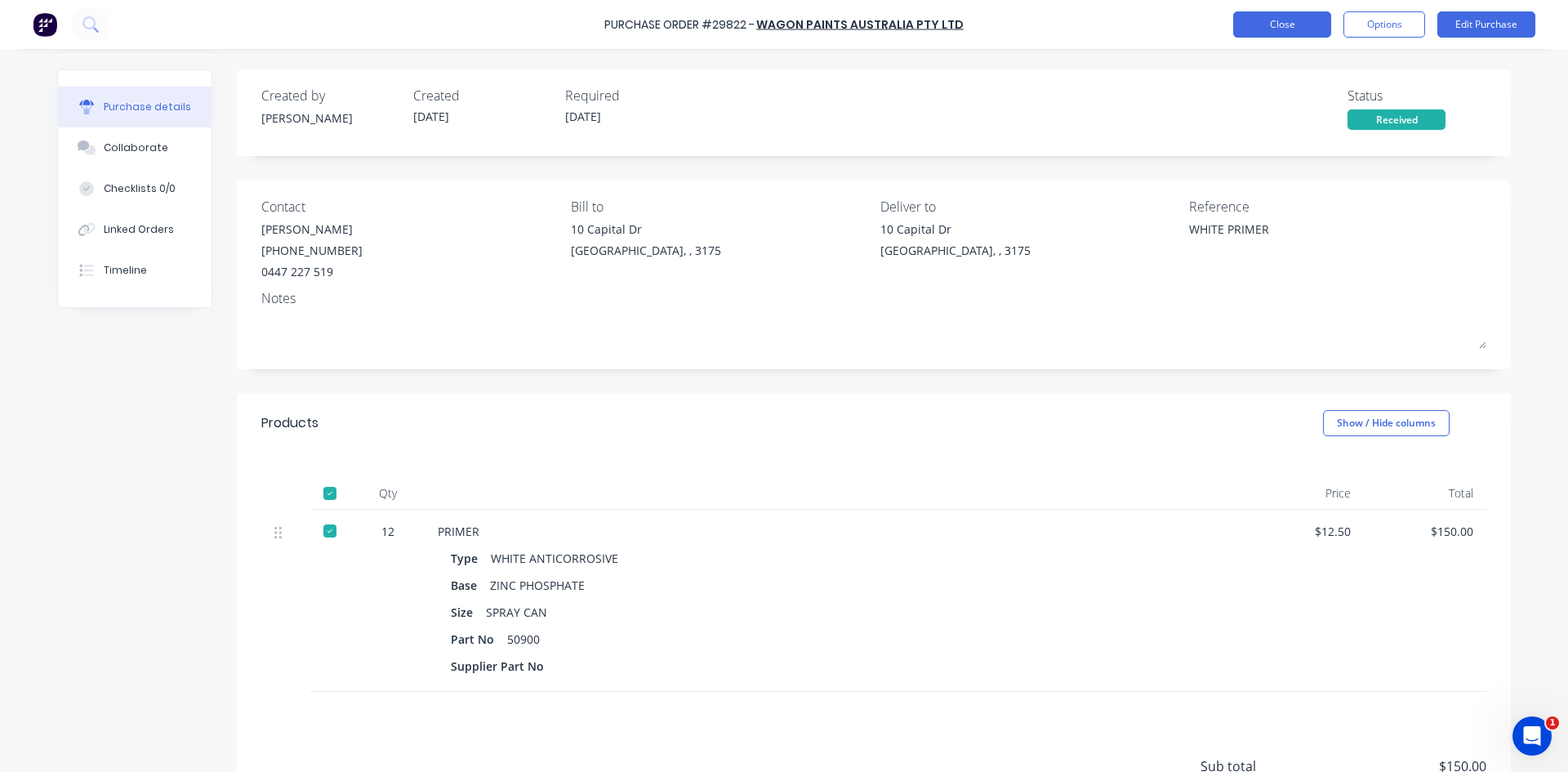
click at [1277, 30] on button "Close" at bounding box center [1283, 25] width 98 height 26
